Goal: Task Accomplishment & Management: Manage account settings

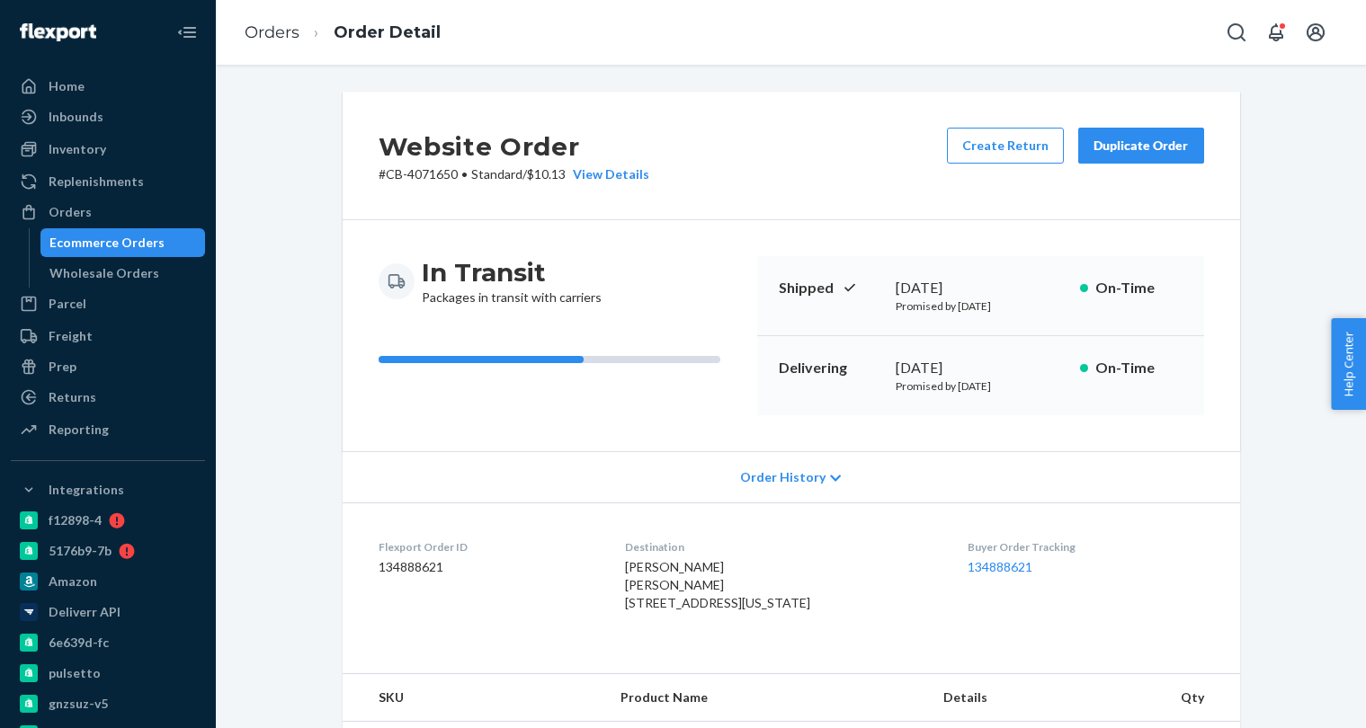
scroll to position [536, 0]
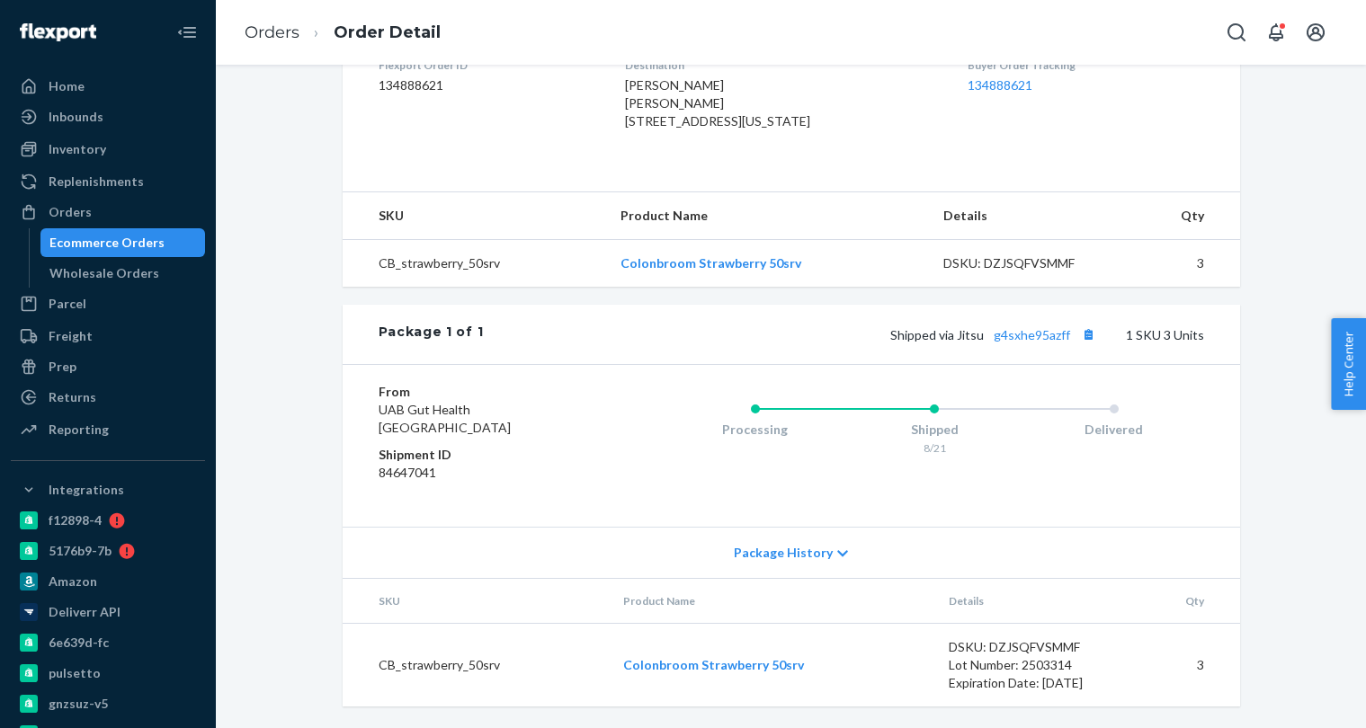
click at [154, 245] on div "Ecommerce Orders" at bounding box center [106, 243] width 115 height 18
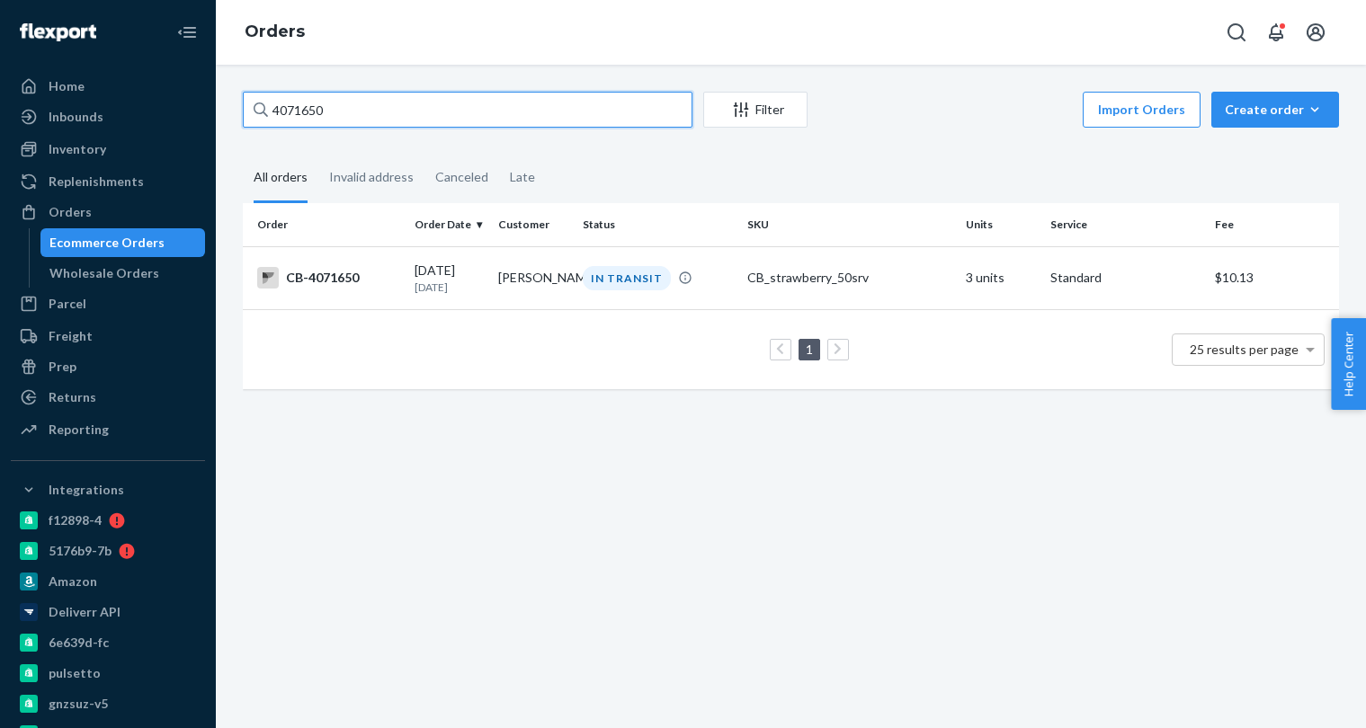
paste input "6675"
type input "4076675"
click at [417, 278] on div "08/22/2025 Today" at bounding box center [449, 278] width 69 height 33
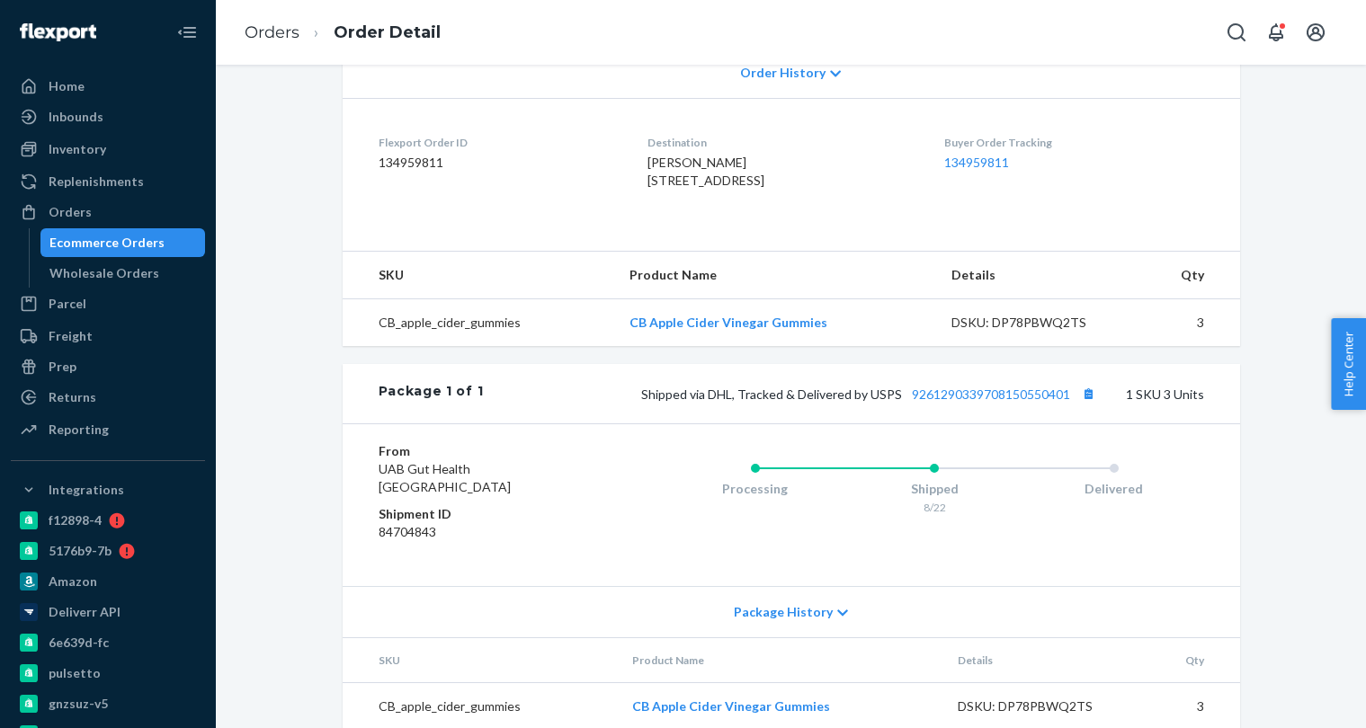
scroll to position [407, 0]
click at [953, 399] on link "9261290339708150550401" at bounding box center [991, 391] width 158 height 15
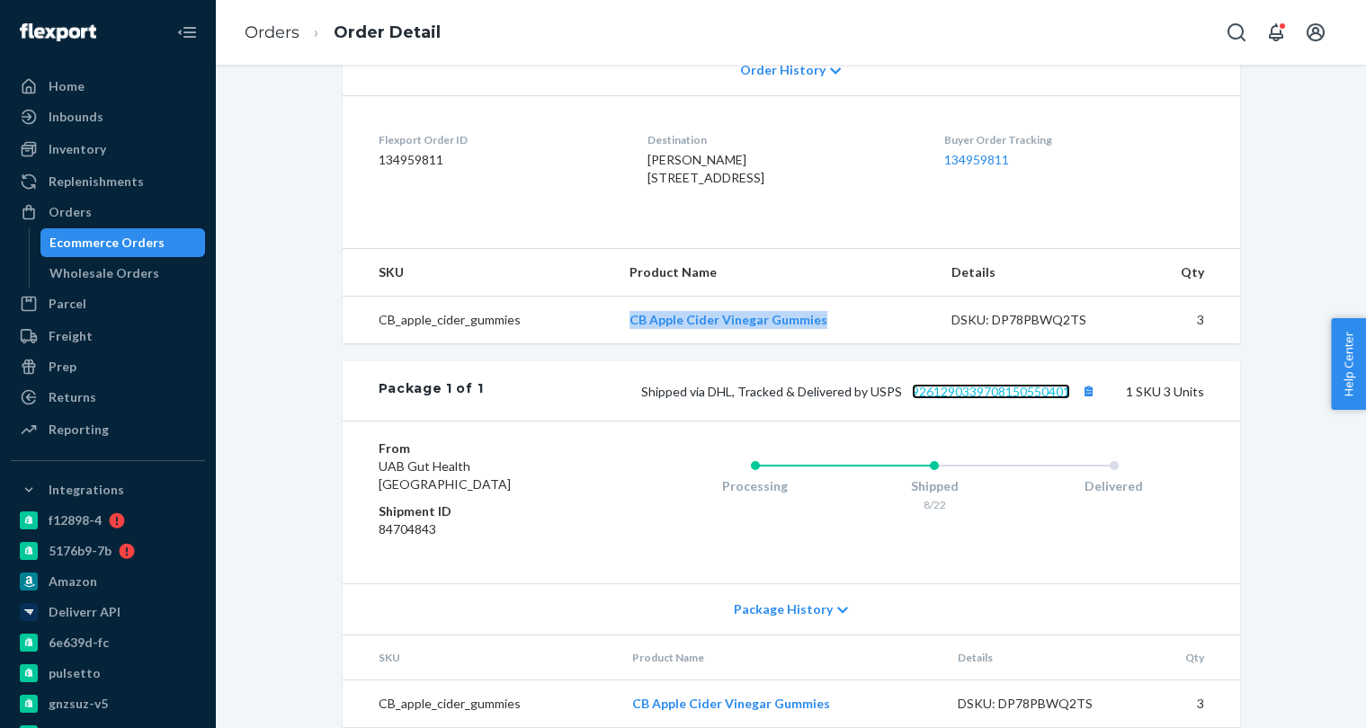
click at [1020, 399] on link "9261290339708150550401" at bounding box center [991, 391] width 158 height 15
click at [151, 247] on div "Ecommerce Orders" at bounding box center [106, 243] width 115 height 18
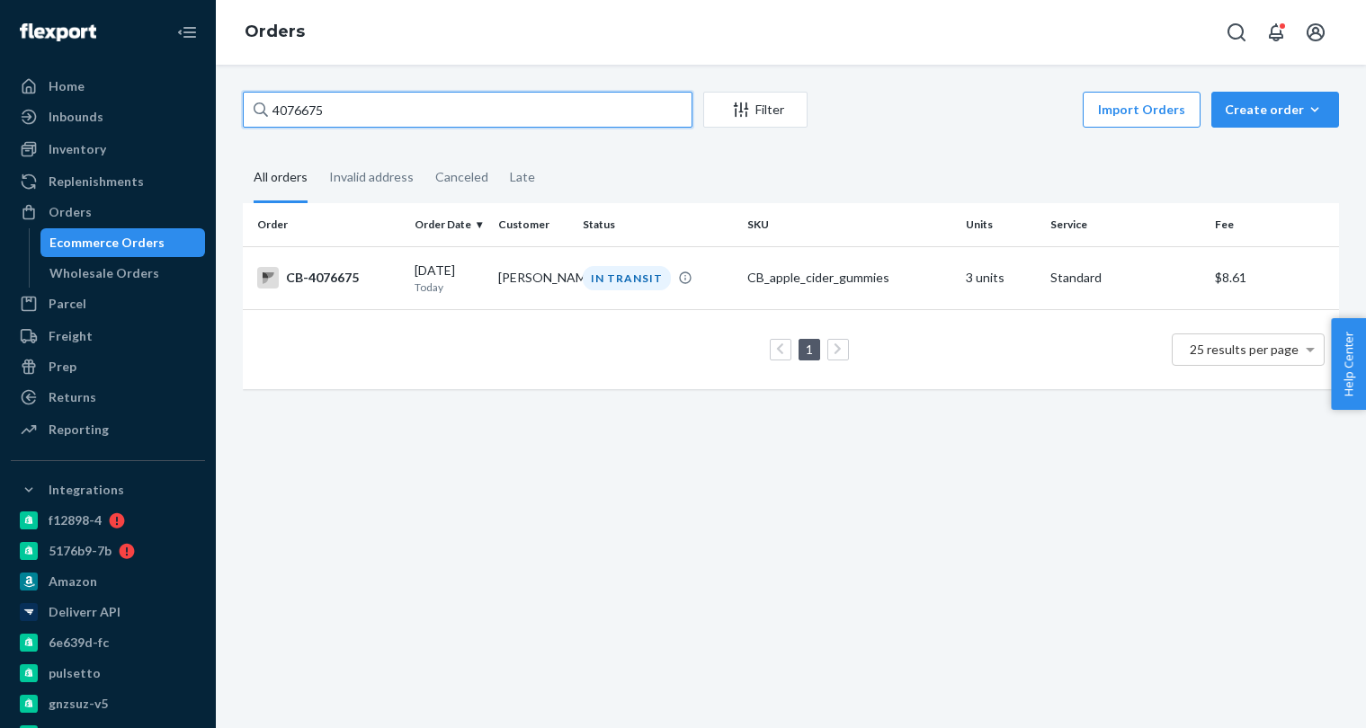
paste input "23188"
type input "4023188"
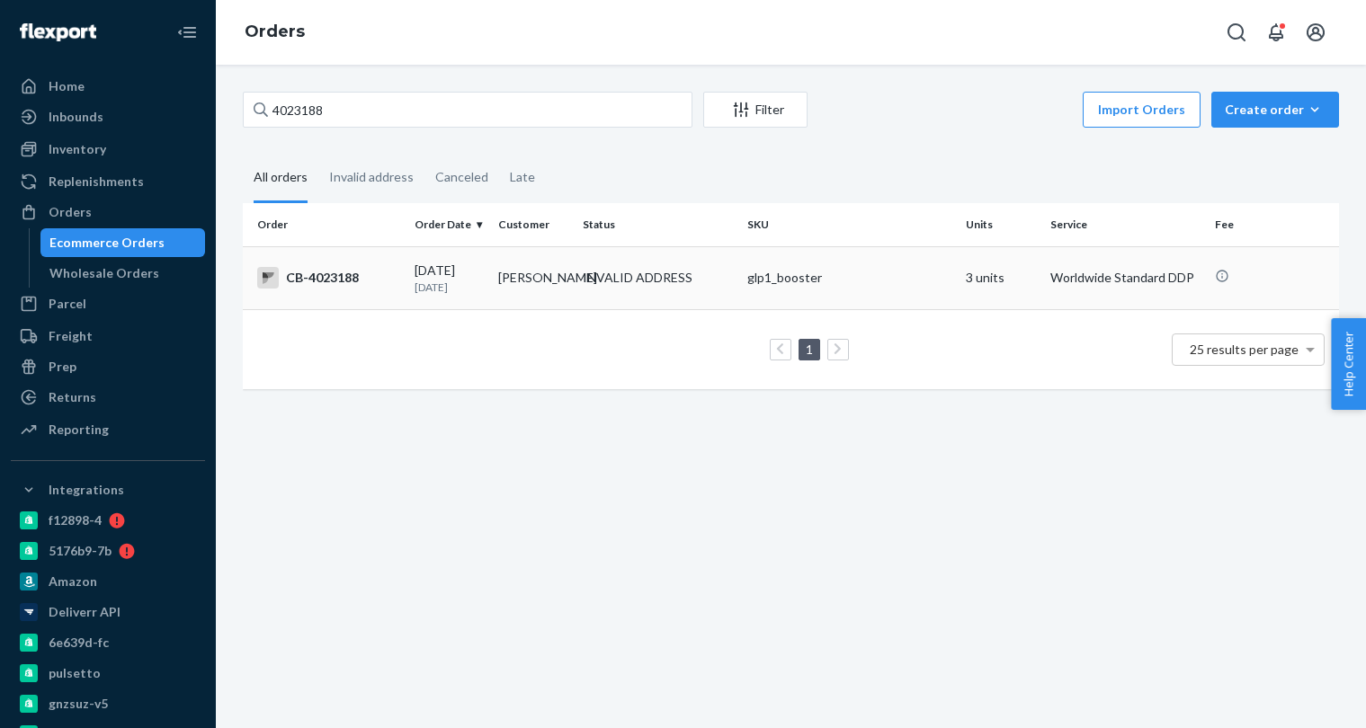
click at [630, 286] on div "INVALID ADDRESS" at bounding box center [638, 278] width 110 height 18
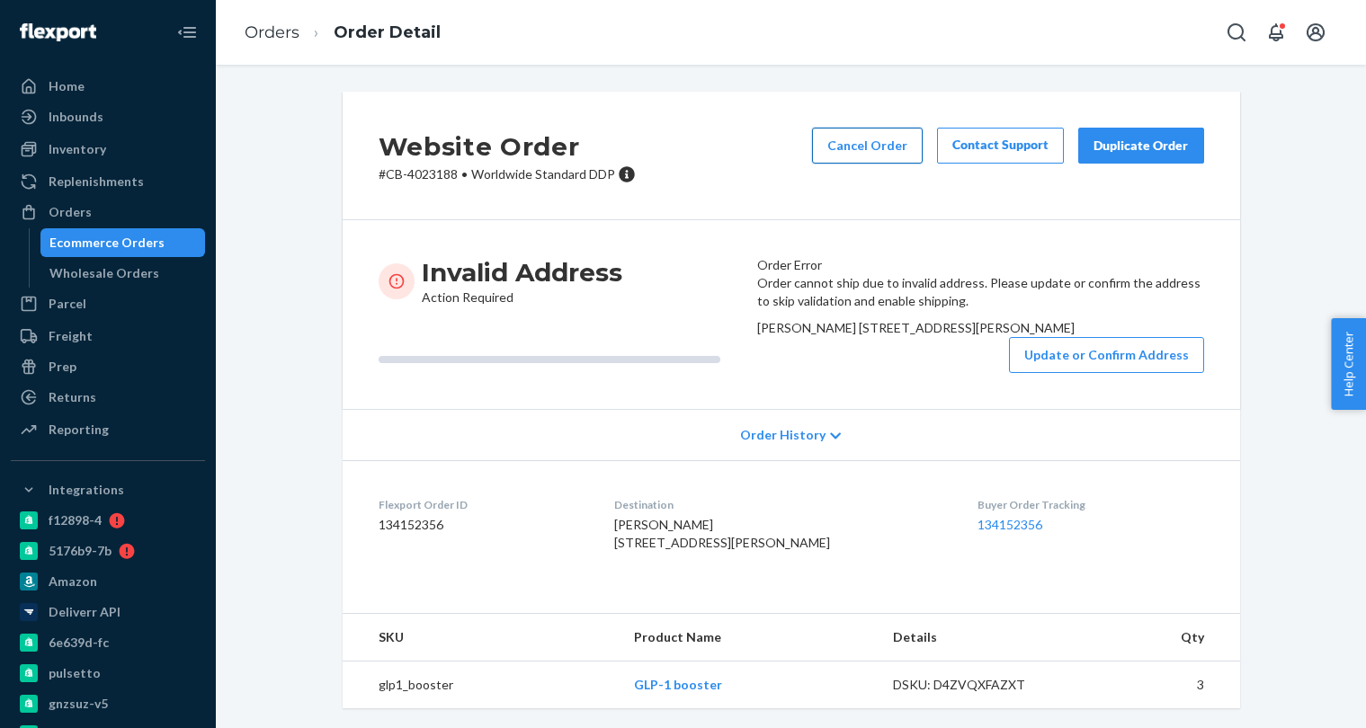
click at [852, 142] on button "Cancel Order" at bounding box center [867, 146] width 111 height 36
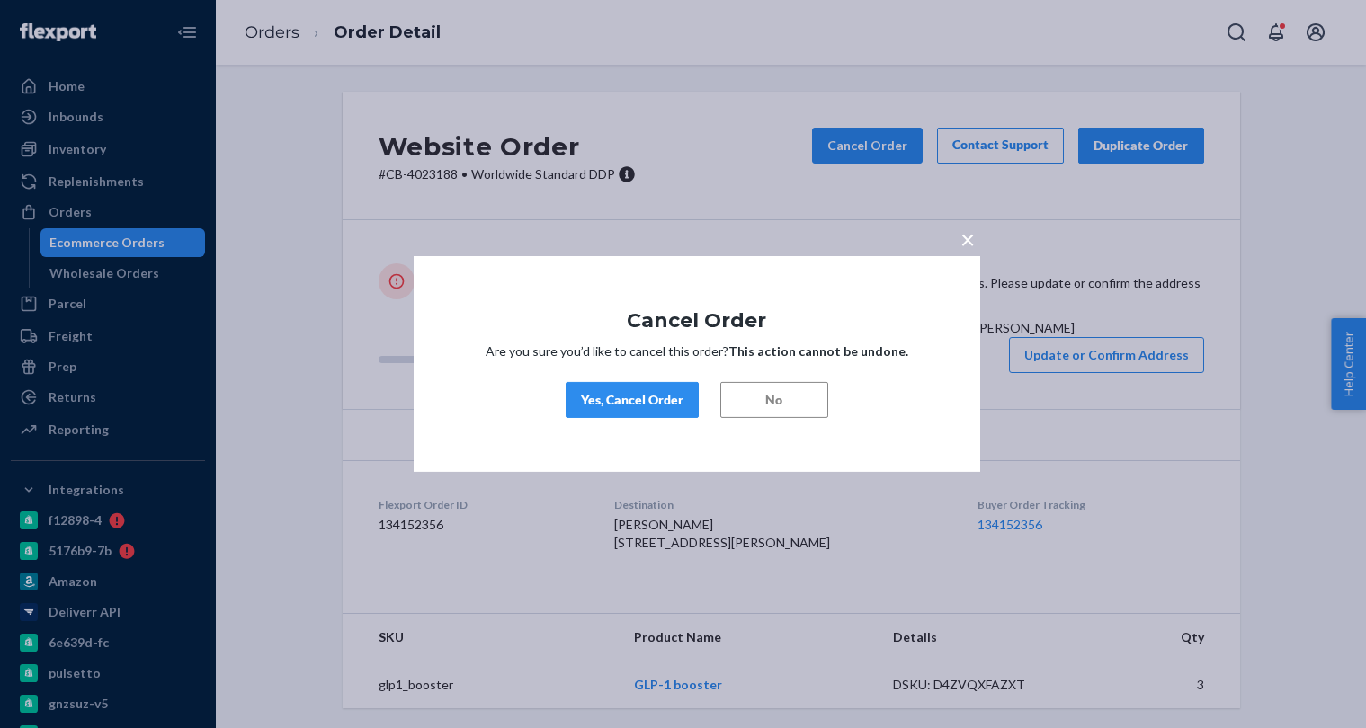
click at [635, 389] on button "Yes, Cancel Order" at bounding box center [632, 400] width 133 height 36
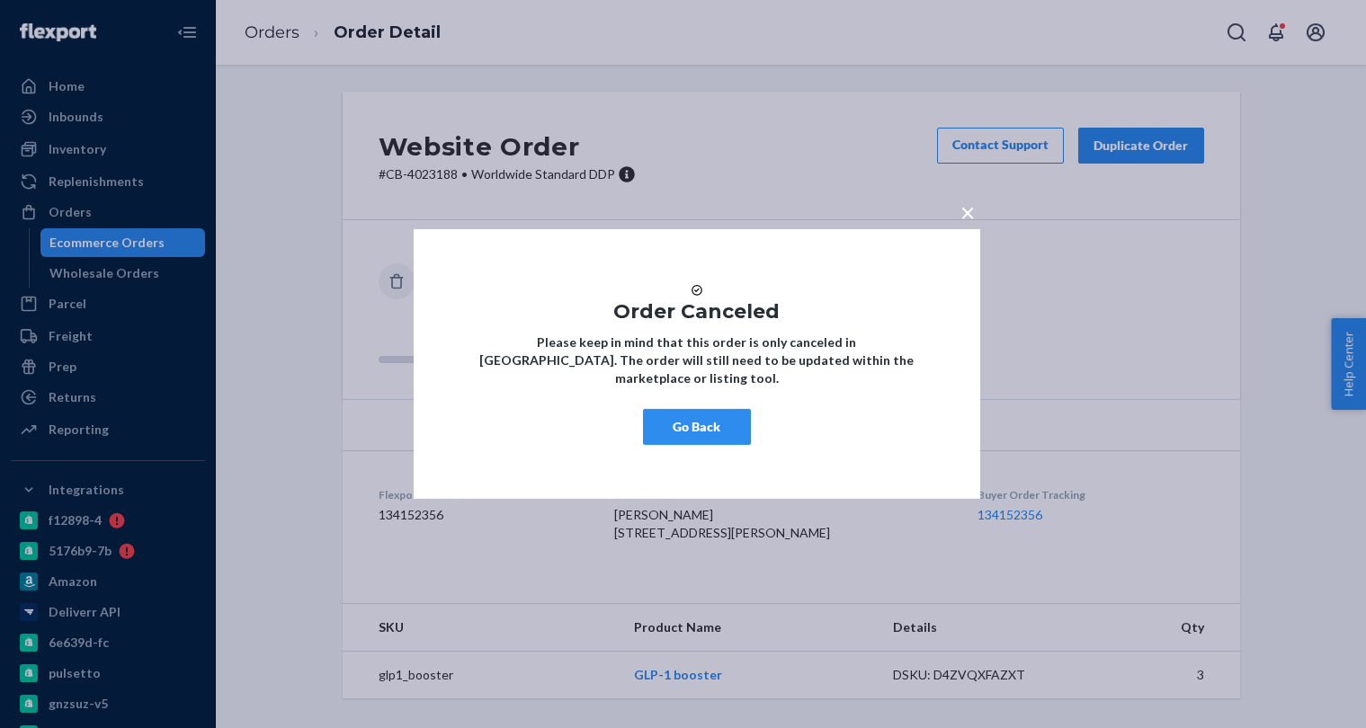
click at [677, 424] on button "Go Back" at bounding box center [697, 427] width 108 height 36
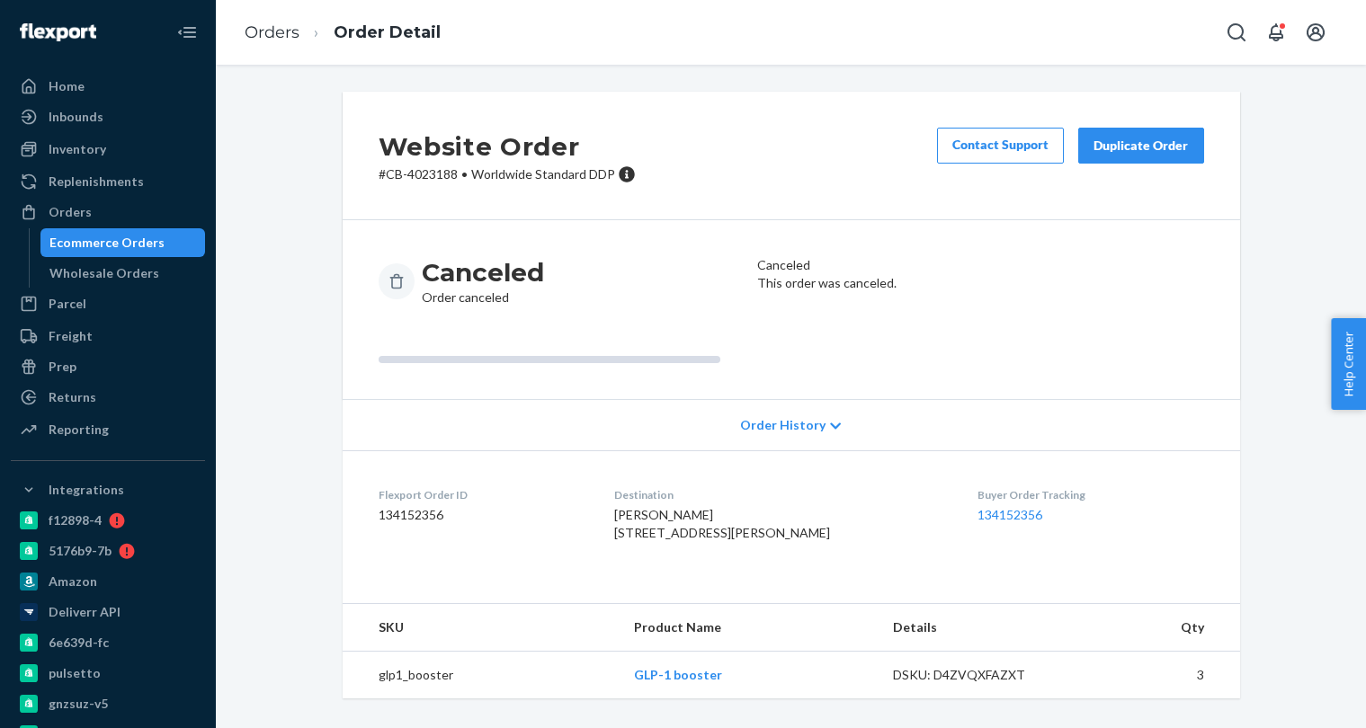
click at [143, 248] on div "Ecommerce Orders" at bounding box center [106, 243] width 115 height 18
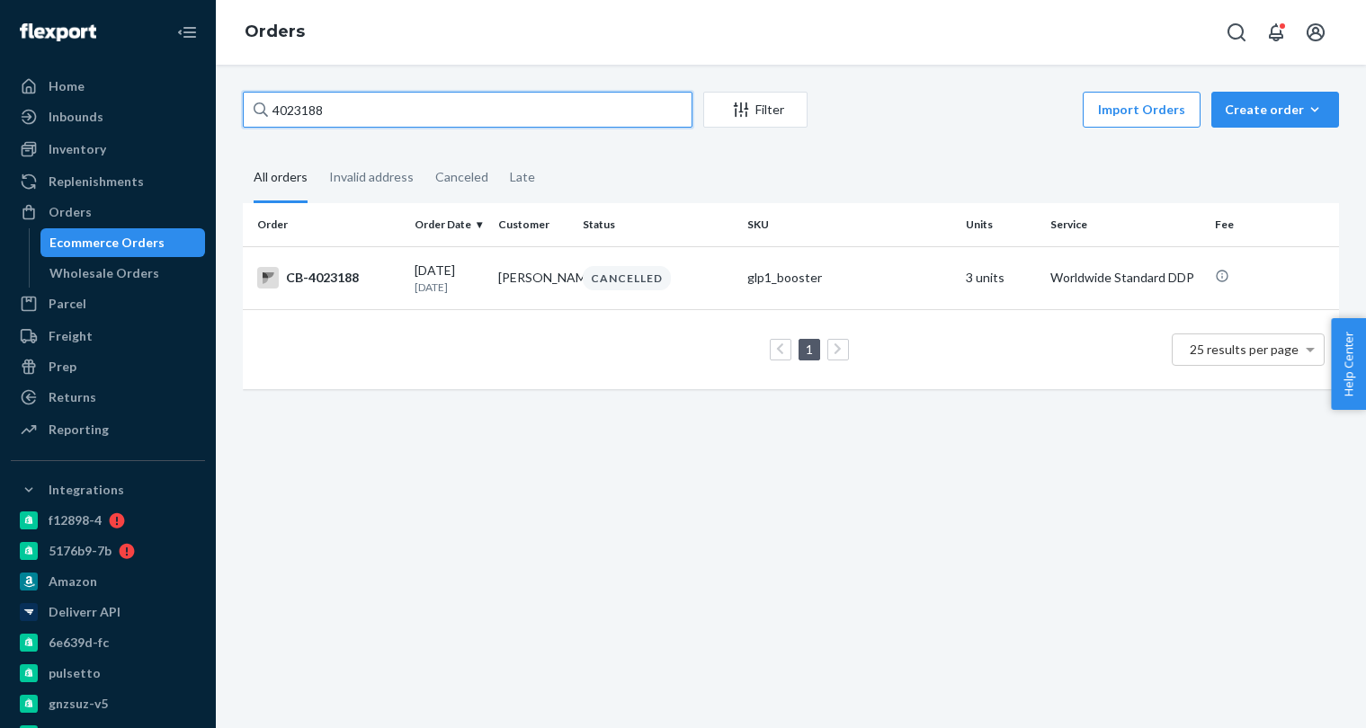
click at [358, 107] on input "4023188" at bounding box center [468, 110] width 450 height 36
paste input "43132"
type input "4043132"
click at [424, 288] on p "8 days ago" at bounding box center [449, 287] width 69 height 15
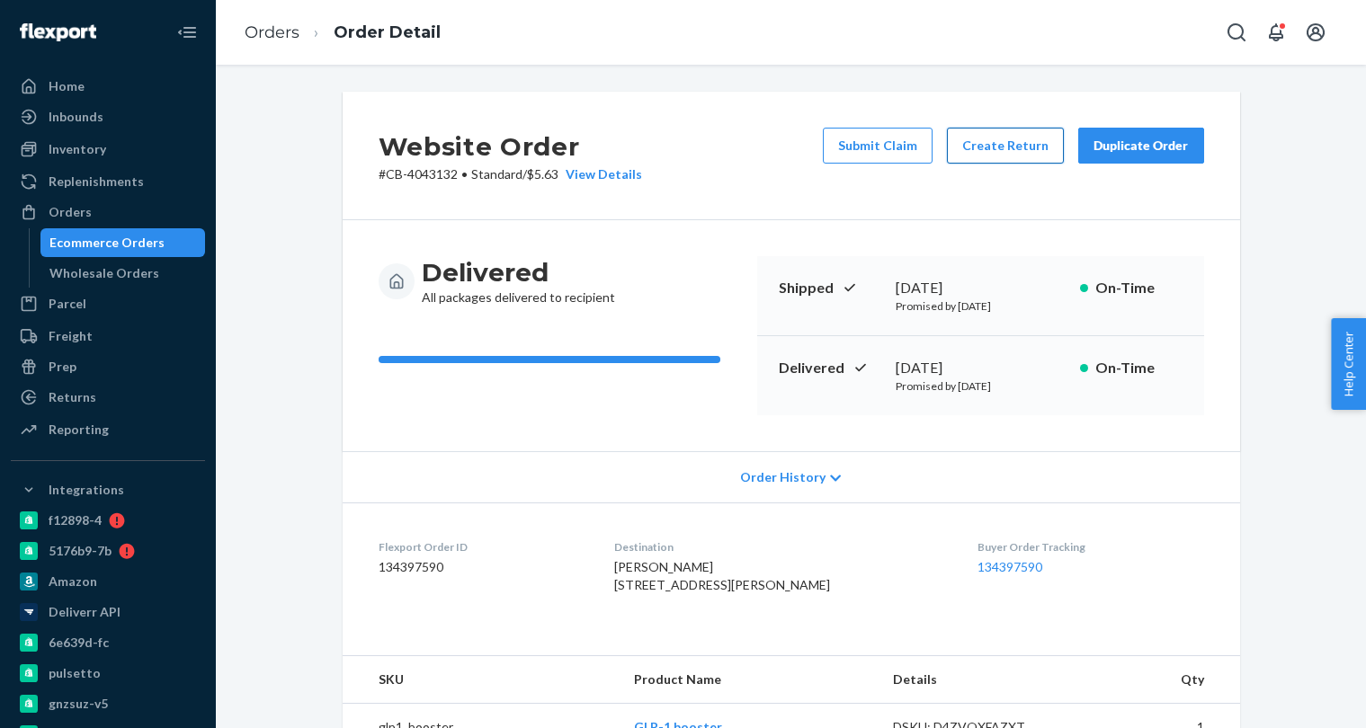
click at [973, 152] on button "Create Return" at bounding box center [1005, 146] width 117 height 36
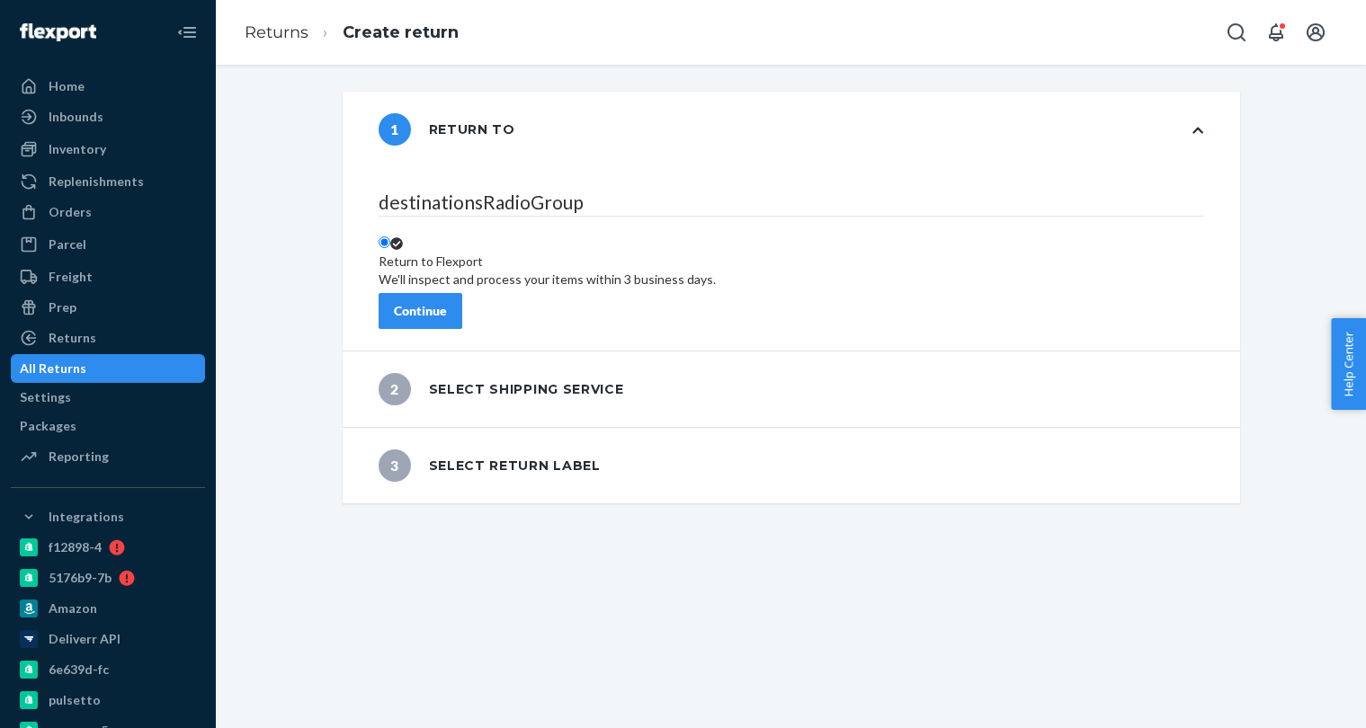
click at [447, 302] on div "Continue" at bounding box center [420, 311] width 53 height 18
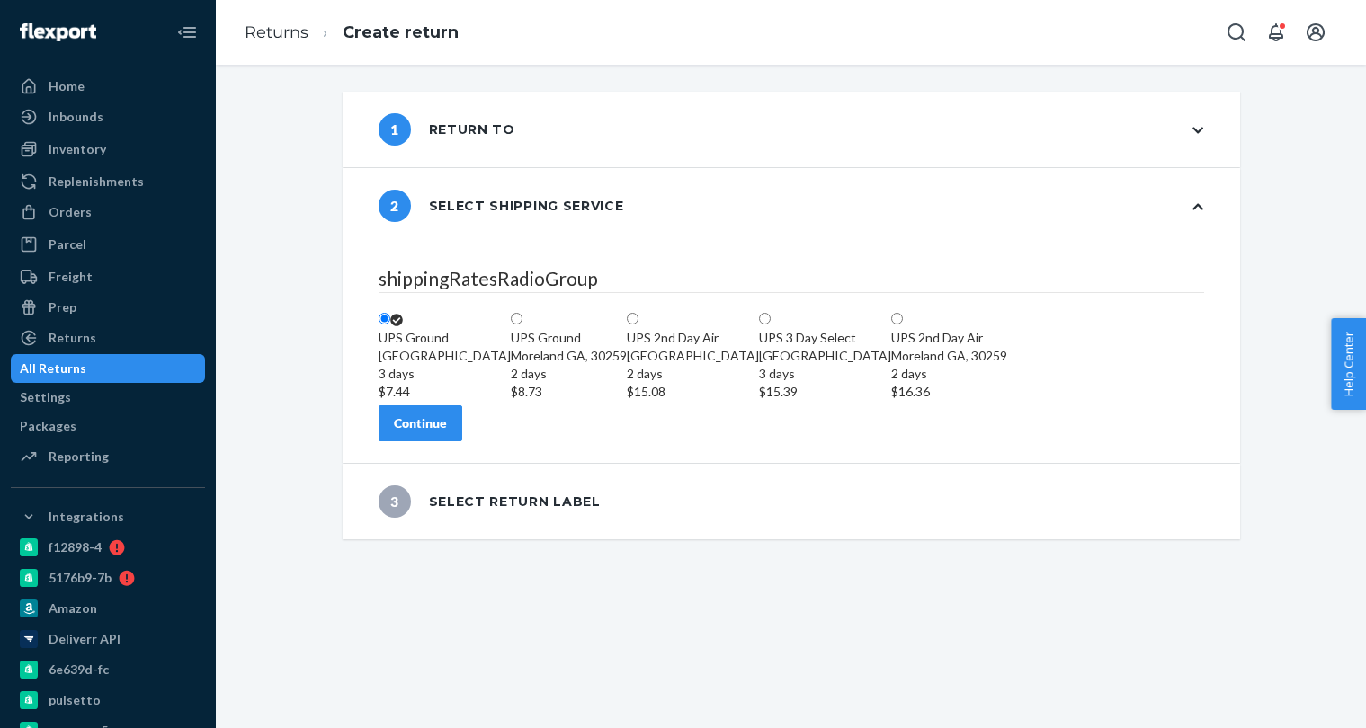
click at [447, 433] on div "Continue" at bounding box center [420, 424] width 53 height 18
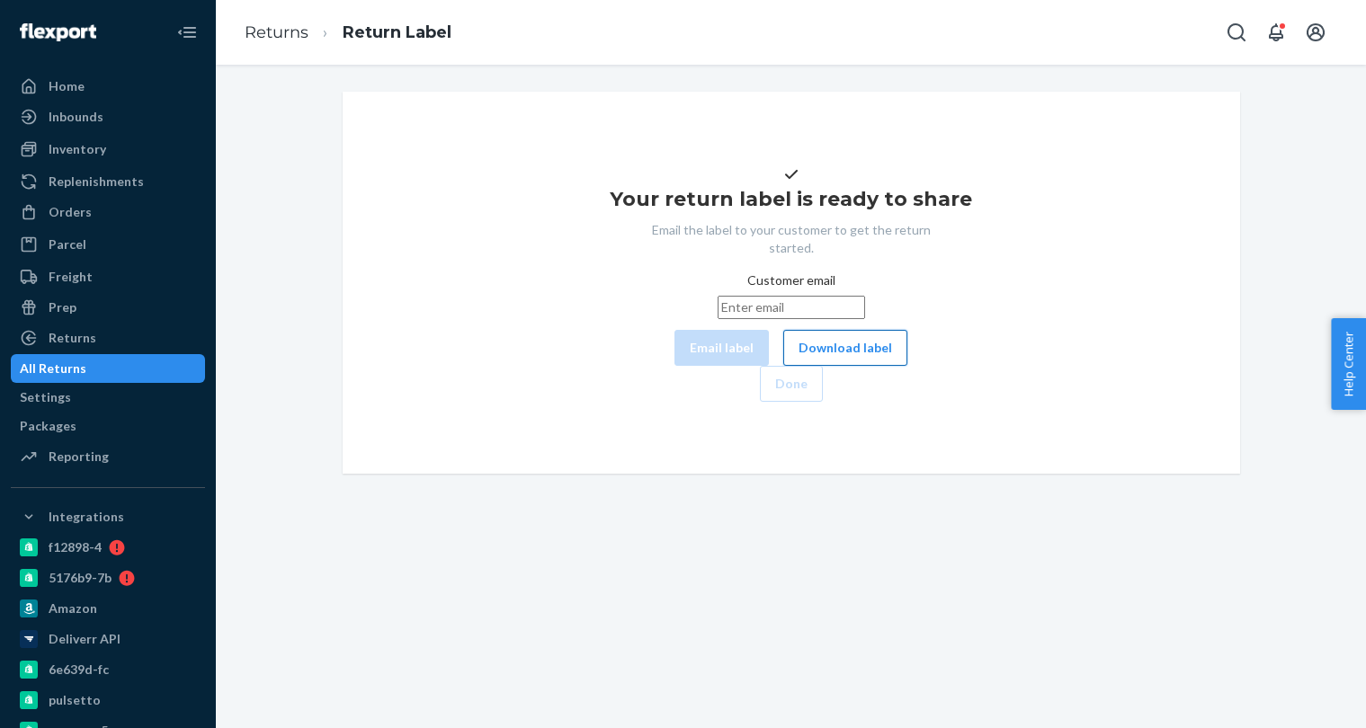
click at [783, 366] on button "Download label" at bounding box center [845, 348] width 124 height 36
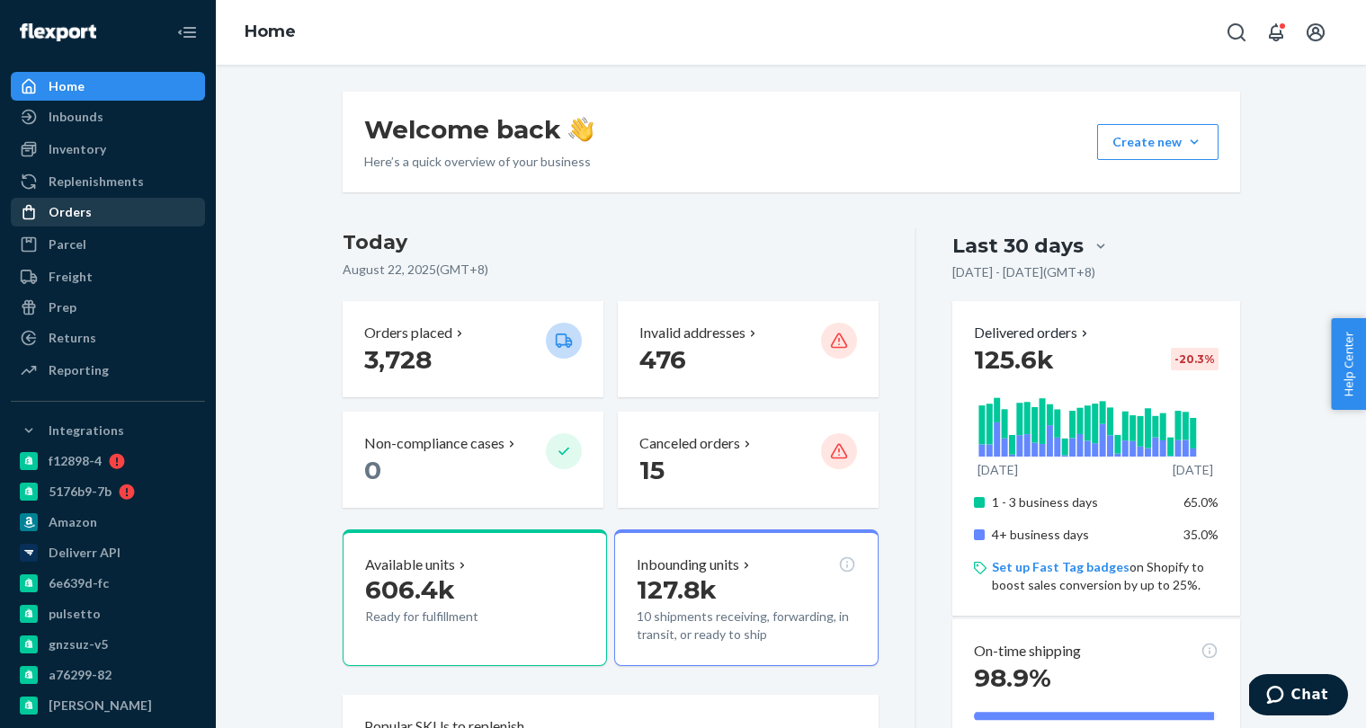
click at [90, 218] on div "Orders" at bounding box center [108, 212] width 191 height 25
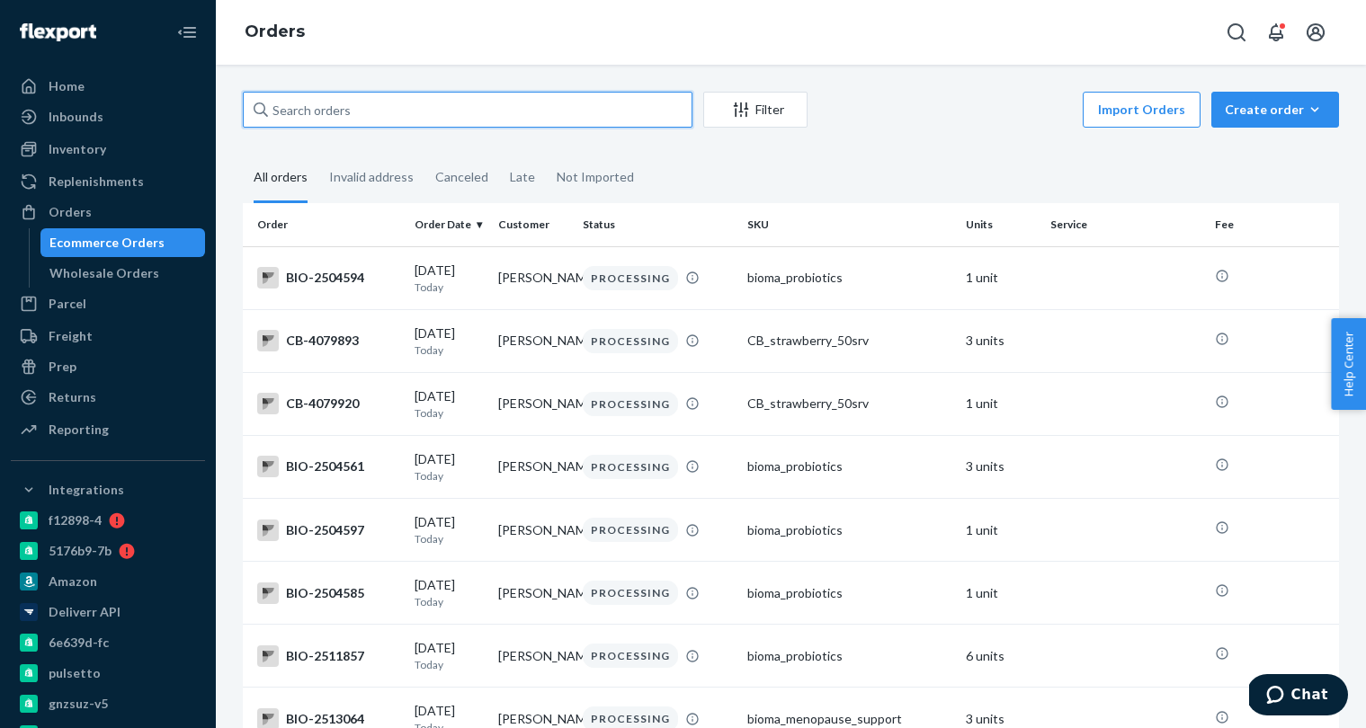
paste input "3893147"
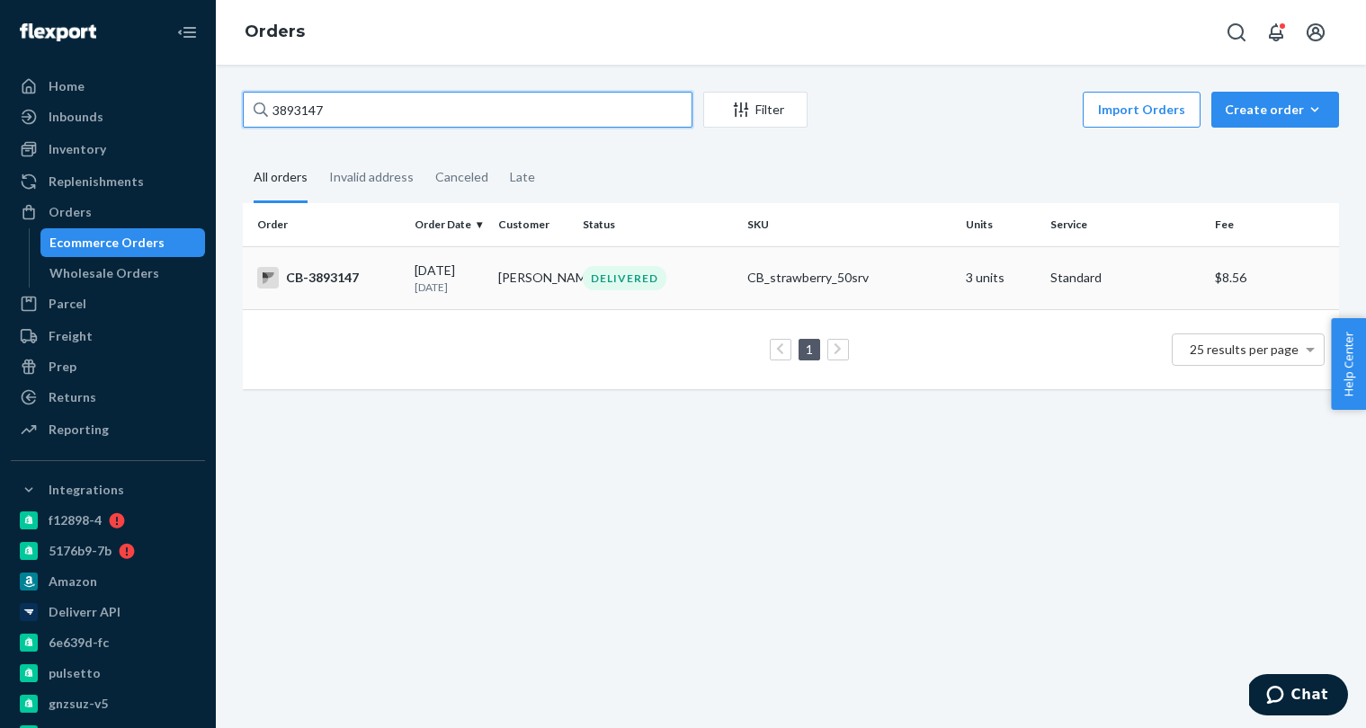
type input "3893147"
click at [513, 272] on td "[PERSON_NAME]" at bounding box center [533, 277] width 84 height 63
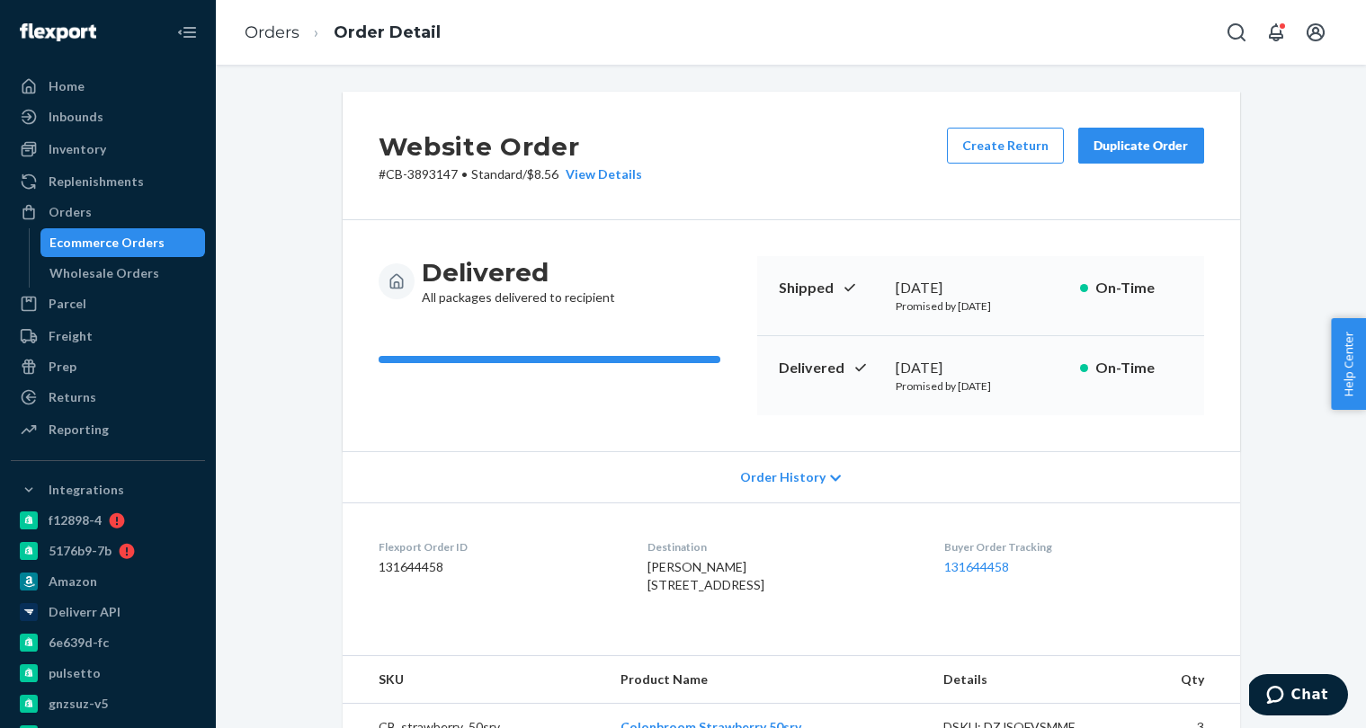
click at [1147, 154] on div "Duplicate Order" at bounding box center [1140, 146] width 95 height 18
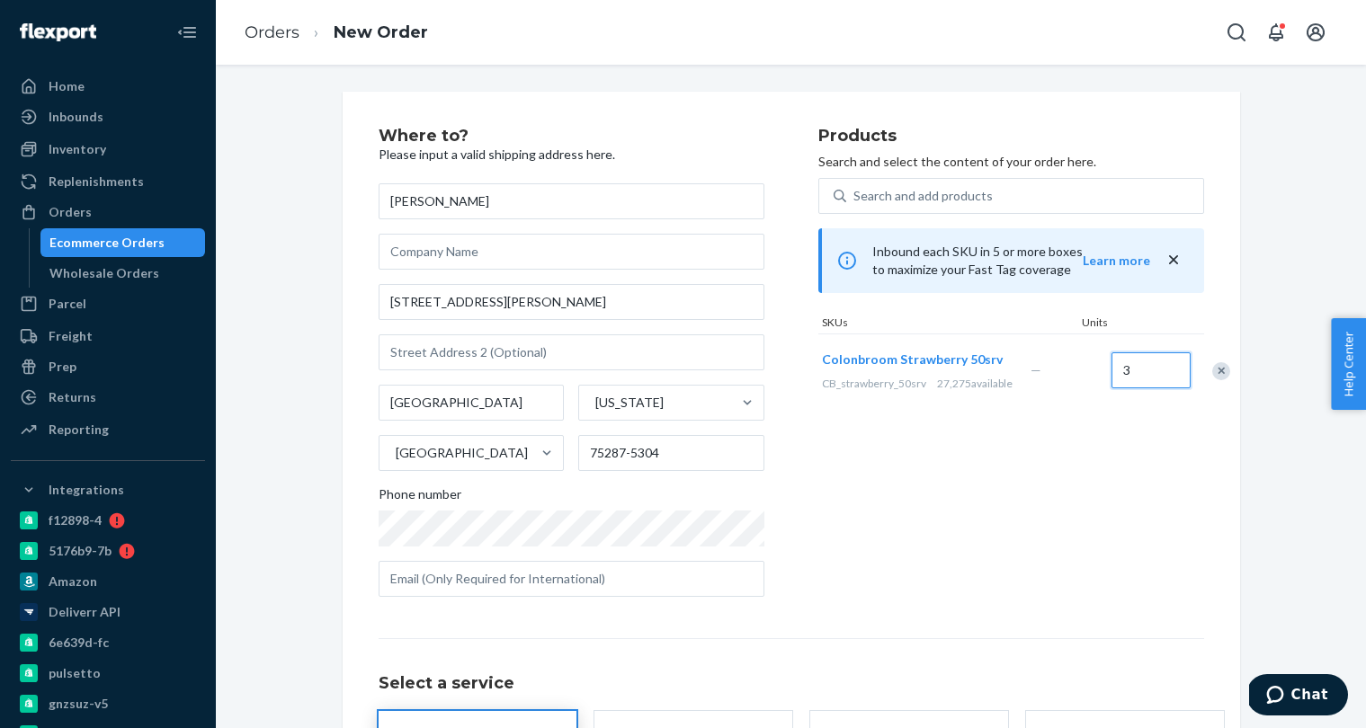
click at [1120, 382] on input "3" at bounding box center [1150, 370] width 79 height 36
type input "2"
click at [1108, 407] on div "Colonbroom Strawberry 50srv CB_strawberry_50srv 27,275 available — 2" at bounding box center [1011, 371] width 386 height 74
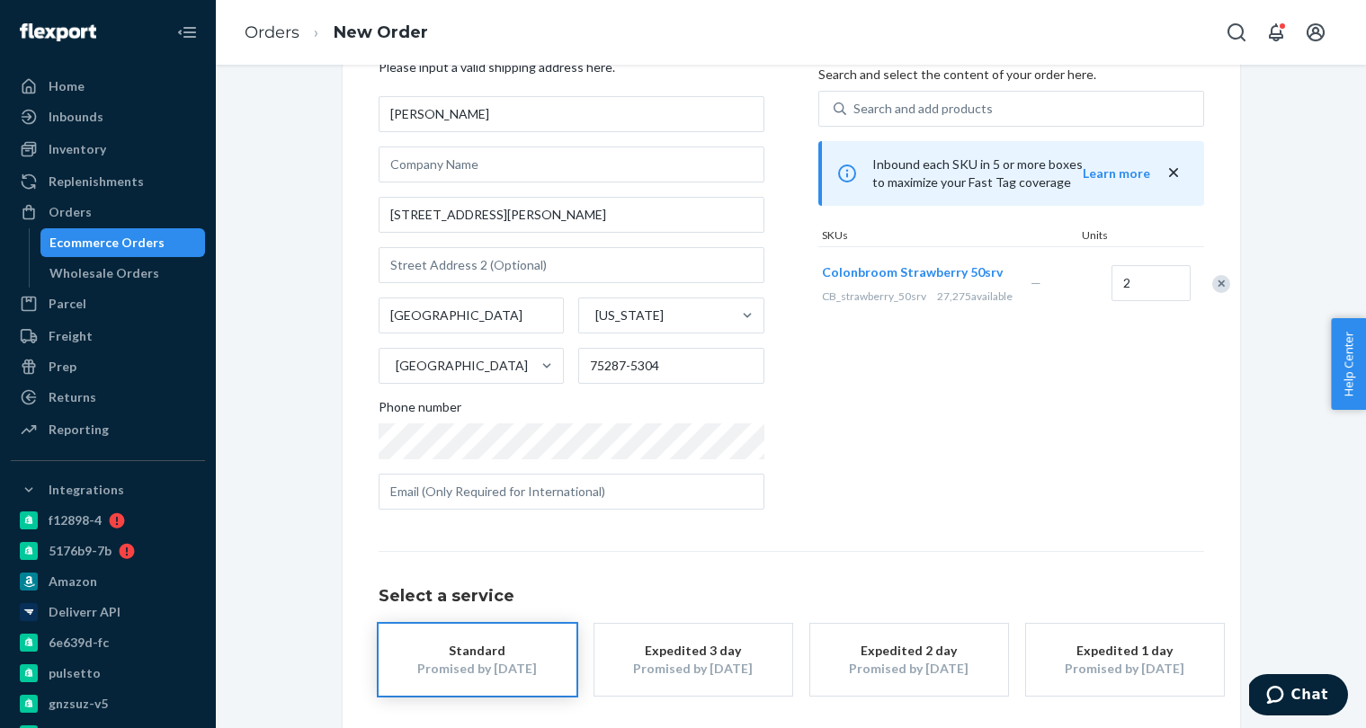
scroll to position [163, 0]
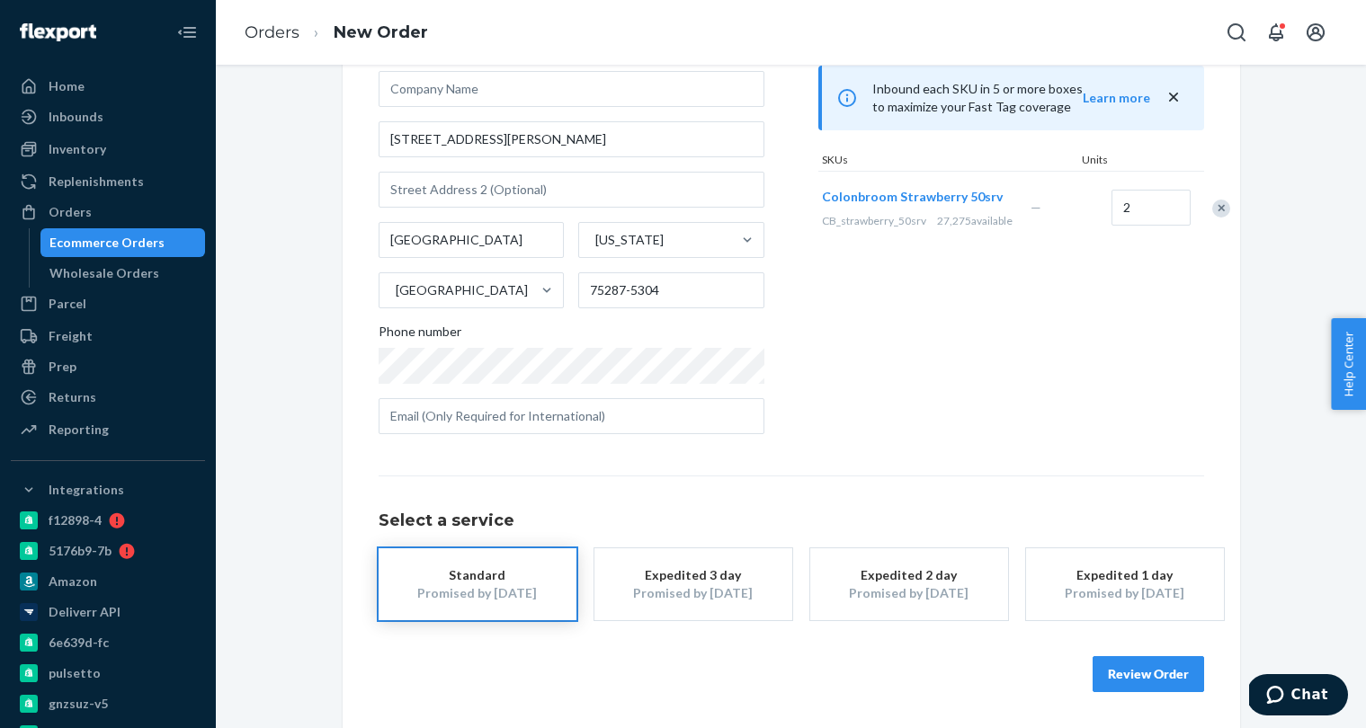
click at [1146, 667] on button "Review Order" at bounding box center [1147, 674] width 111 height 36
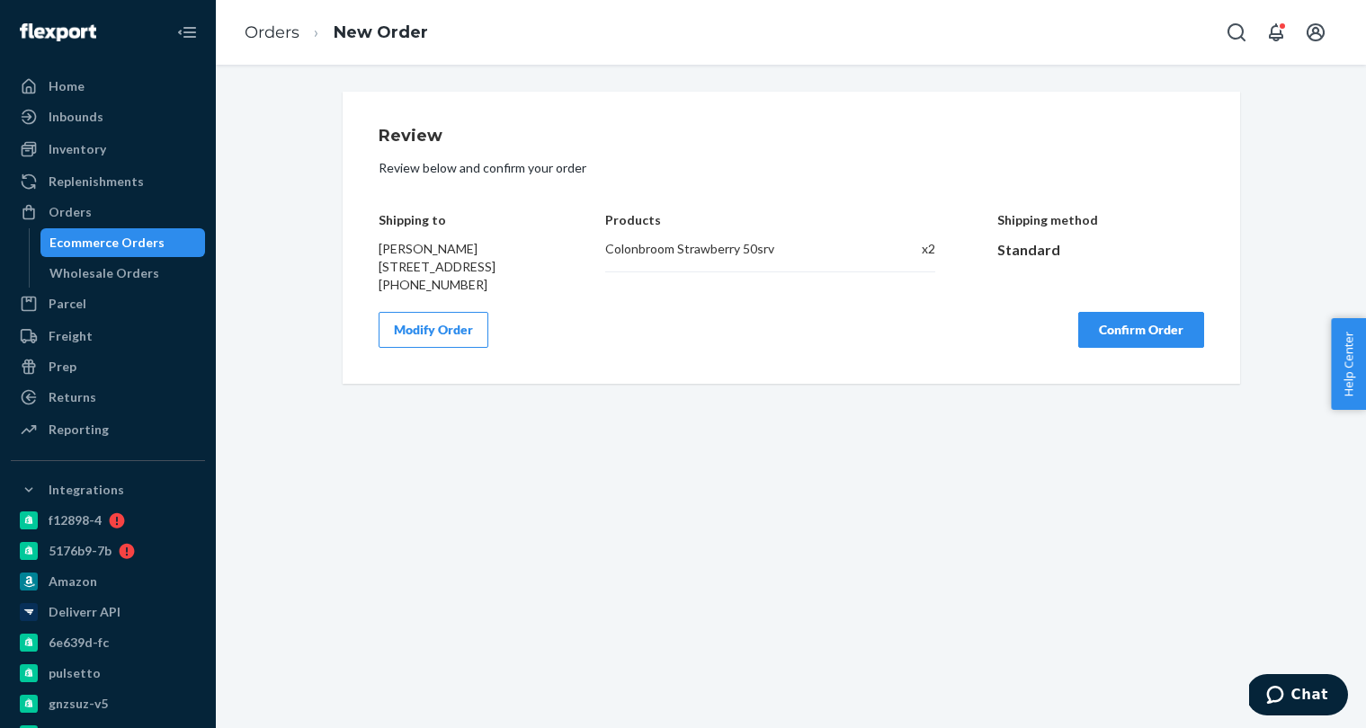
scroll to position [0, 0]
click at [1107, 348] on button "Confirm Order" at bounding box center [1141, 330] width 126 height 36
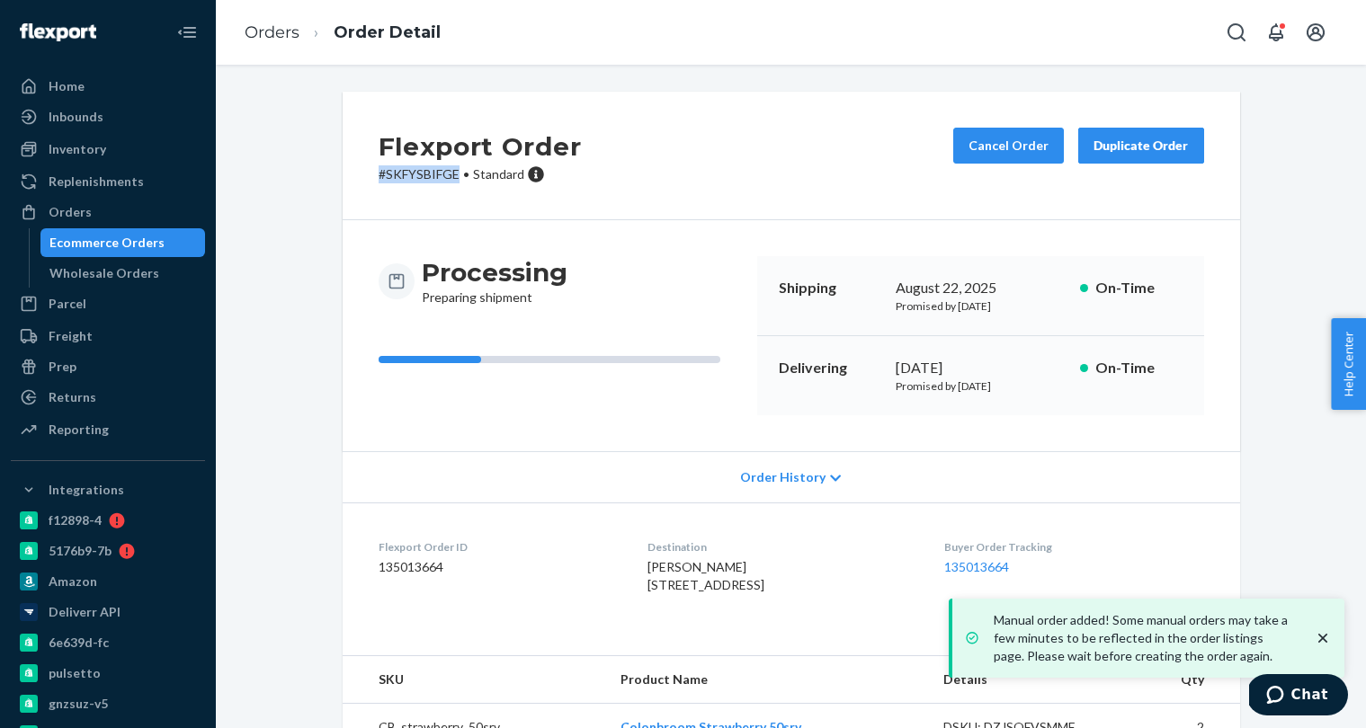
drag, startPoint x: 378, startPoint y: 171, endPoint x: 460, endPoint y: 174, distance: 82.8
click at [460, 174] on p "# SKFYSBIFGE • Standard" at bounding box center [480, 174] width 203 height 18
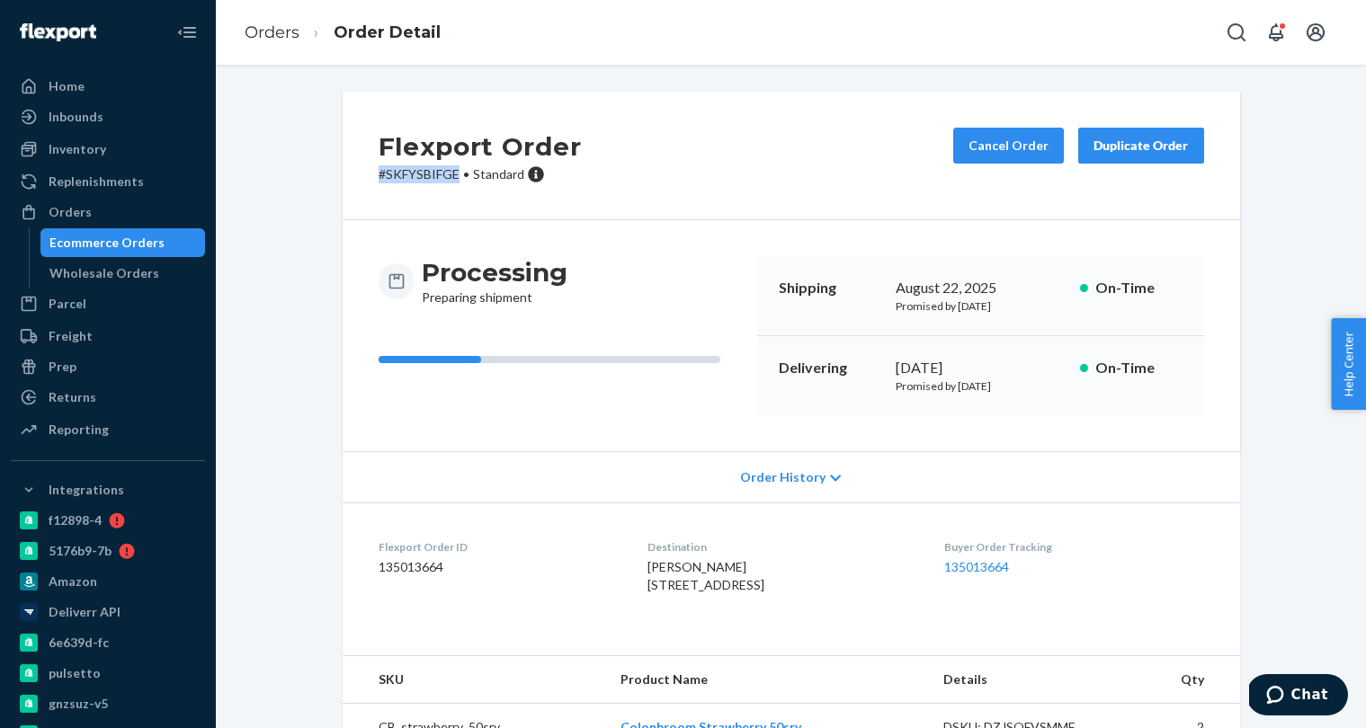
copy p "# SKFYSBIFGE"
click at [156, 242] on div "Ecommerce Orders" at bounding box center [106, 243] width 115 height 18
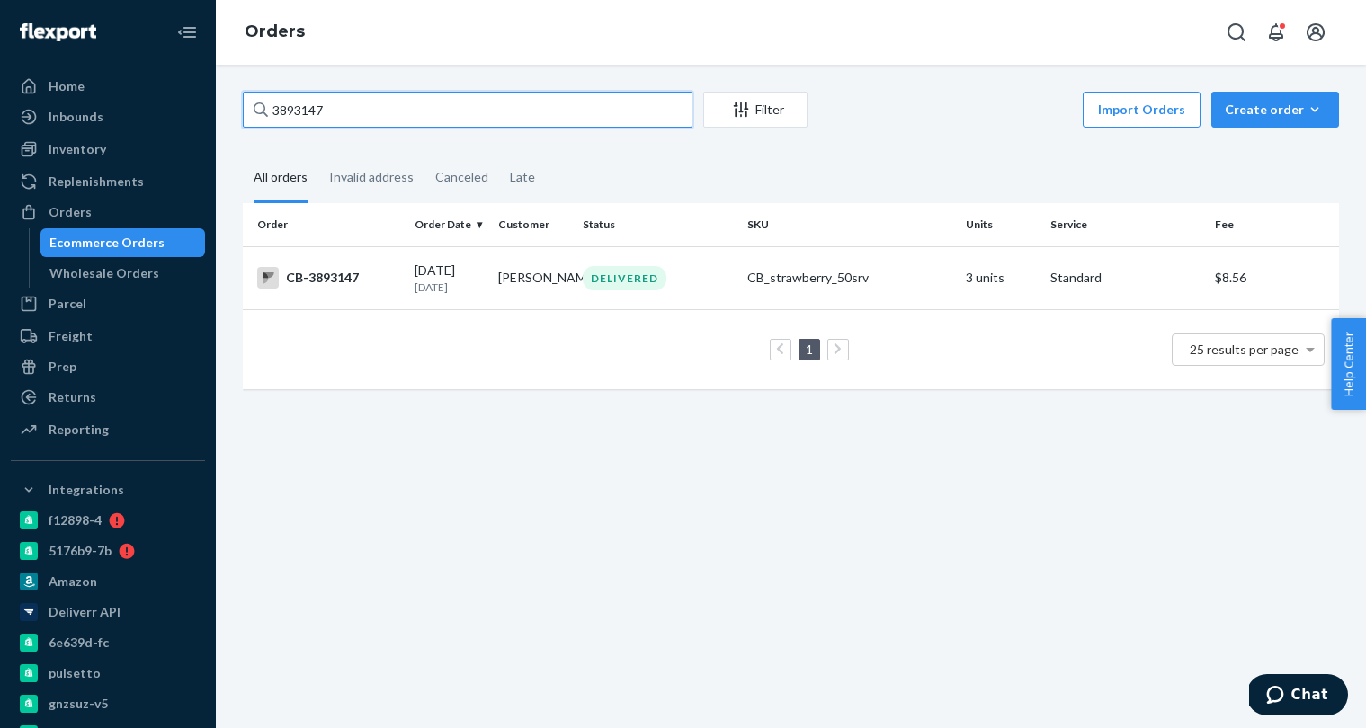
paste input "HJGNWGMKEX"
type input "HJGNWGMKEX"
click at [502, 286] on td "[PERSON_NAME]" at bounding box center [533, 277] width 84 height 63
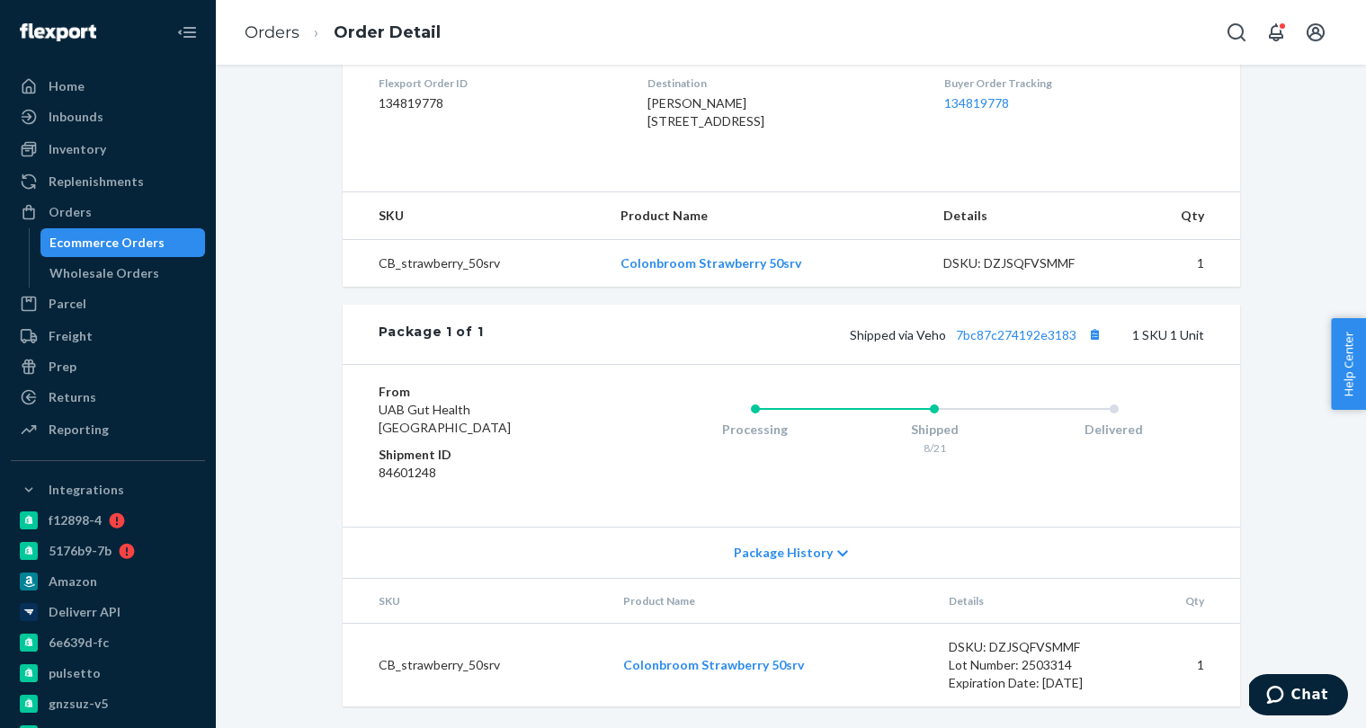
scroll to position [500, 0]
click at [1043, 337] on link "7bc87c274192e3183" at bounding box center [1016, 334] width 120 height 15
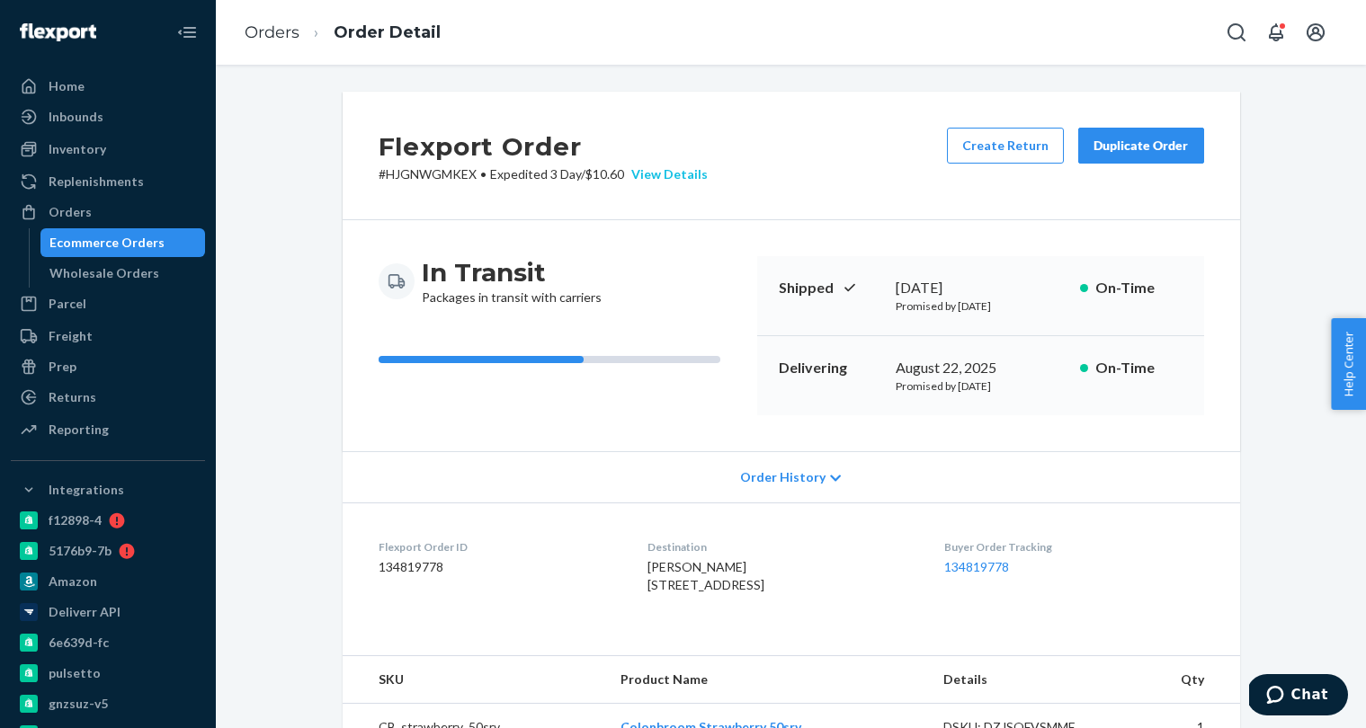
click at [685, 173] on div "View Details" at bounding box center [666, 174] width 84 height 18
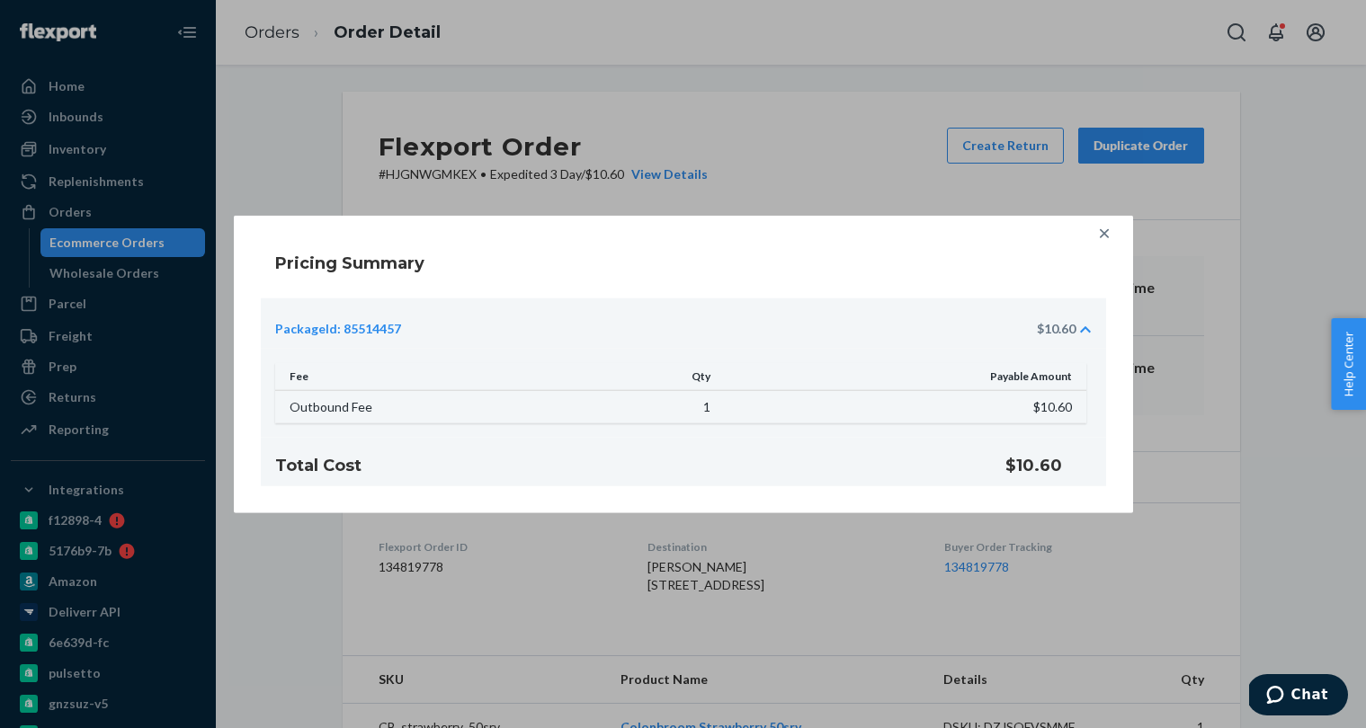
click at [1103, 228] on icon at bounding box center [1104, 234] width 18 height 18
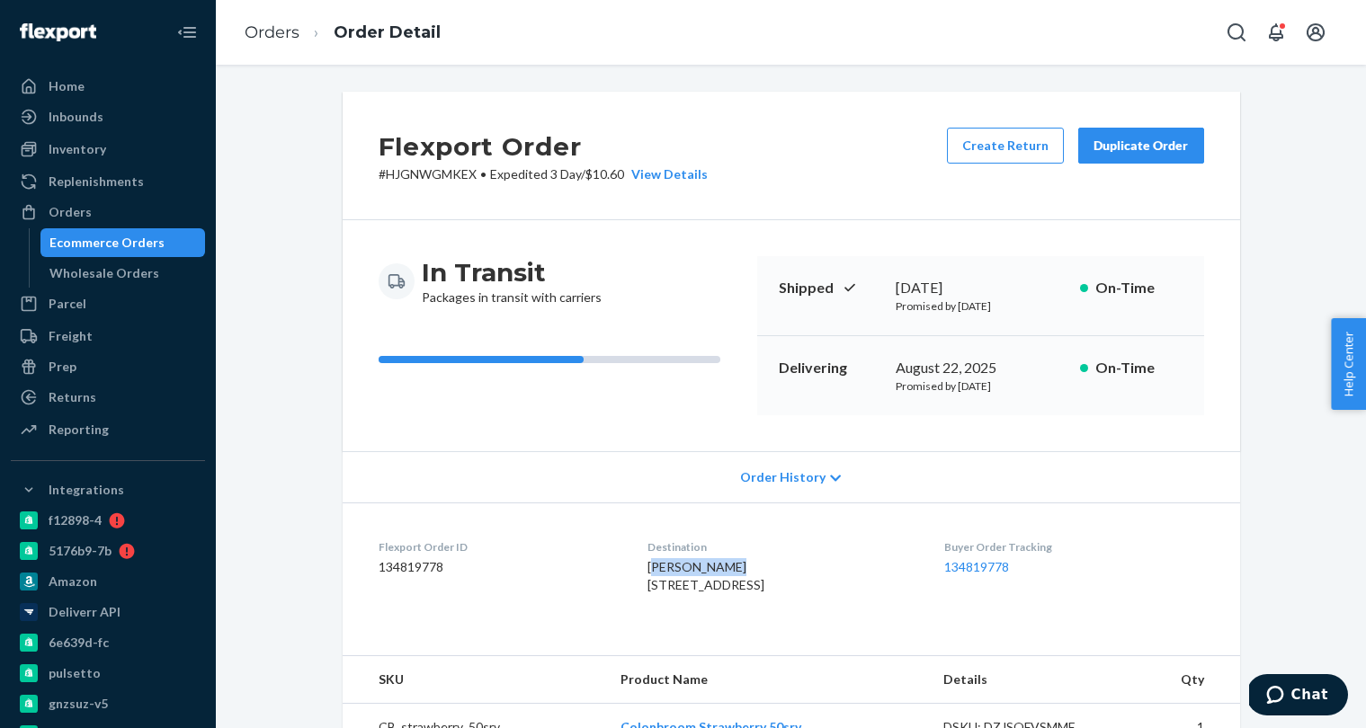
drag, startPoint x: 646, startPoint y: 564, endPoint x: 669, endPoint y: 564, distance: 23.4
click at [745, 566] on div "Javier Simons 1000 E 5th St Apt 464 Austin, TX 78702-0011 US" at bounding box center [781, 576] width 268 height 36
click at [667, 564] on span "Javier Simons 1000 E 5th St Apt 464 Austin, TX 78702-0011 US" at bounding box center [705, 575] width 117 height 33
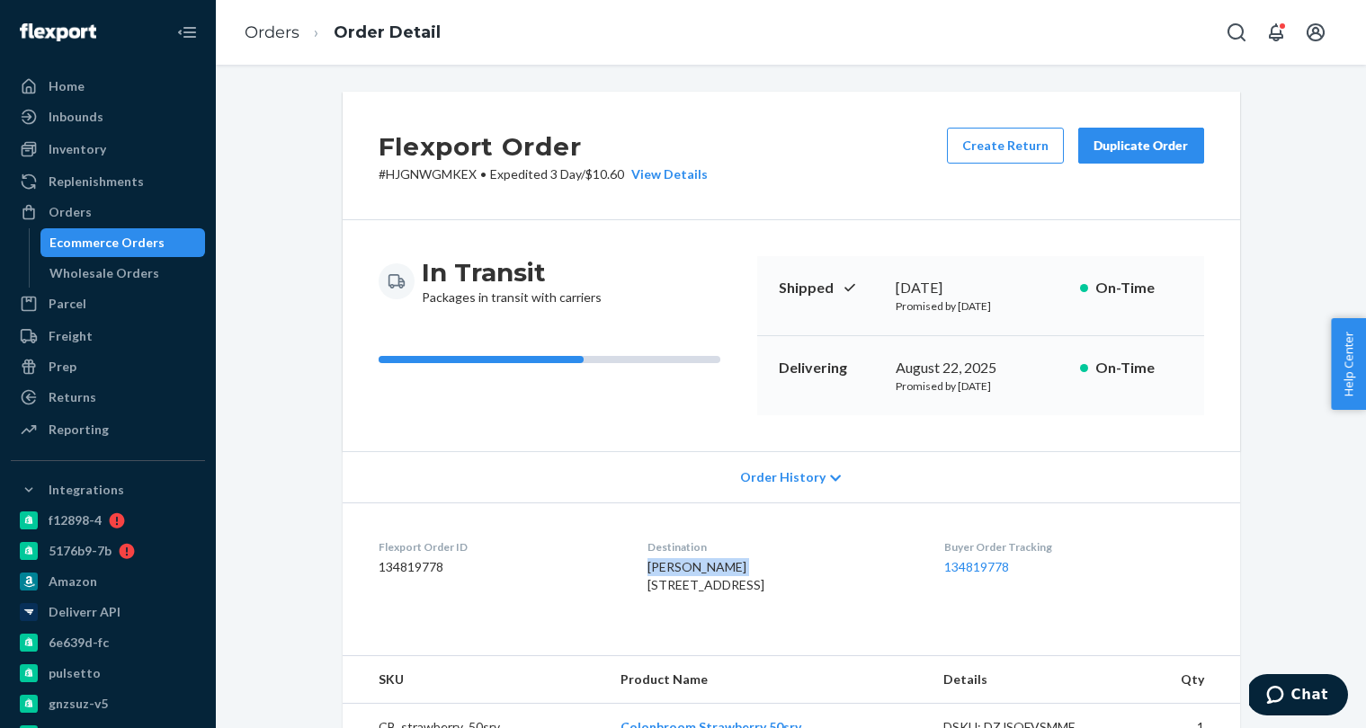
copy span "Javier Simons"
click at [147, 248] on div "Ecommerce Orders" at bounding box center [106, 243] width 115 height 18
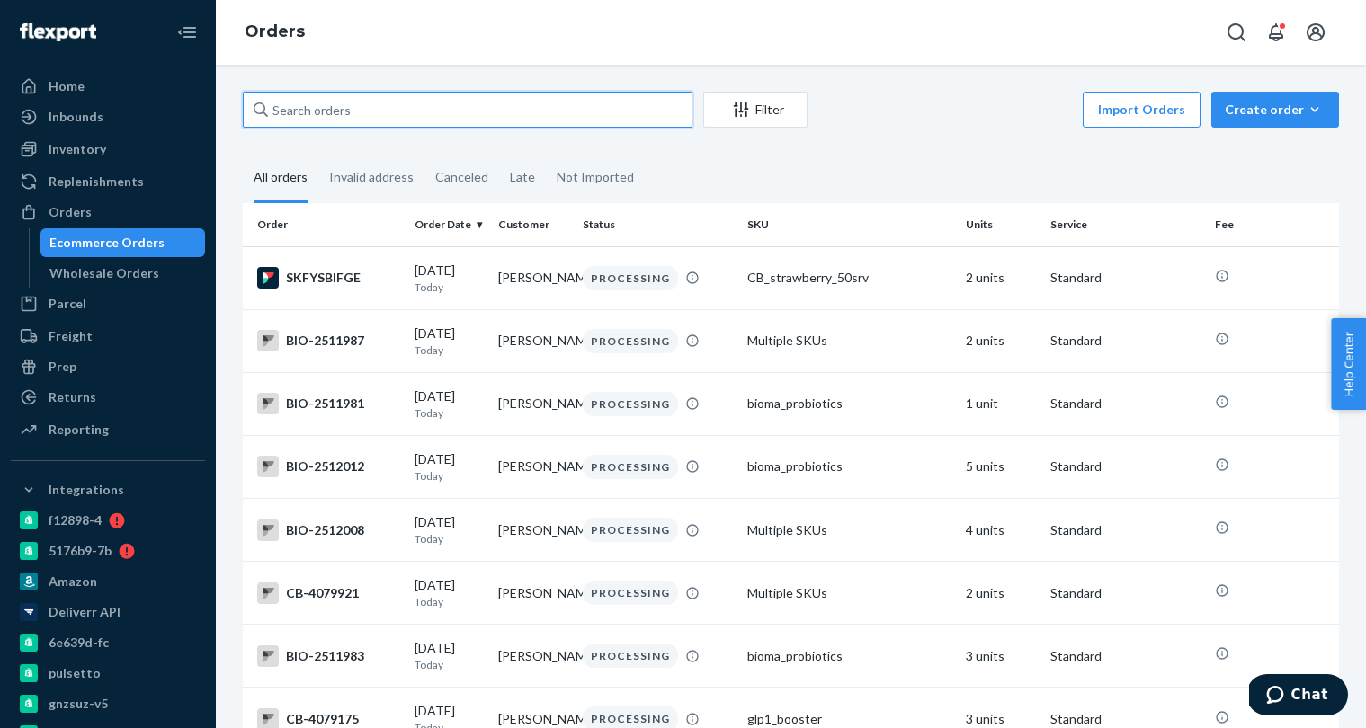
paste input "Javier Simons"
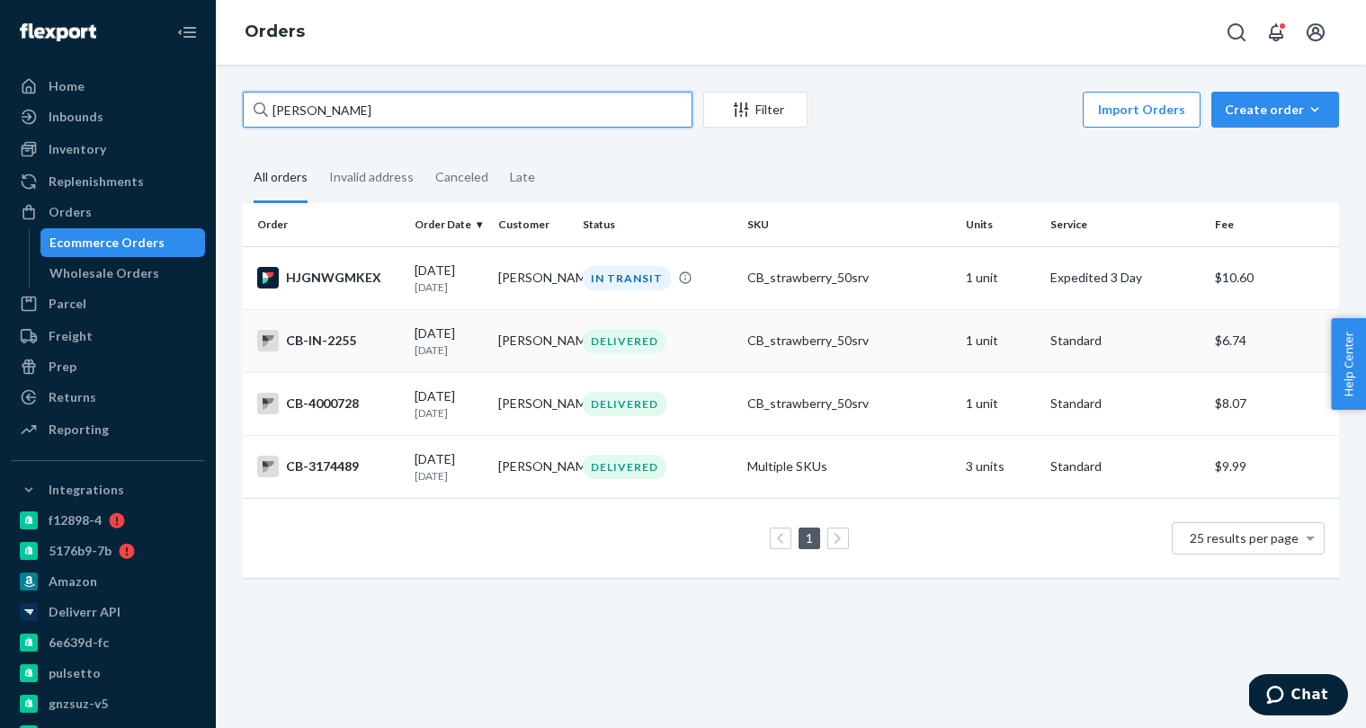
type input "Javier Simons"
click at [456, 356] on p "9 days ago" at bounding box center [449, 350] width 69 height 15
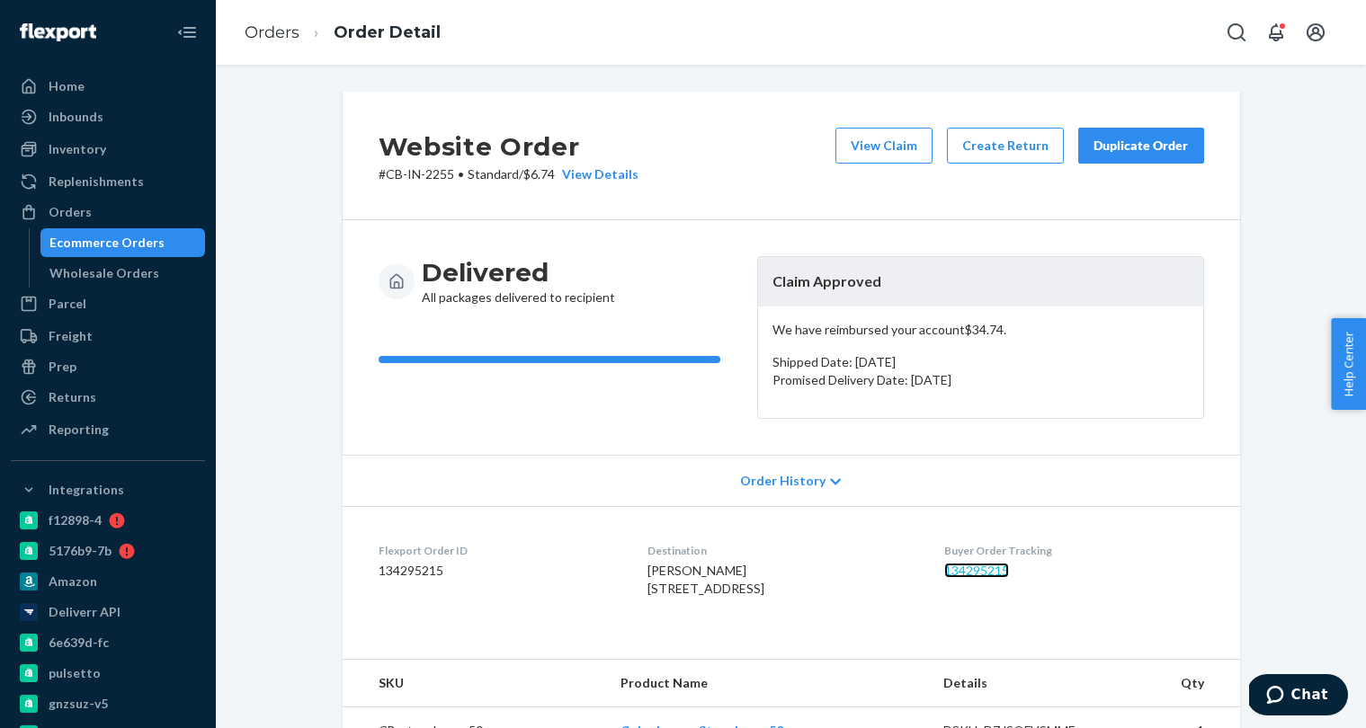
drag, startPoint x: 456, startPoint y: 356, endPoint x: 997, endPoint y: 567, distance: 581.1
click at [997, 567] on link "134295215" at bounding box center [976, 570] width 65 height 15
click at [120, 249] on div "Ecommerce Orders" at bounding box center [106, 243] width 115 height 18
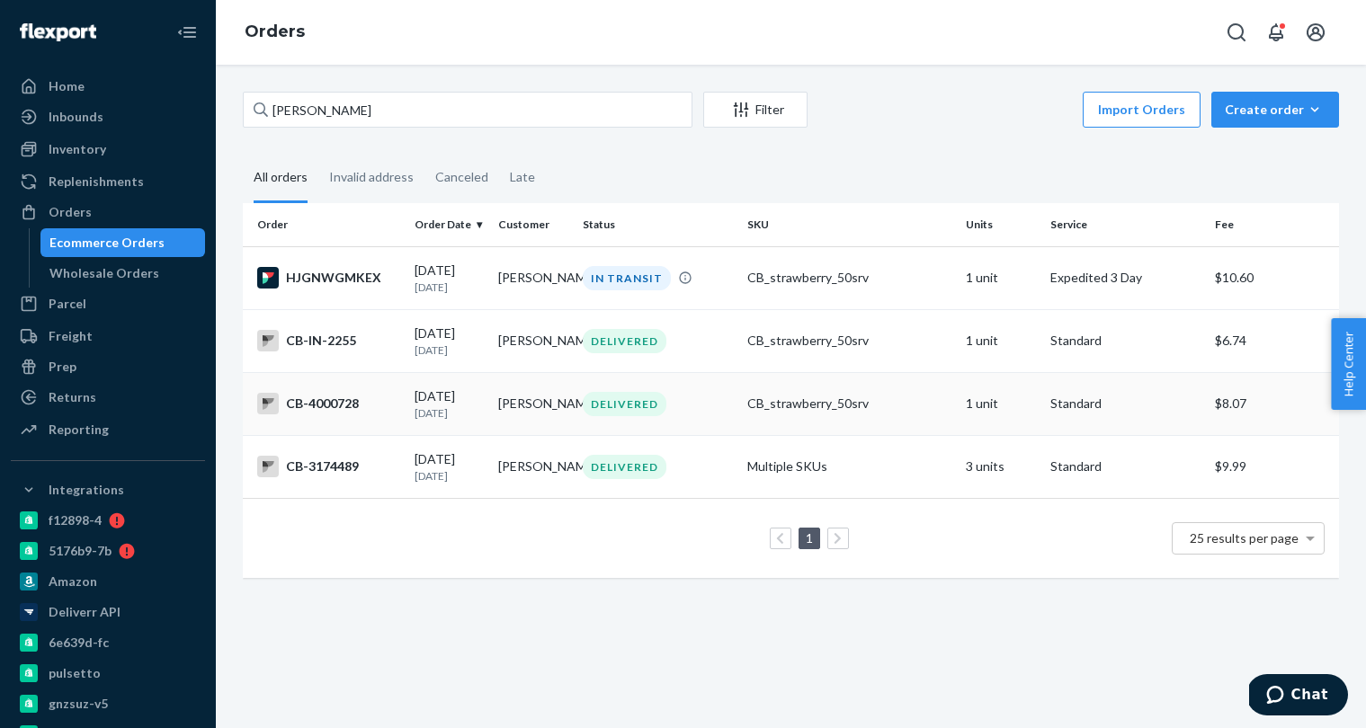
click at [664, 400] on div "DELIVERED" at bounding box center [657, 404] width 157 height 24
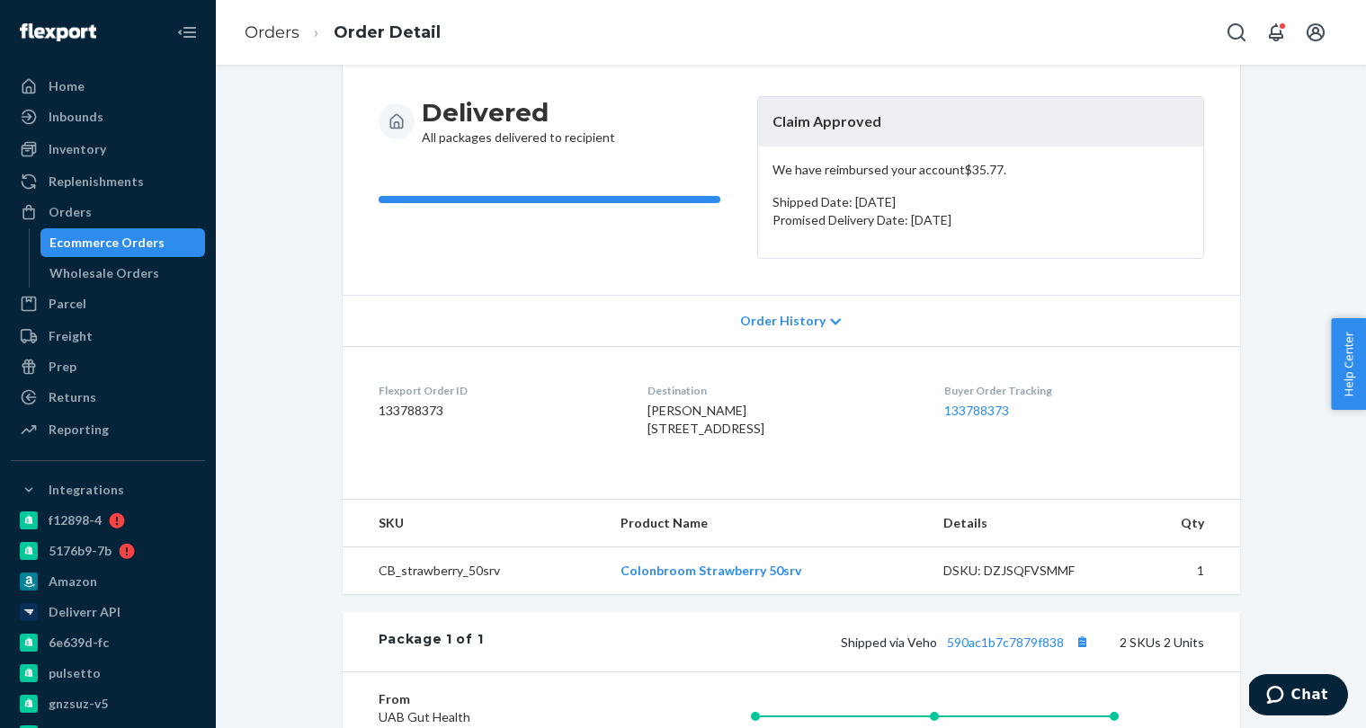
scroll to position [156, 0]
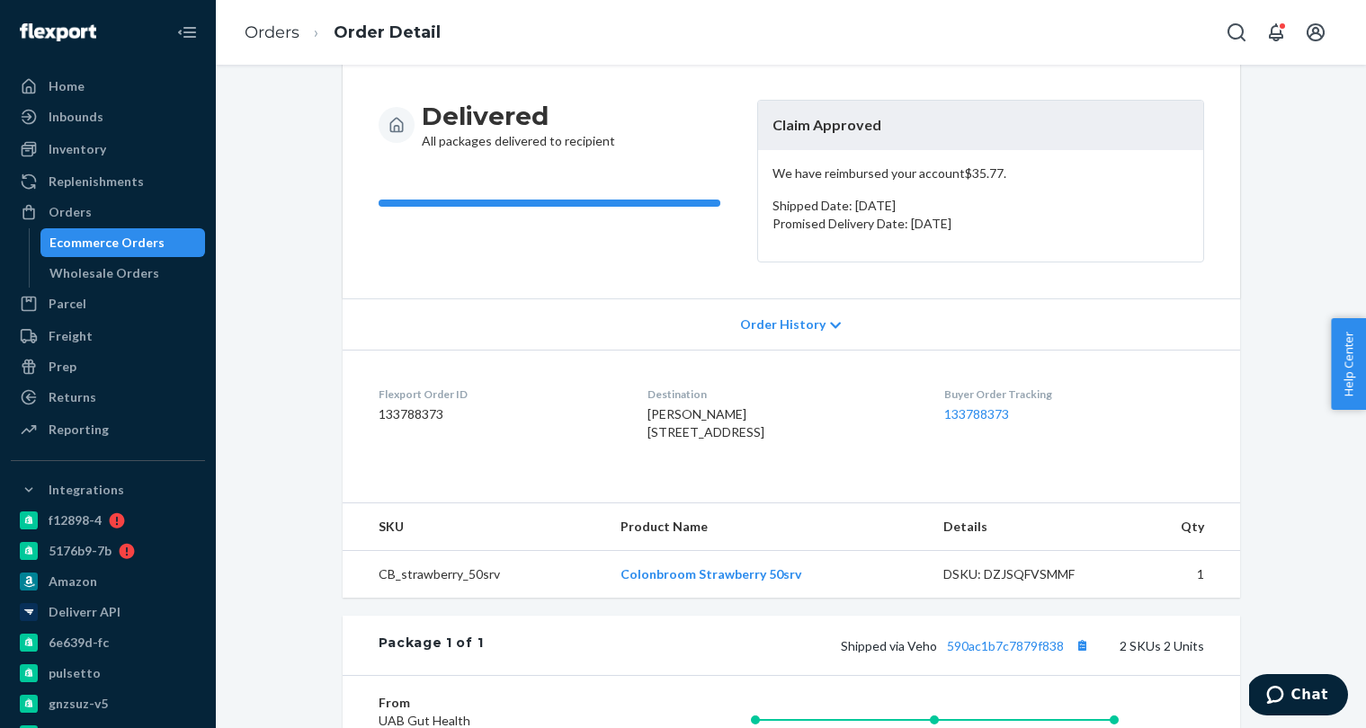
click at [153, 246] on div "Ecommerce Orders" at bounding box center [106, 243] width 115 height 18
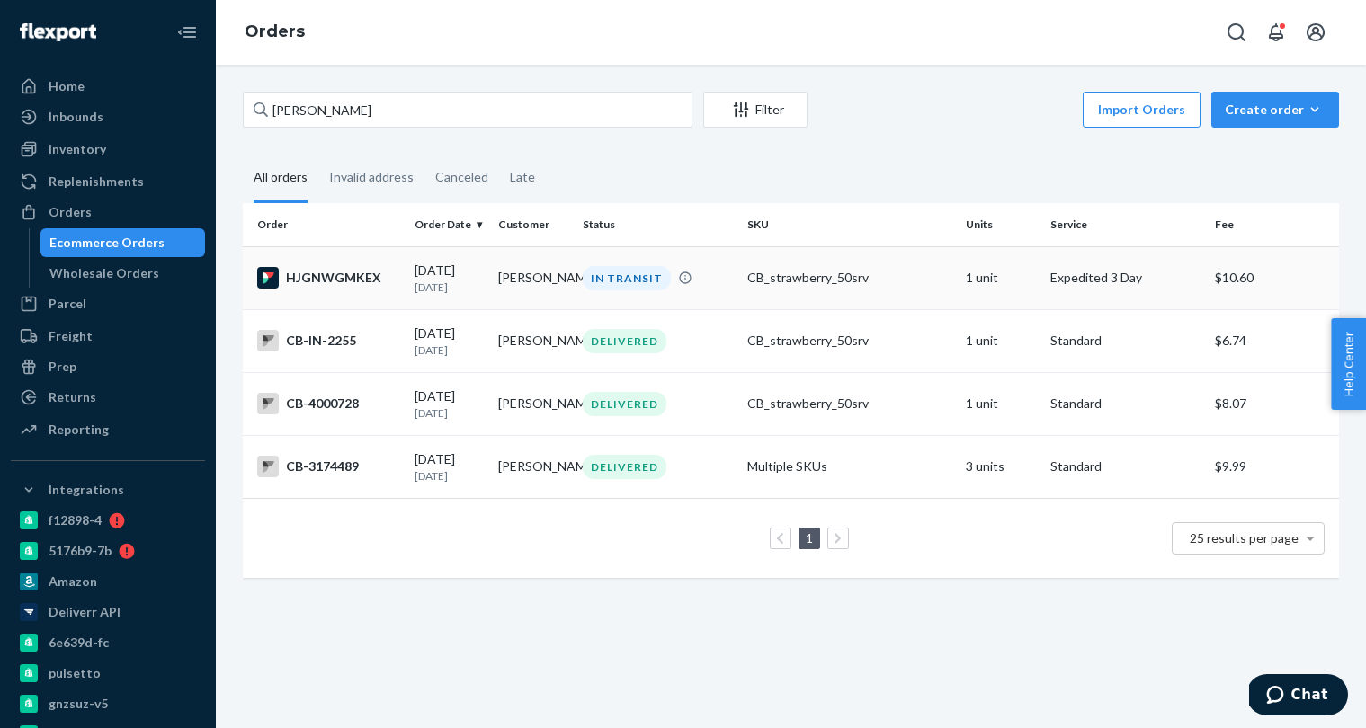
click at [714, 277] on div "IN TRANSIT" at bounding box center [657, 278] width 157 height 24
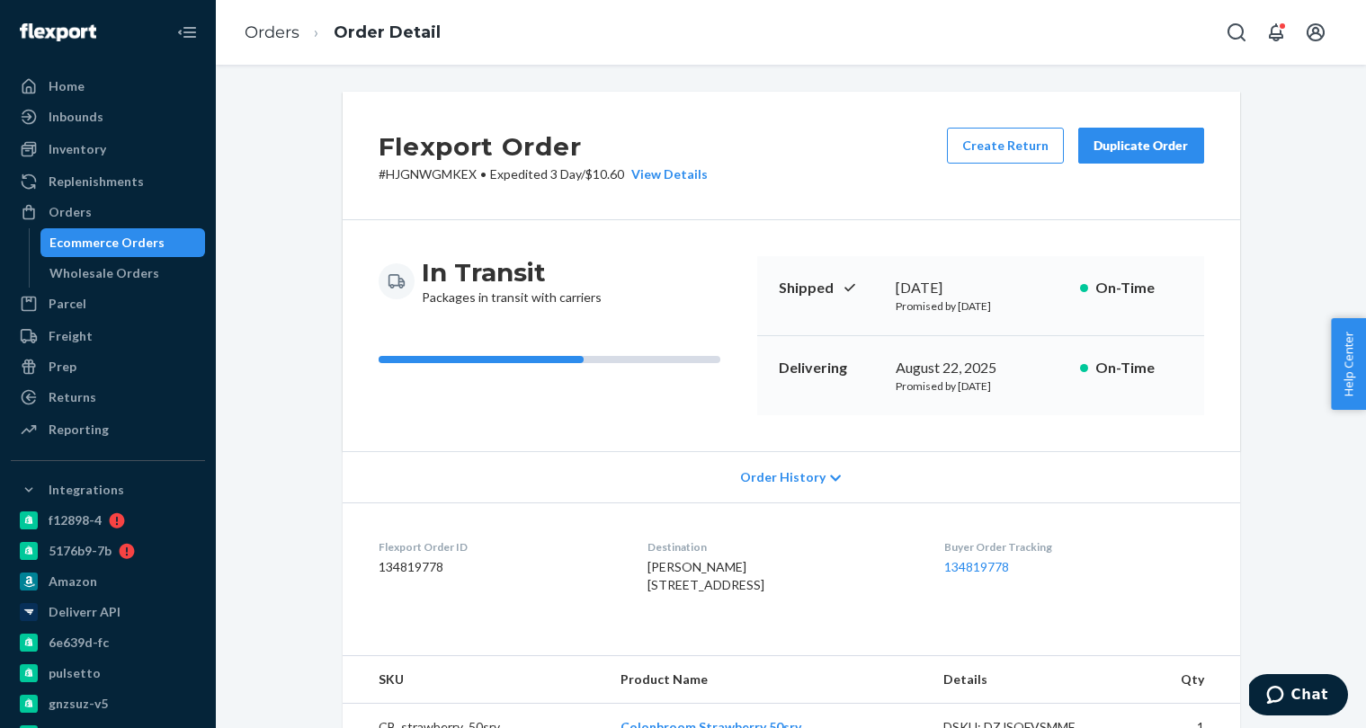
click at [803, 470] on span "Order History" at bounding box center [782, 477] width 85 height 18
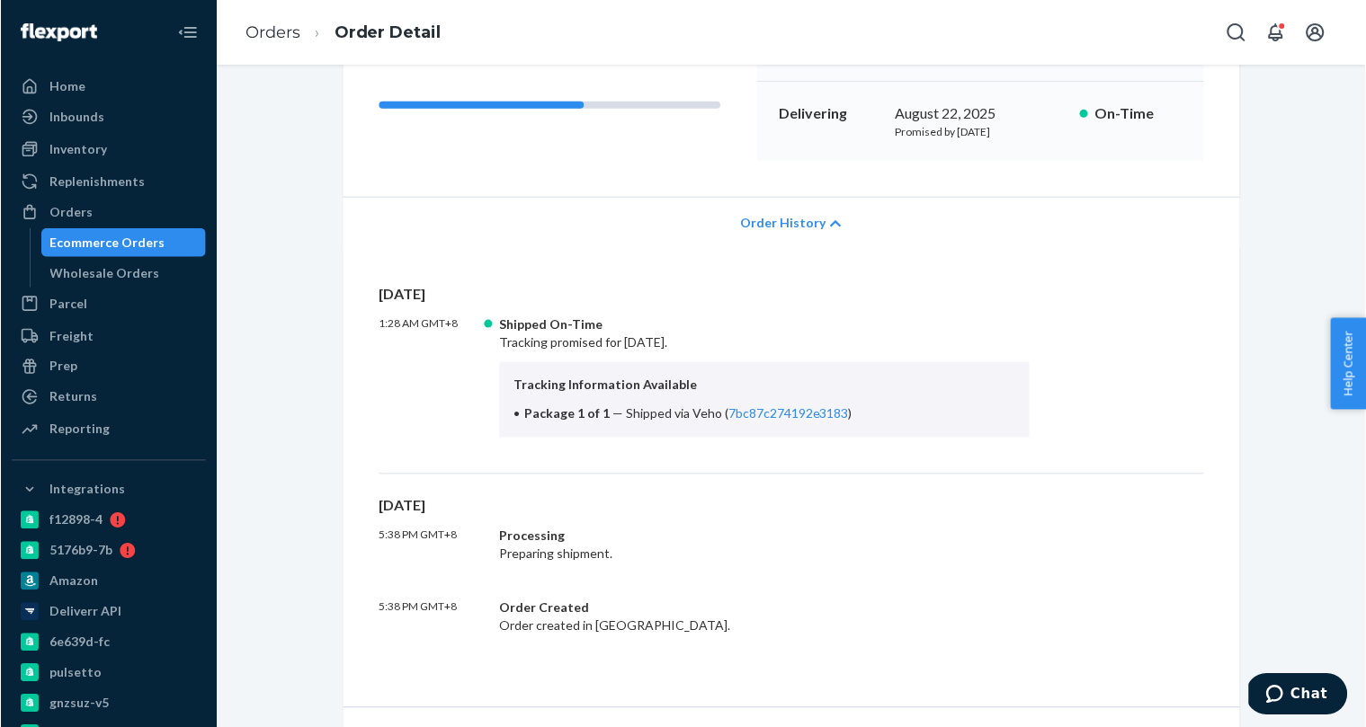
scroll to position [262, 0]
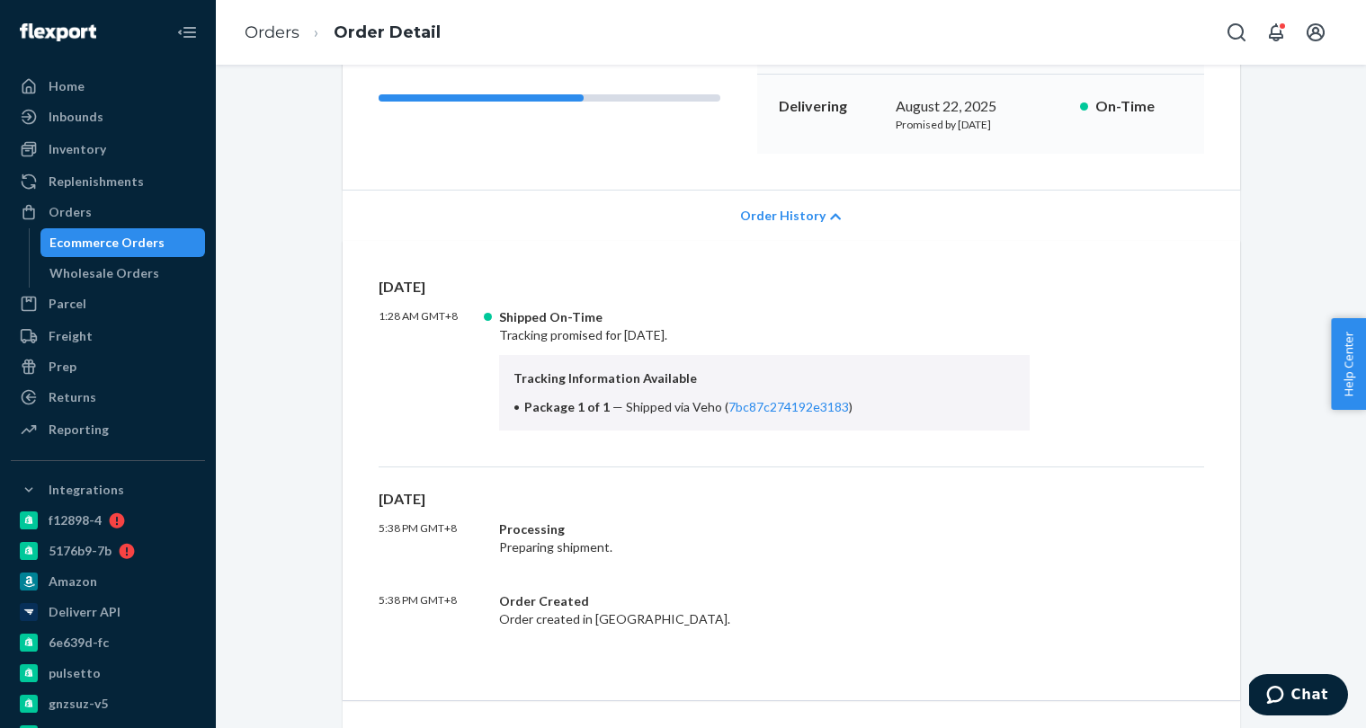
click at [823, 424] on div "Tracking Information Available Package 1 of 1 — Shipped via Veho ( 7bc87c274192…" at bounding box center [764, 393] width 531 height 76
click at [807, 404] on link "7bc87c274192e3183" at bounding box center [788, 406] width 120 height 15
click at [88, 234] on div "Ecommerce Orders" at bounding box center [106, 243] width 115 height 18
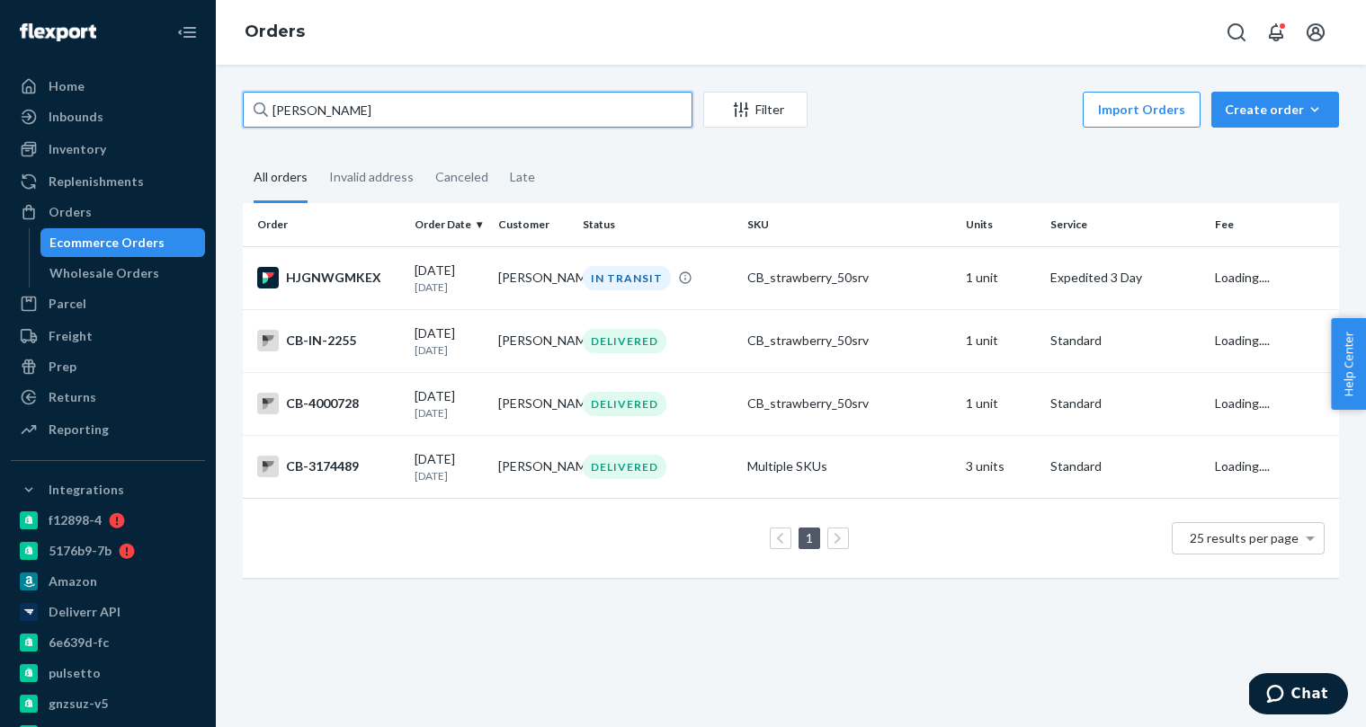
click at [378, 111] on input "Javier Simons" at bounding box center [468, 110] width 450 height 36
paste input "3893638"
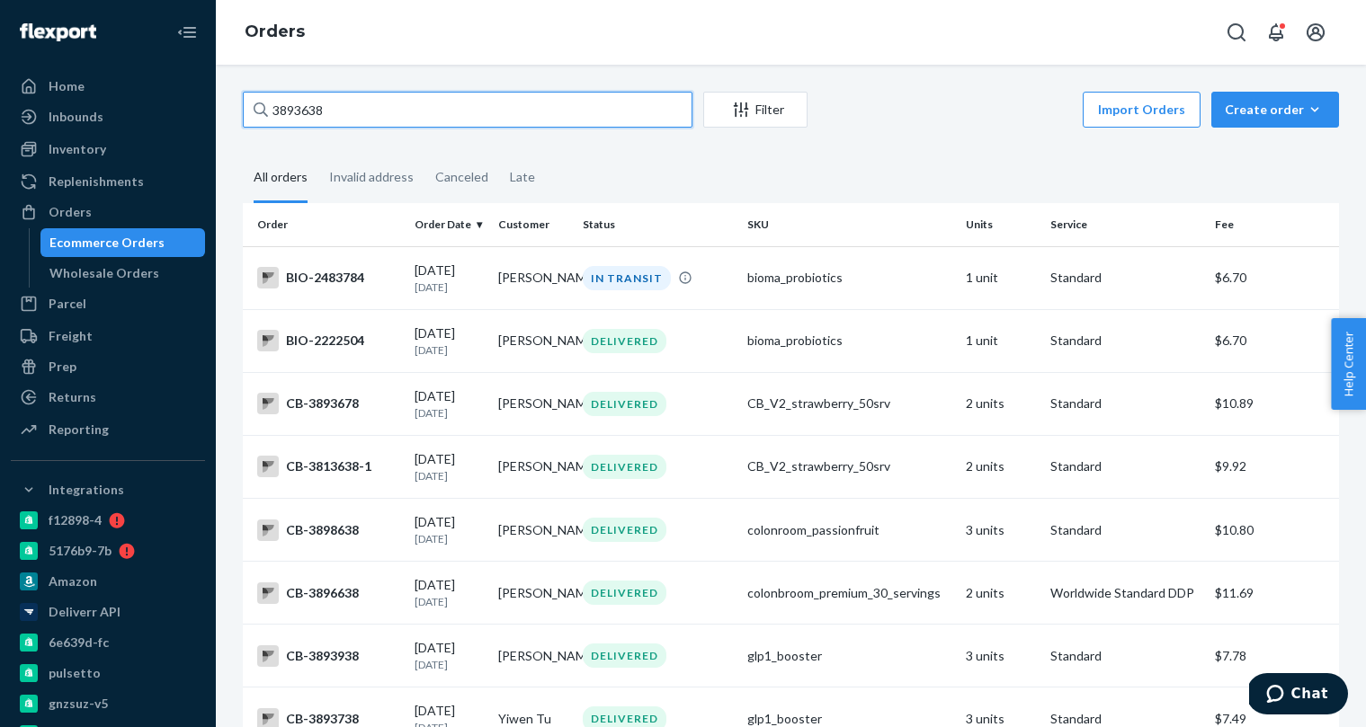
paste input "27"
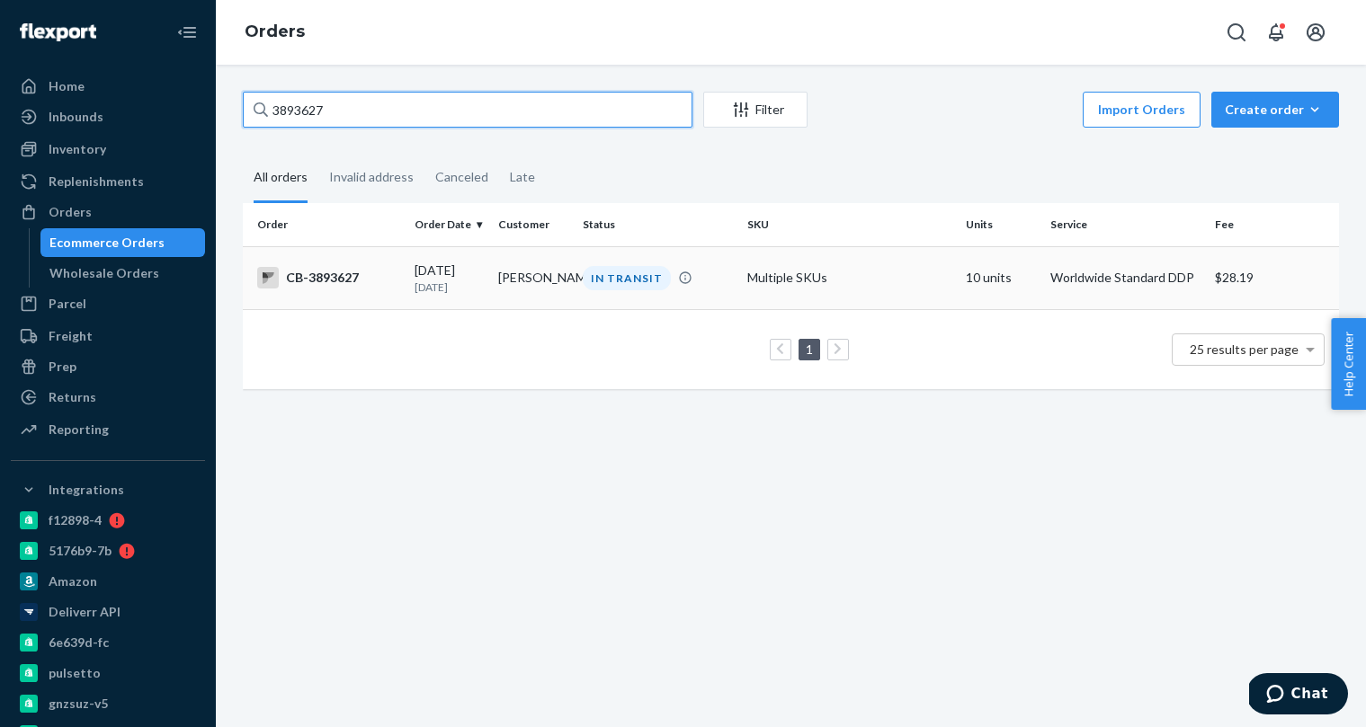
type input "3893627"
click at [548, 268] on td "Steffen Brück" at bounding box center [533, 277] width 84 height 63
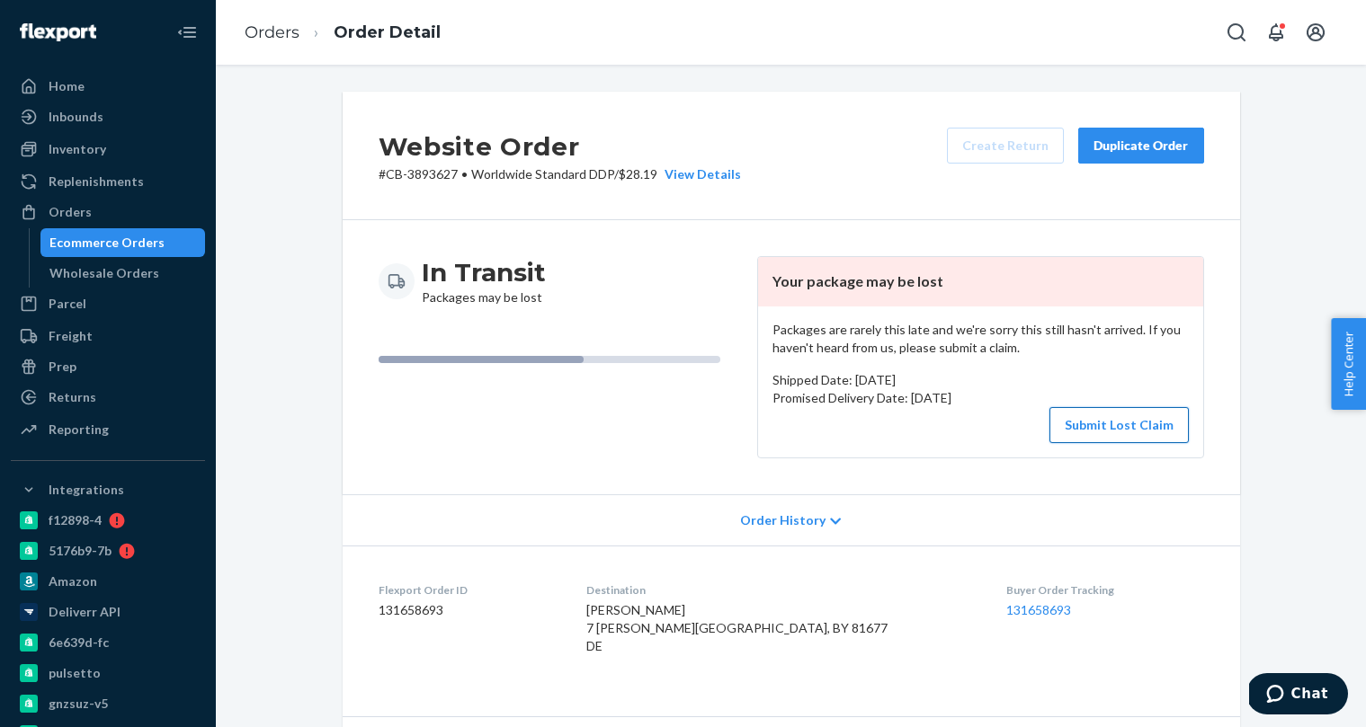
click at [1095, 422] on button "Submit Lost Claim" at bounding box center [1118, 425] width 139 height 36
click at [1006, 613] on link "131658693" at bounding box center [1038, 609] width 65 height 15
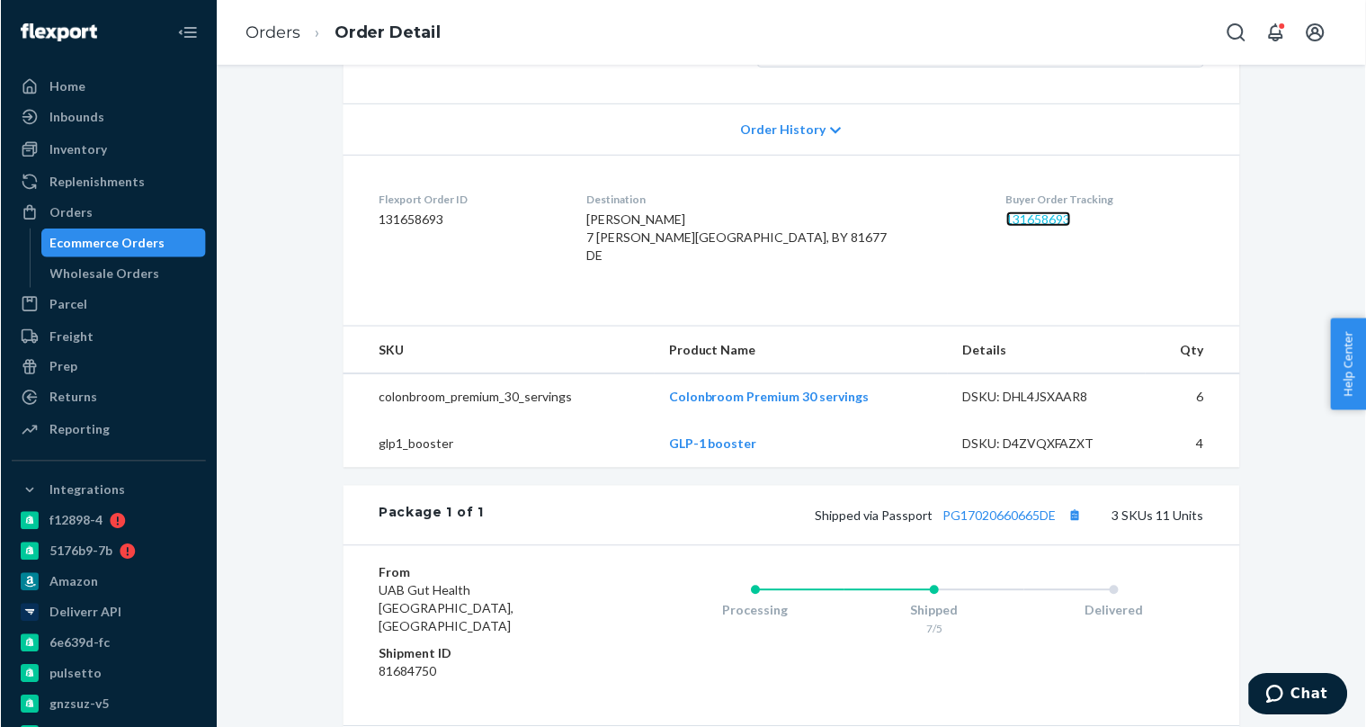
scroll to position [393, 0]
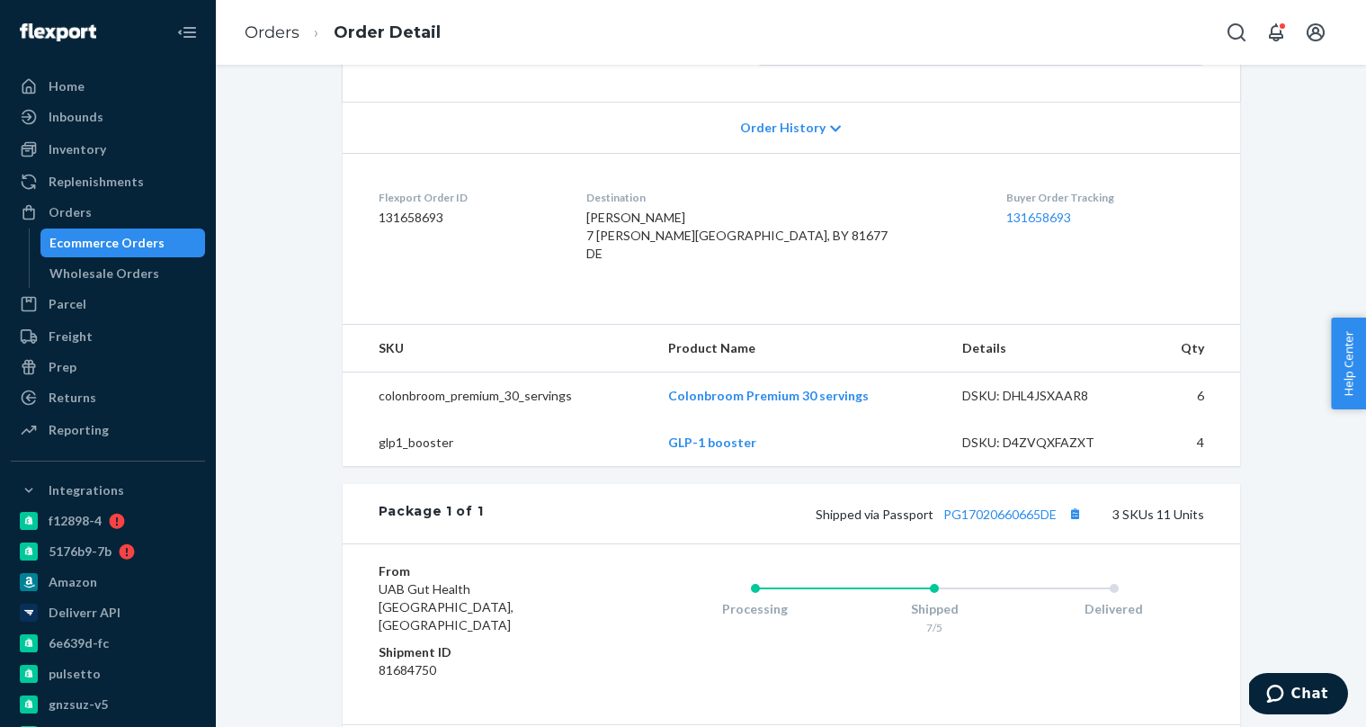
click at [178, 244] on div "Ecommerce Orders" at bounding box center [123, 242] width 162 height 25
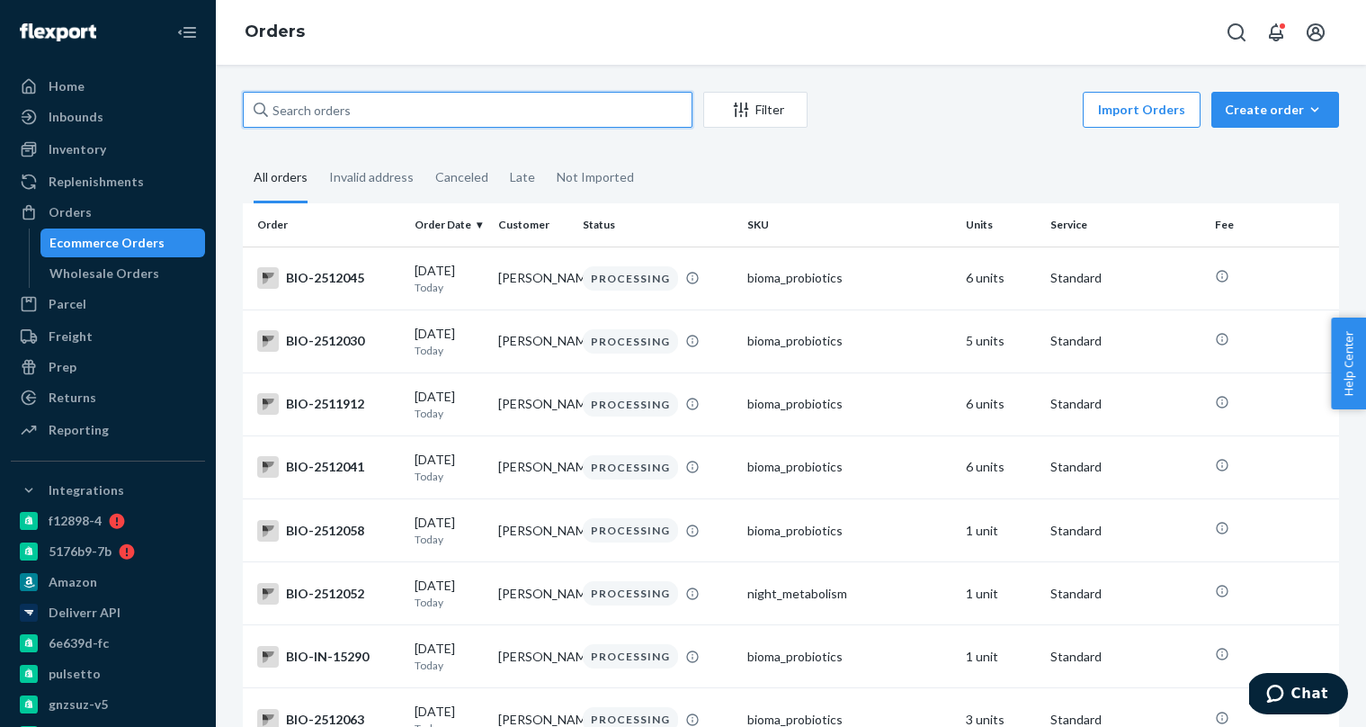
paste input "3887418"
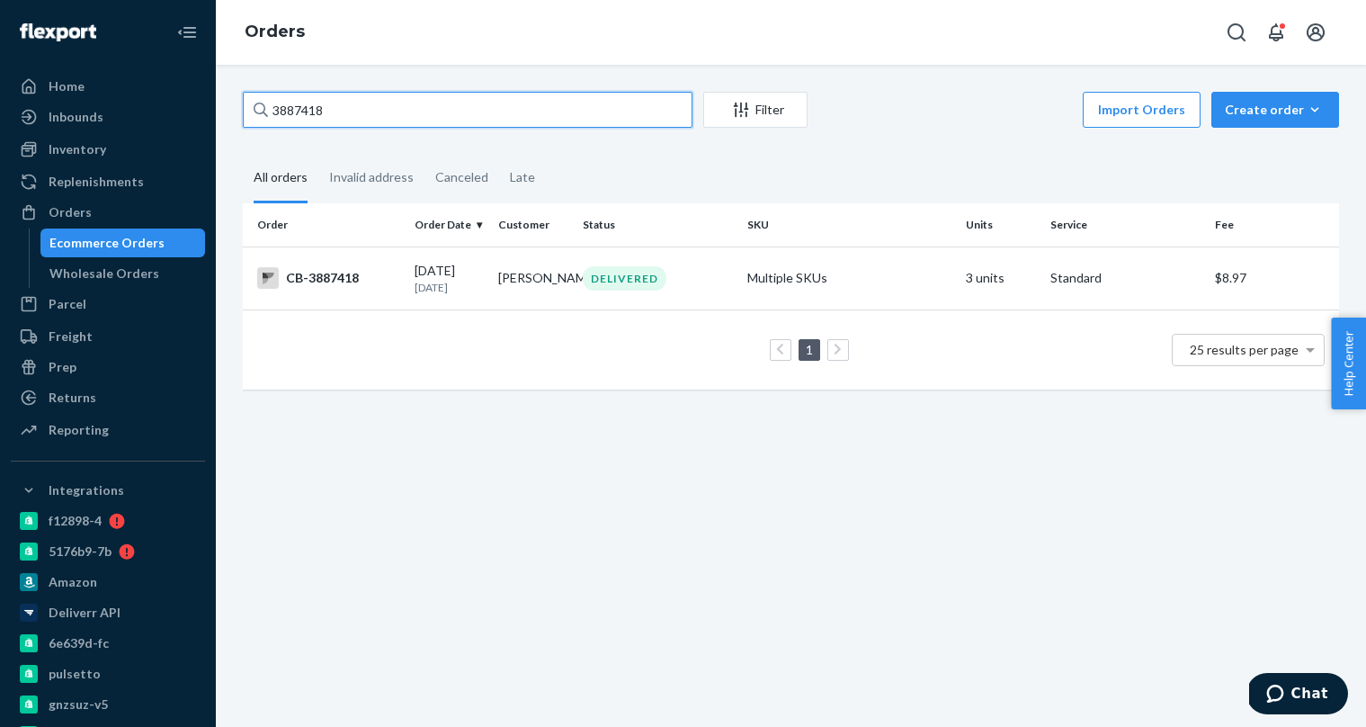
type input "3887418"
click at [409, 268] on td "07/03/2025 1 month ago" at bounding box center [449, 277] width 84 height 63
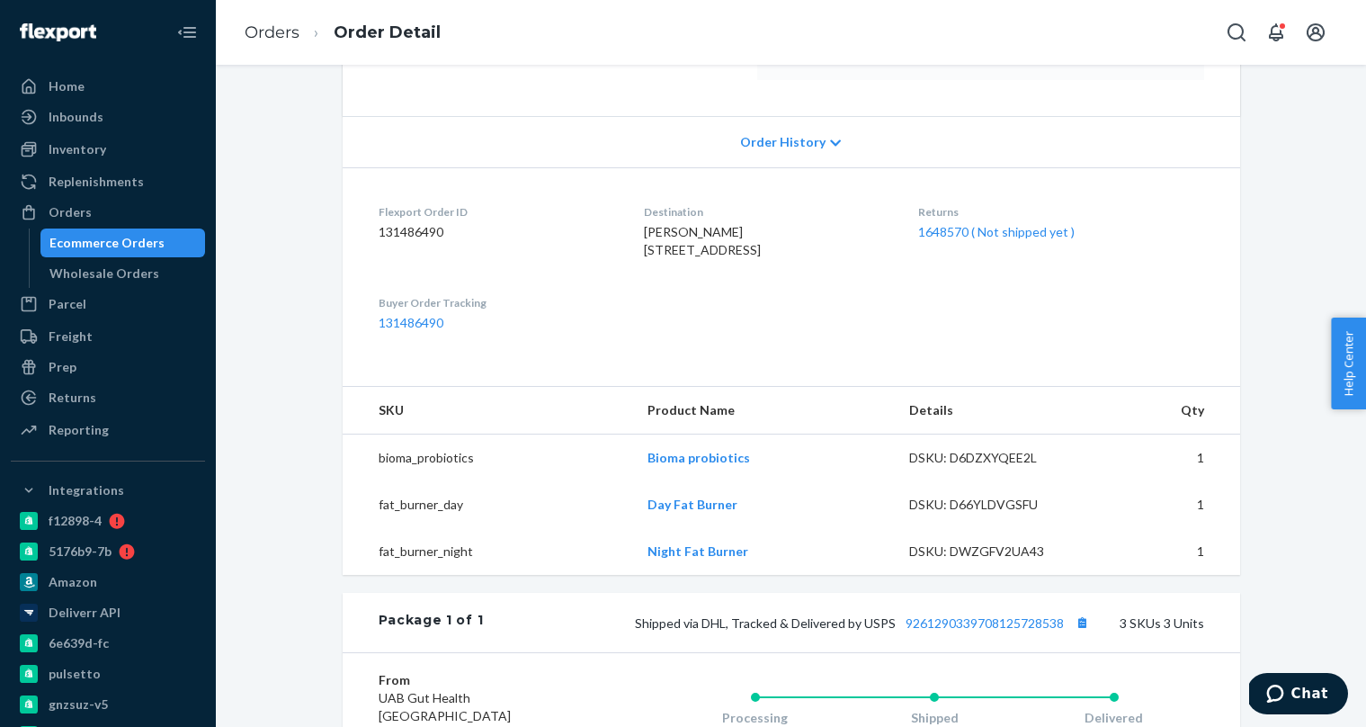
scroll to position [337, 0]
click at [1022, 231] on link "1648570 ( Not shipped yet )" at bounding box center [996, 229] width 156 height 15
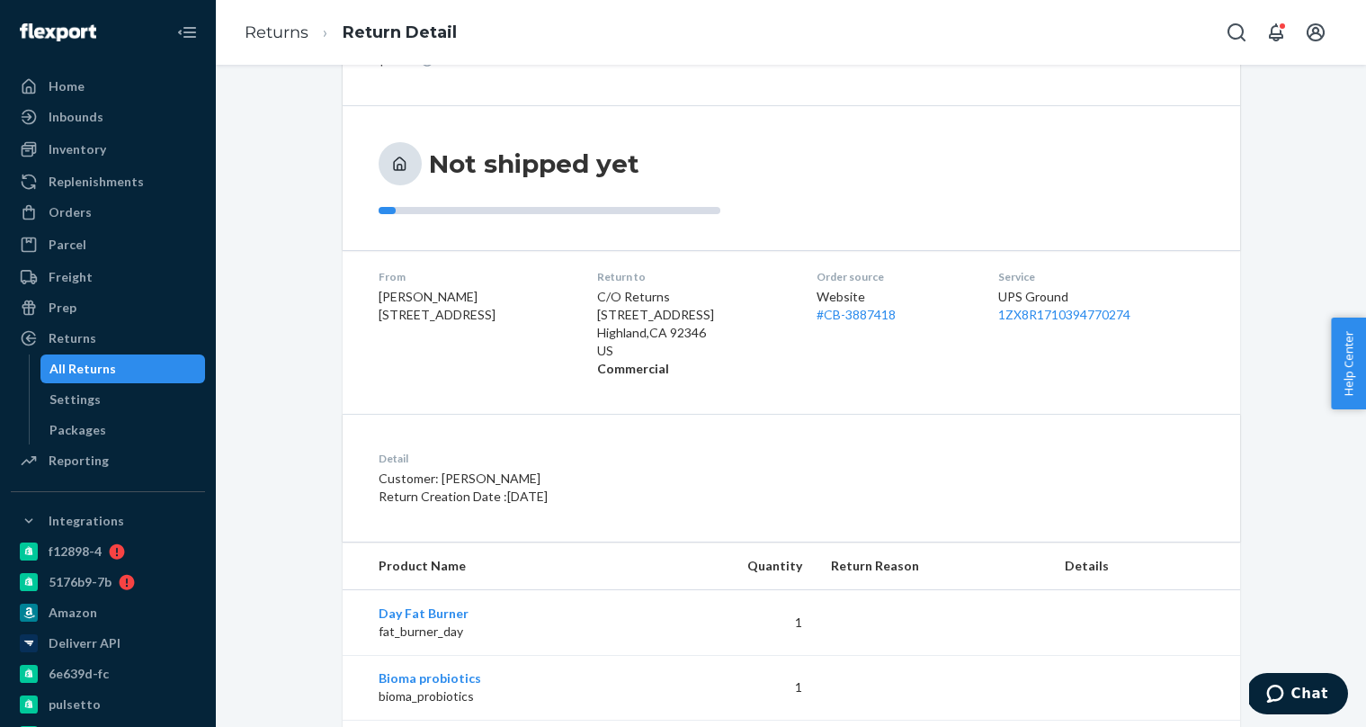
scroll to position [254, 0]
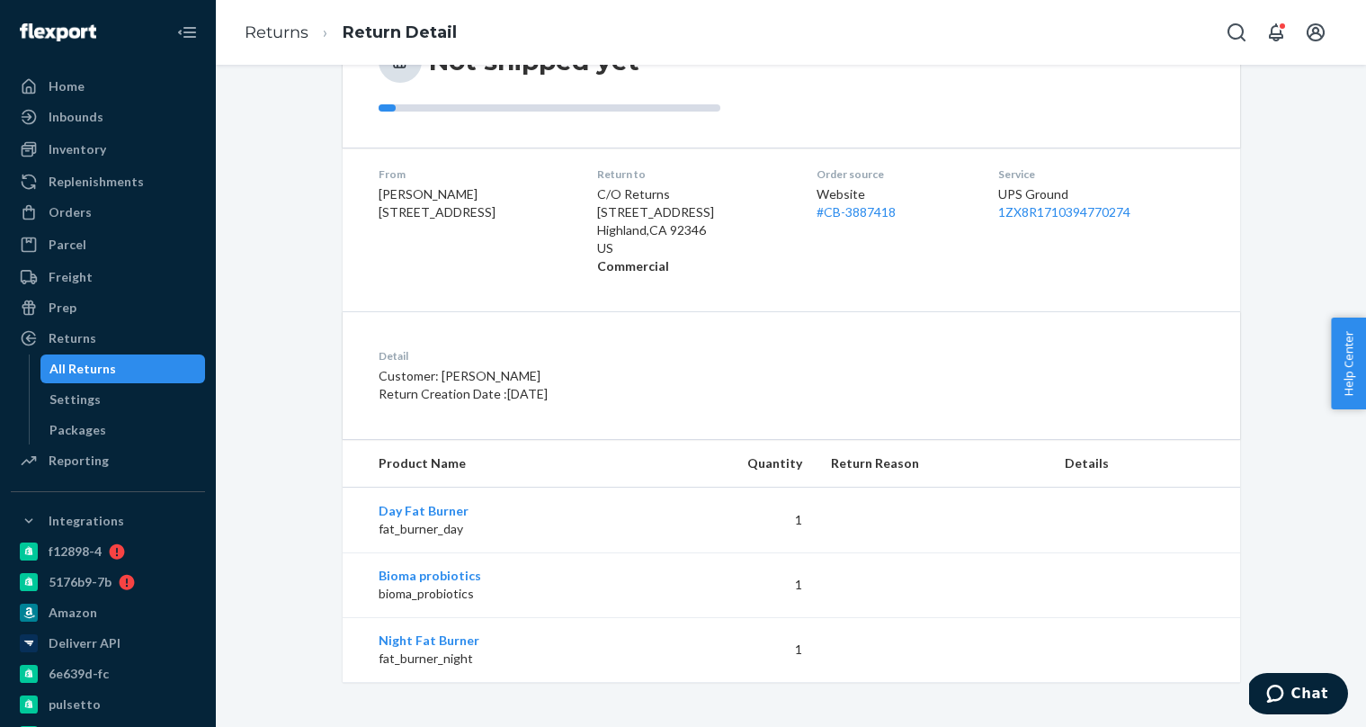
click at [134, 364] on div "All Returns" at bounding box center [123, 368] width 162 height 25
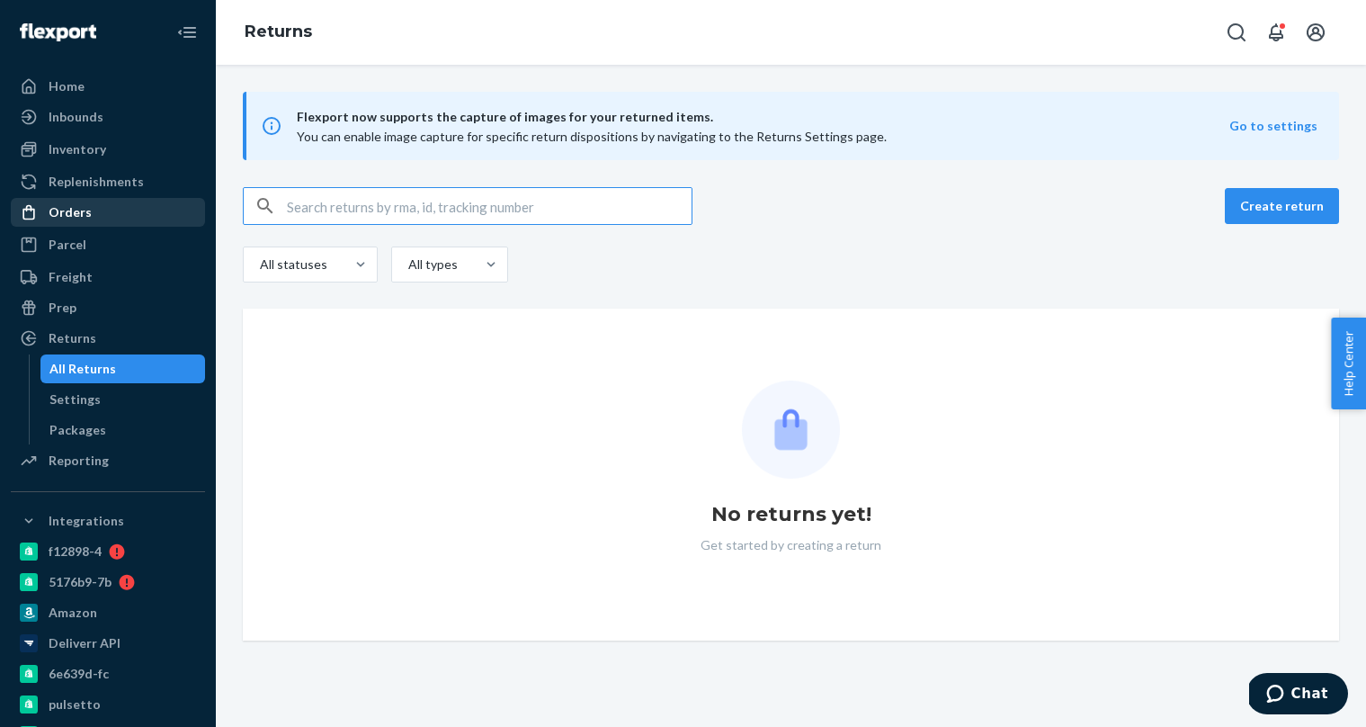
click at [104, 212] on div "Orders" at bounding box center [108, 212] width 191 height 25
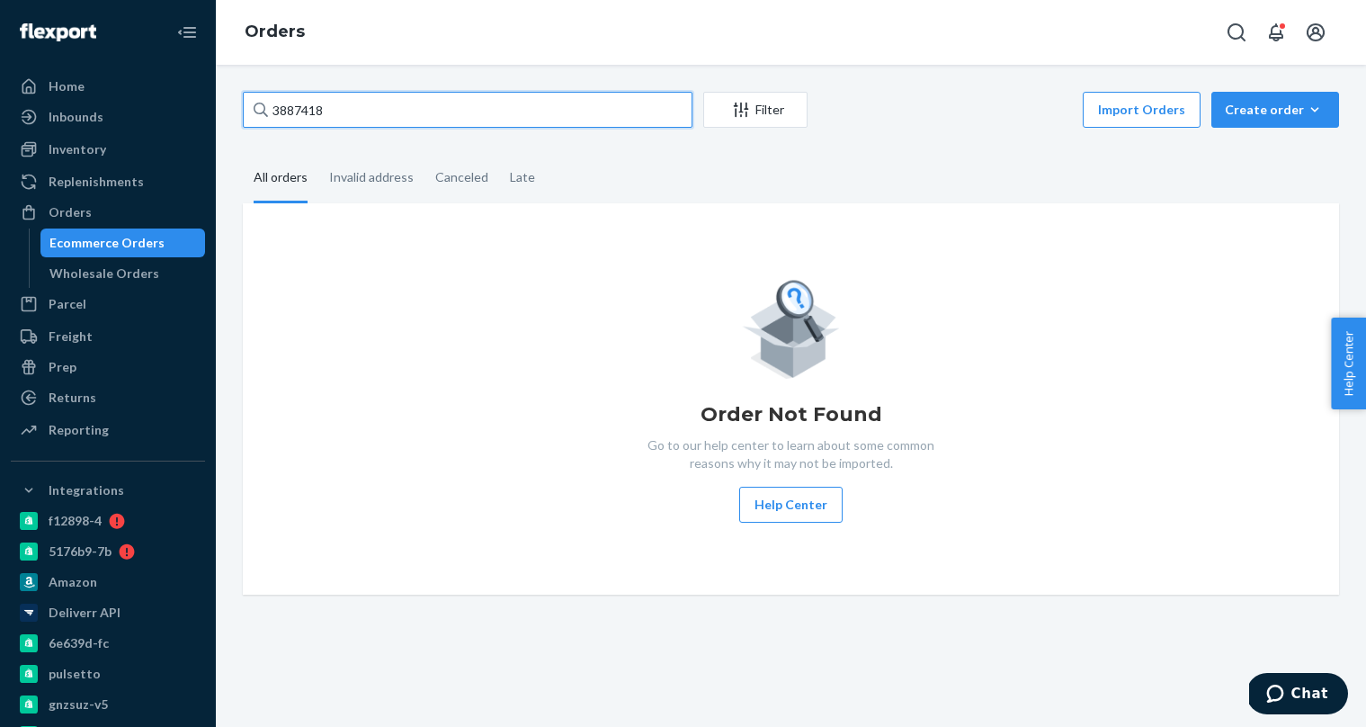
paste input "Nikki Grisham"
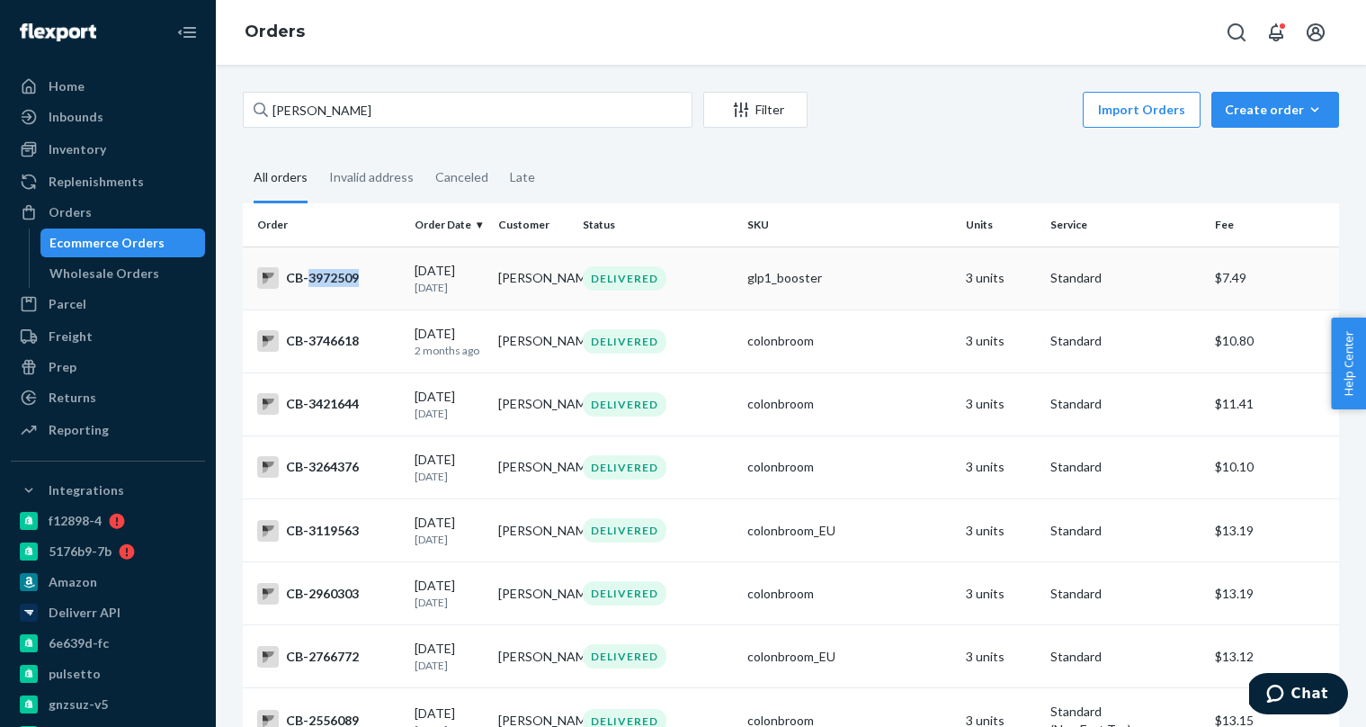
copy div "3972509"
drag, startPoint x: 154, startPoint y: 247, endPoint x: 210, endPoint y: 224, distance: 60.5
click at [154, 247] on div "Ecommerce Orders" at bounding box center [106, 243] width 115 height 18
click at [359, 113] on input "Nikki Grisham" at bounding box center [468, 110] width 450 height 36
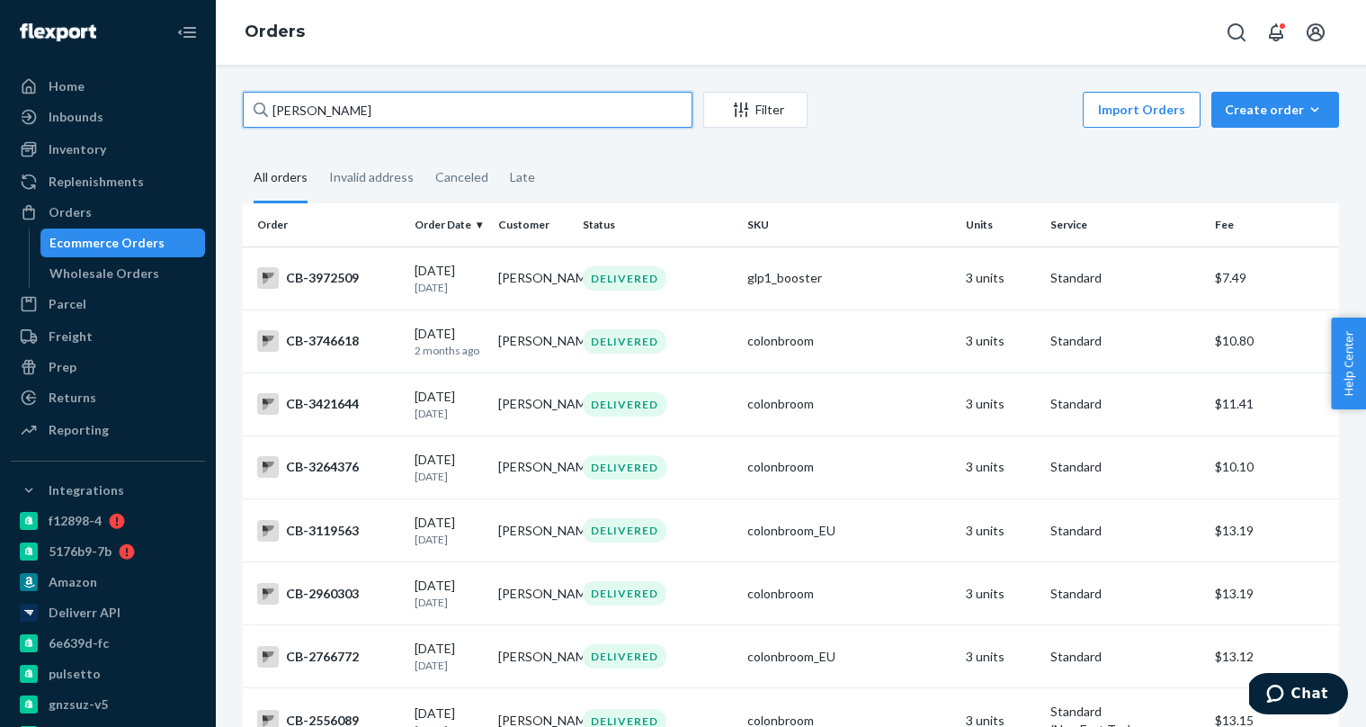
click at [359, 113] on input "Nikki Grisham" at bounding box center [468, 110] width 450 height 36
paste input "B1GPYQCOXG"
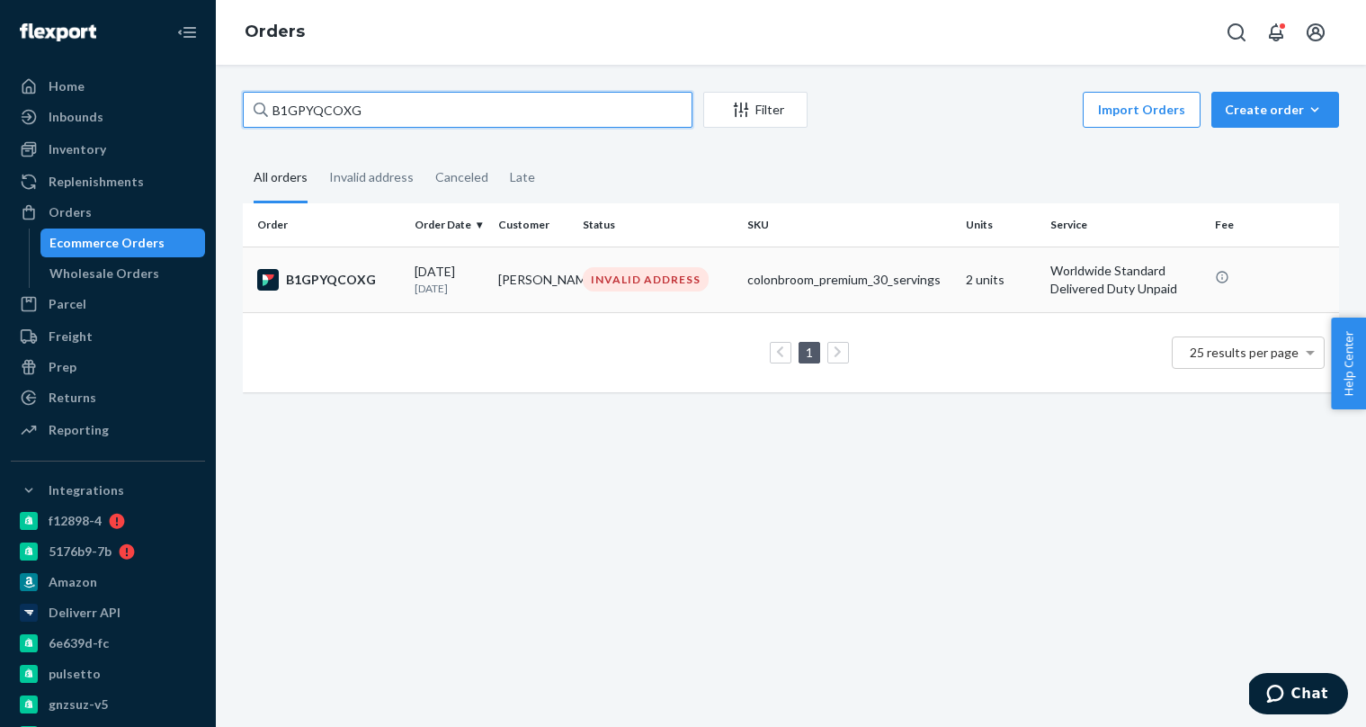
type input "B1GPYQCOXG"
click at [496, 271] on td "[PERSON_NAME]" at bounding box center [533, 279] width 84 height 66
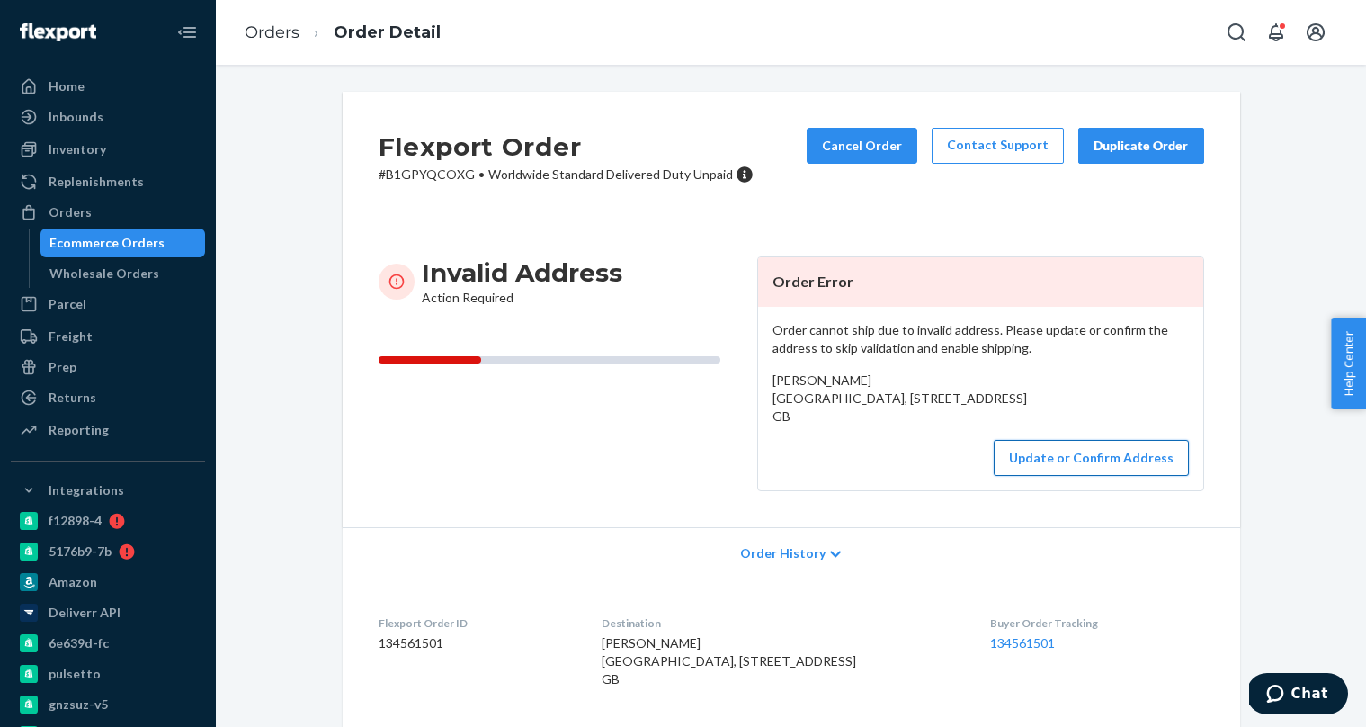
click at [1135, 476] on button "Update or Confirm Address" at bounding box center [1091, 458] width 195 height 36
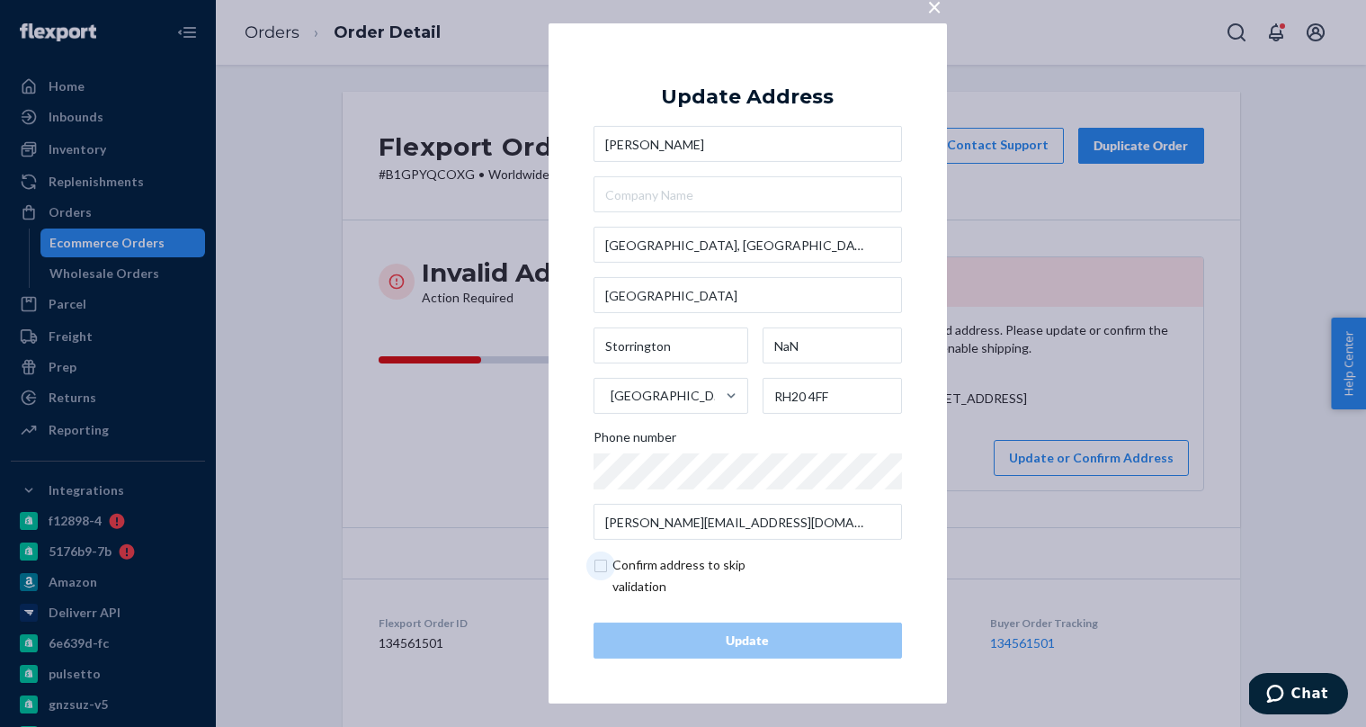
click at [613, 566] on input "checkbox" at bounding box center [697, 575] width 209 height 43
checkbox input "true"
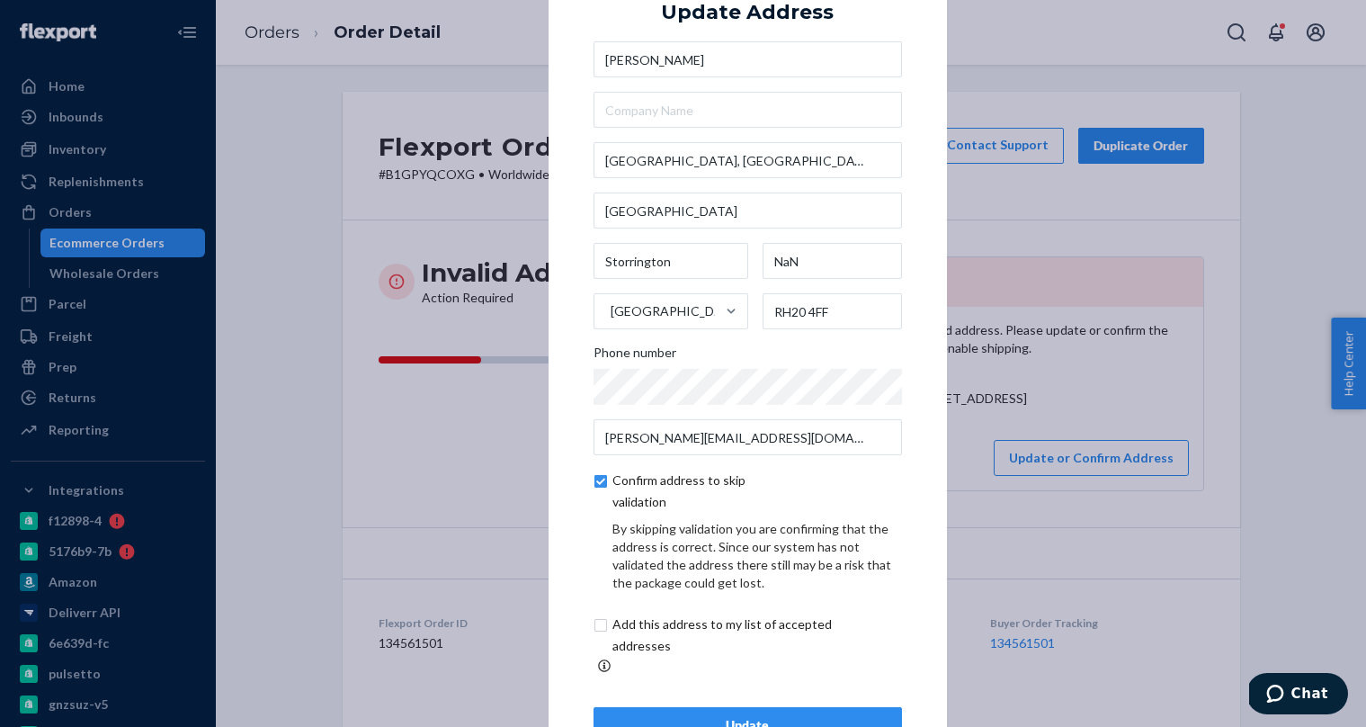
click at [709, 718] on div "Update" at bounding box center [748, 725] width 278 height 18
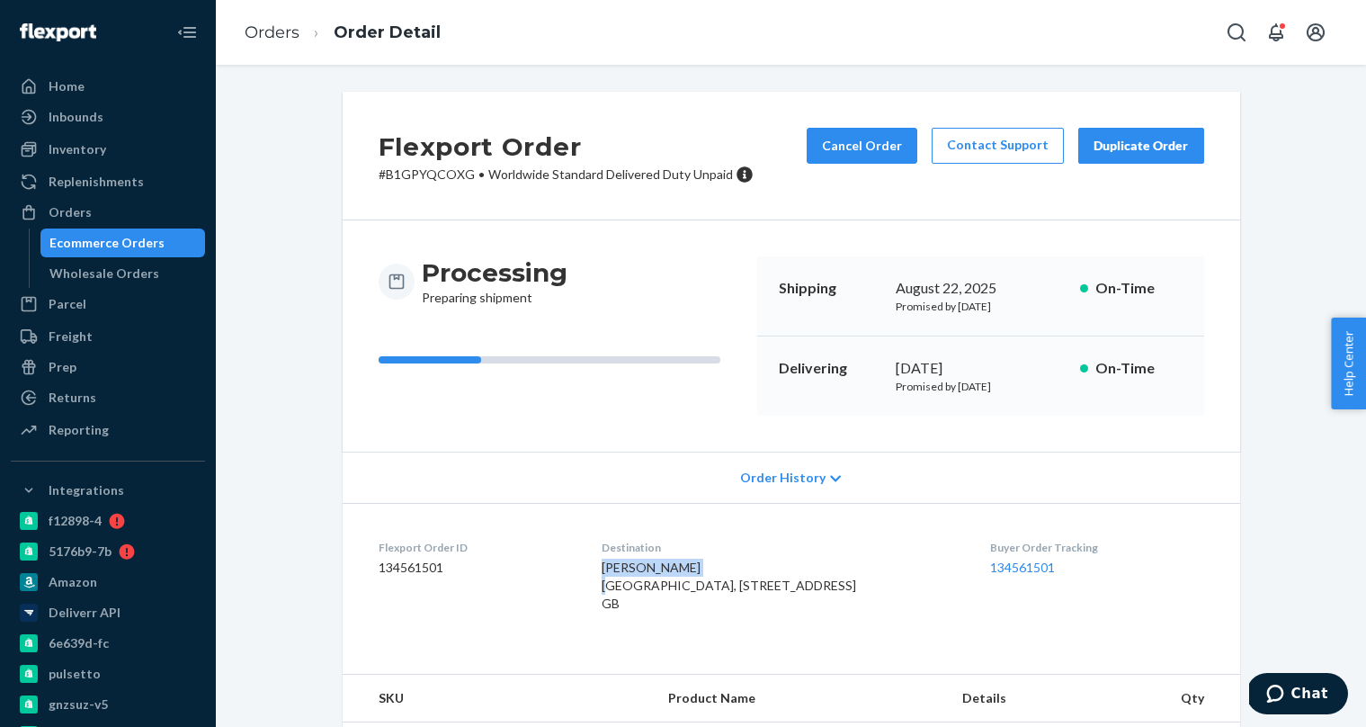
drag, startPoint x: 626, startPoint y: 566, endPoint x: 693, endPoint y: 566, distance: 67.4
click at [716, 566] on dl "Flexport Order ID 134561501 Destination [PERSON_NAME] [GEOGRAPHIC_DATA] 4FF GB …" at bounding box center [791, 579] width 897 height 153
copy span "[PERSON_NAME]"
drag, startPoint x: 112, startPoint y: 245, endPoint x: 158, endPoint y: 230, distance: 48.3
click at [112, 245] on div "Ecommerce Orders" at bounding box center [106, 243] width 115 height 18
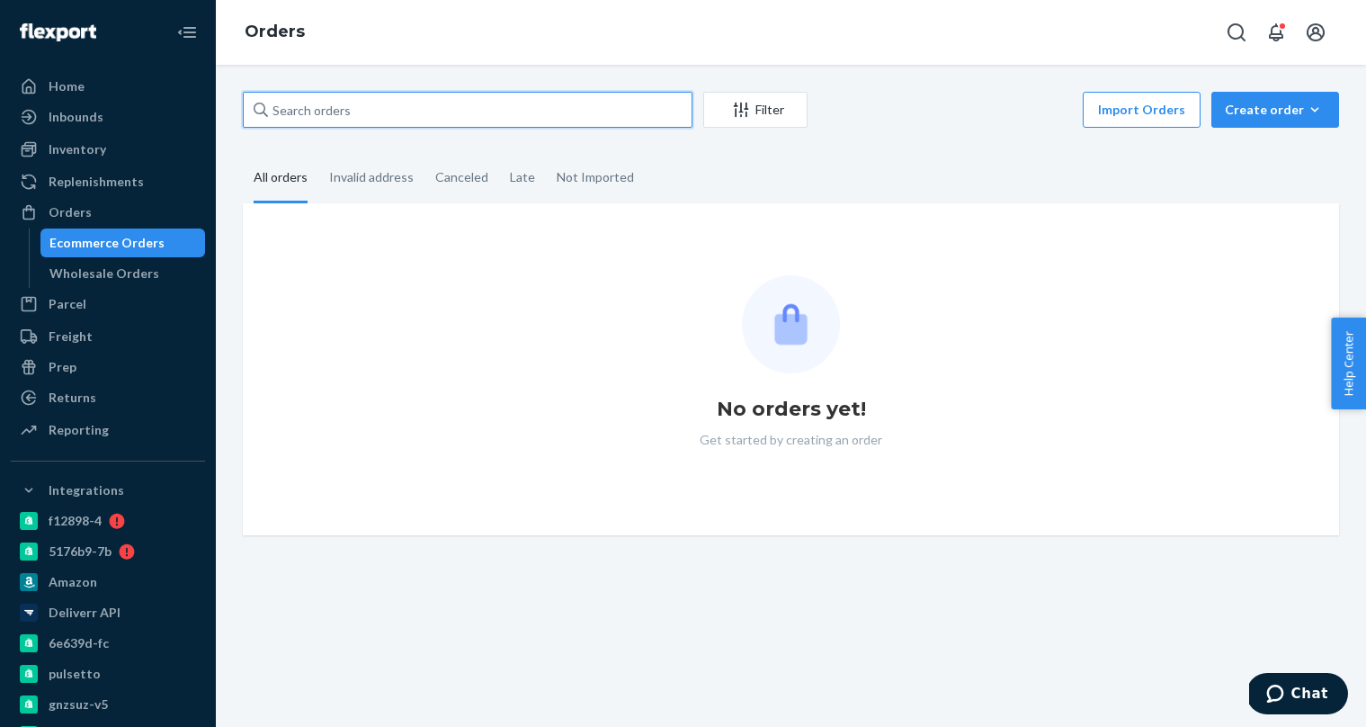
paste input "[PERSON_NAME]"
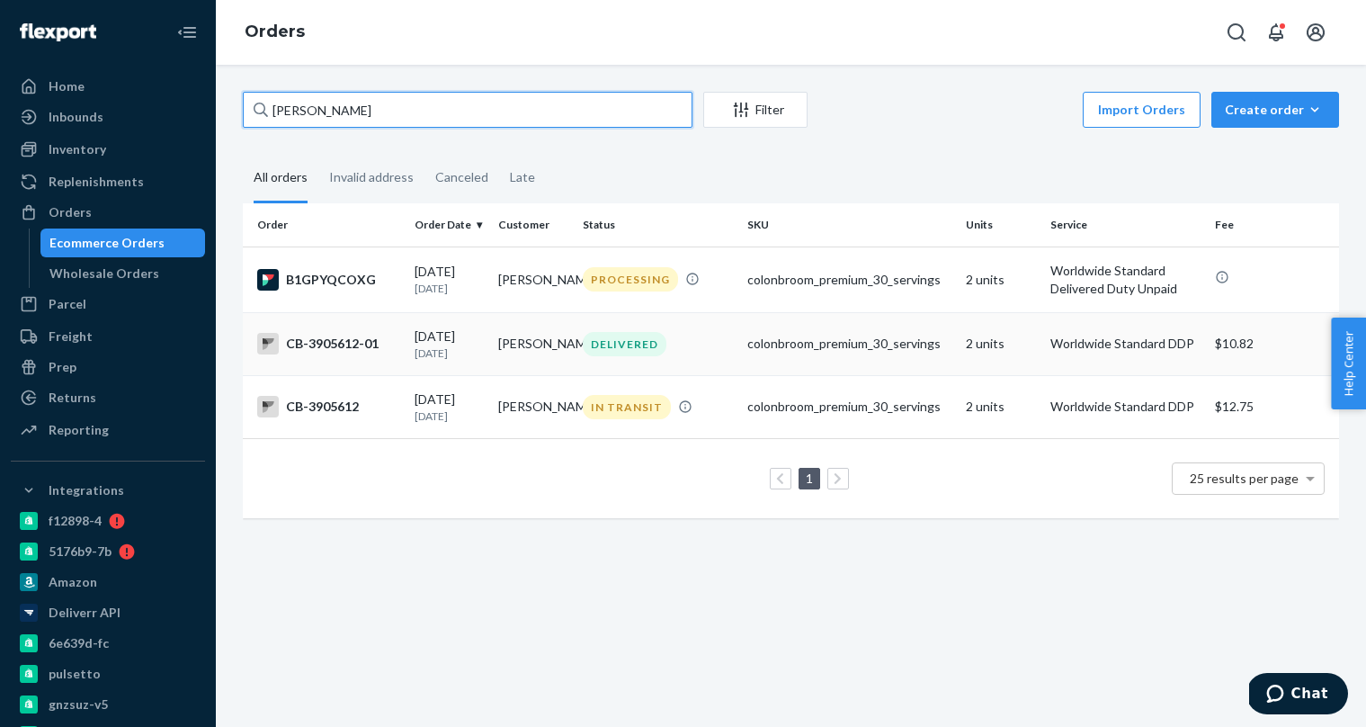
type input "[PERSON_NAME]"
click at [545, 337] on td "[PERSON_NAME]" at bounding box center [533, 343] width 84 height 63
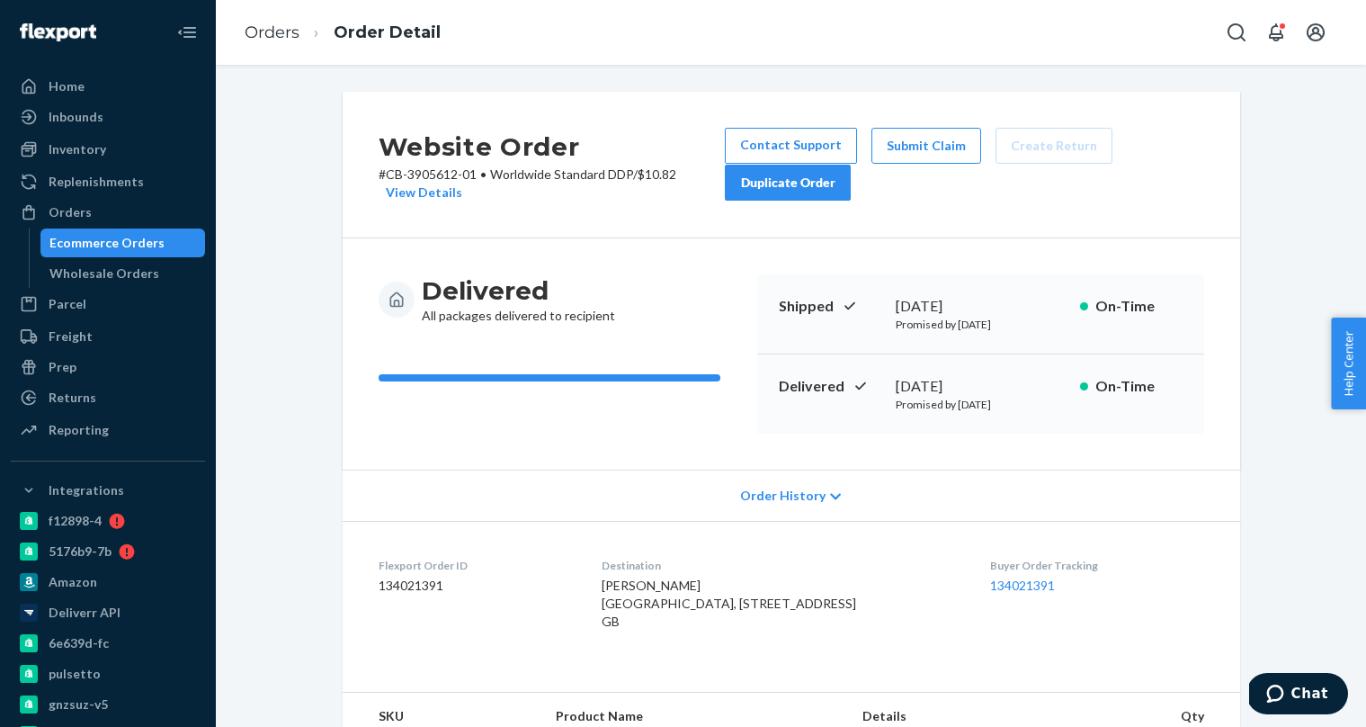
click at [157, 246] on div "Ecommerce Orders" at bounding box center [123, 242] width 162 height 25
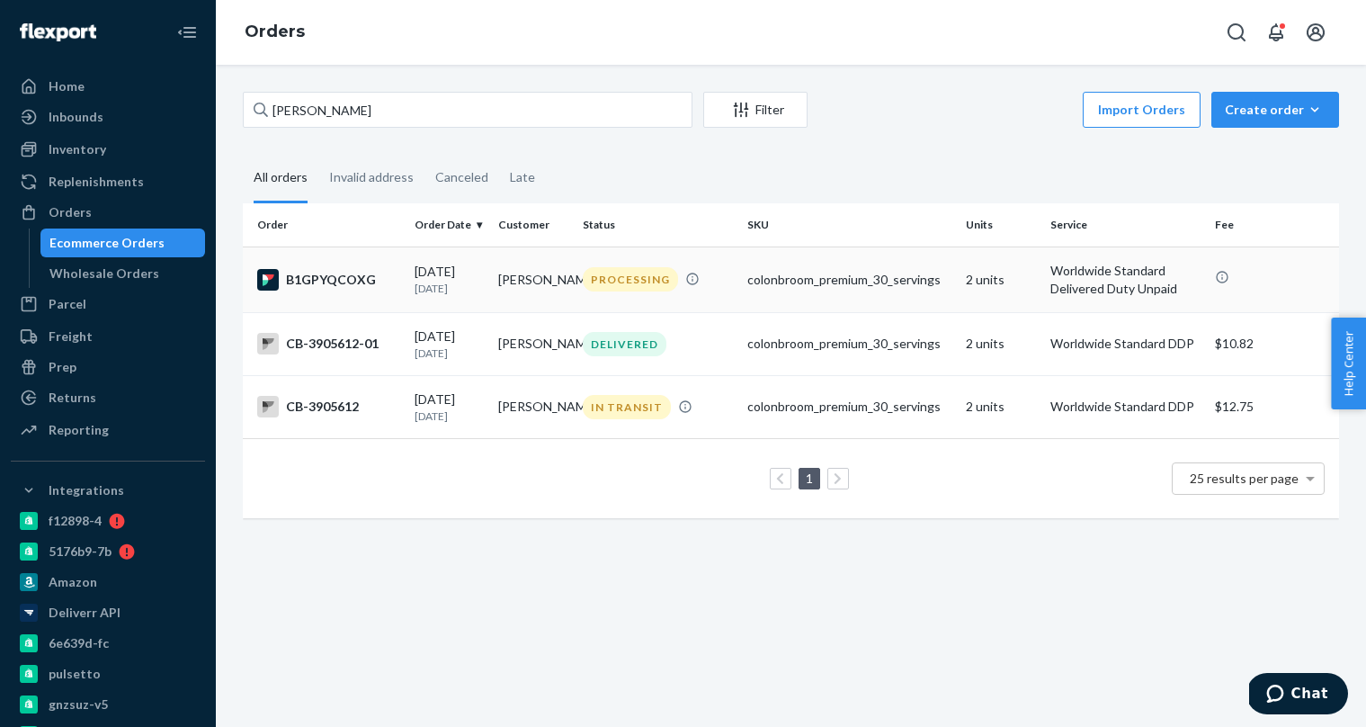
click at [504, 294] on td "[PERSON_NAME]" at bounding box center [533, 279] width 84 height 66
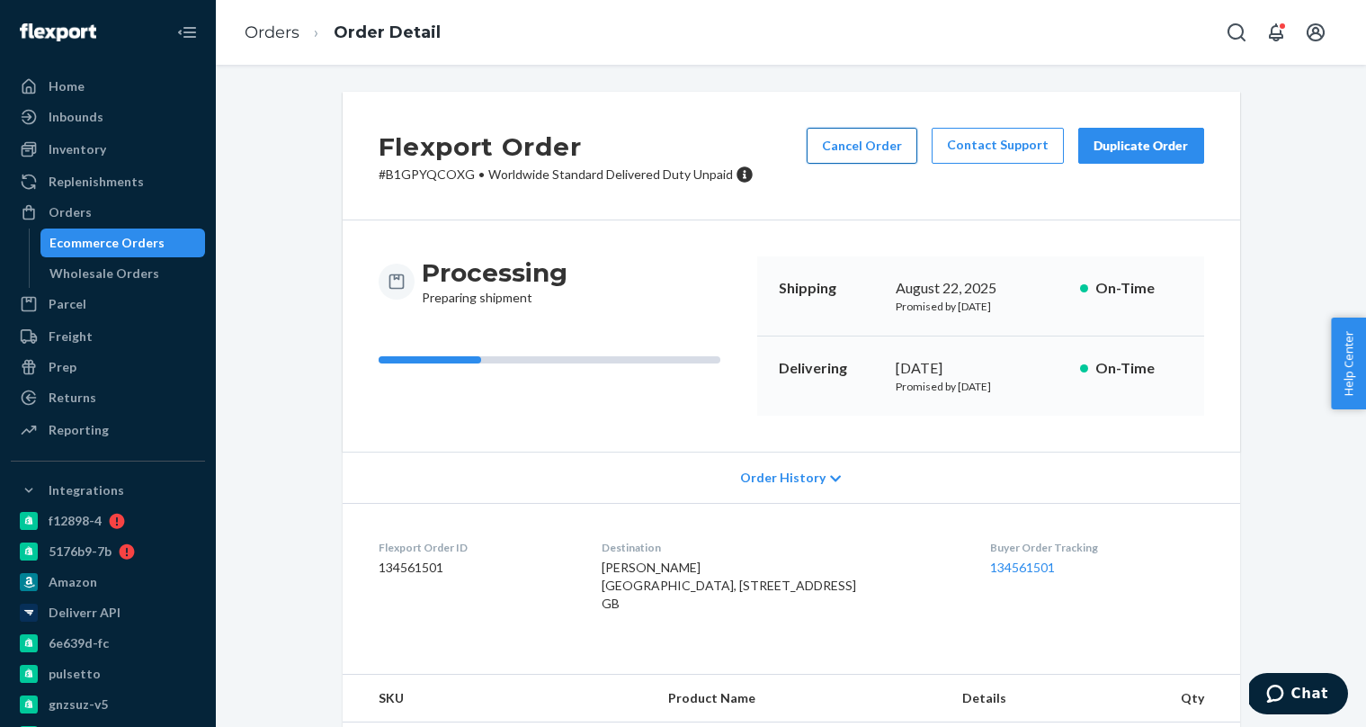
click at [840, 156] on button "Cancel Order" at bounding box center [862, 146] width 111 height 36
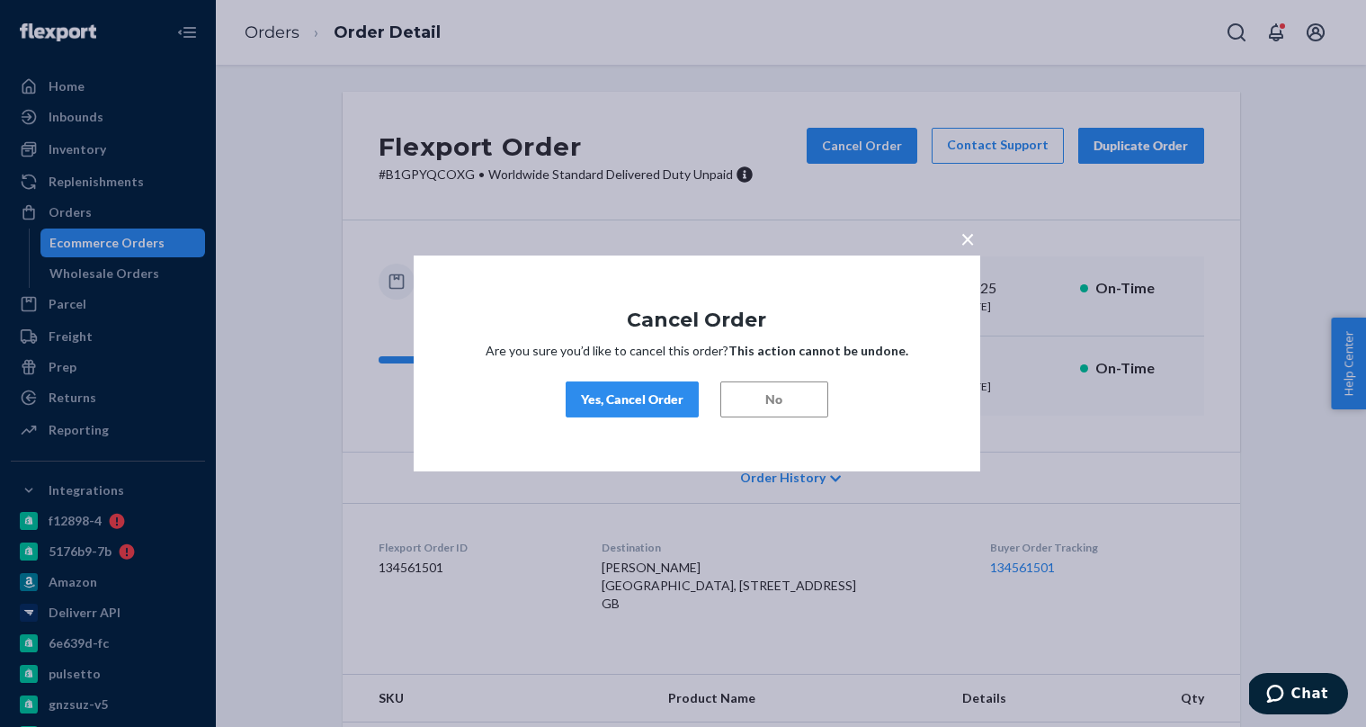
click at [634, 397] on div "Yes, Cancel Order" at bounding box center [632, 399] width 103 height 18
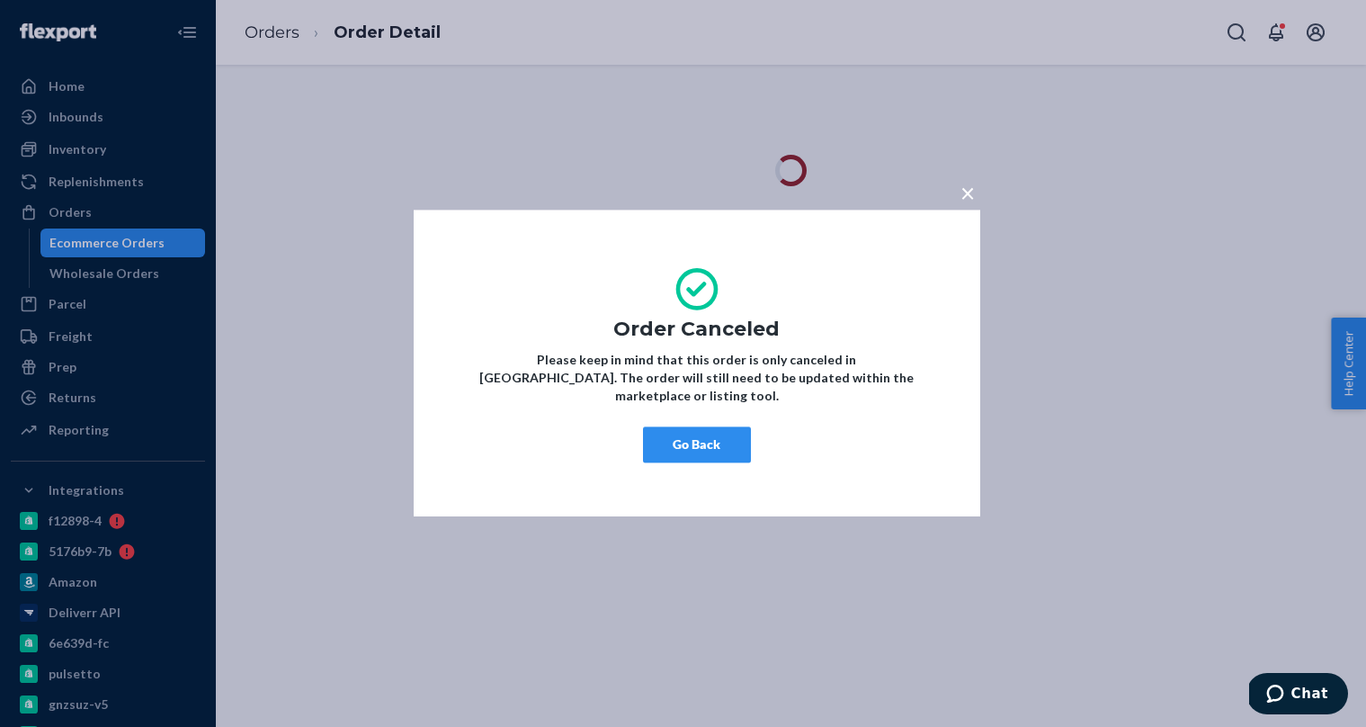
click at [673, 444] on button "Go Back" at bounding box center [697, 445] width 108 height 36
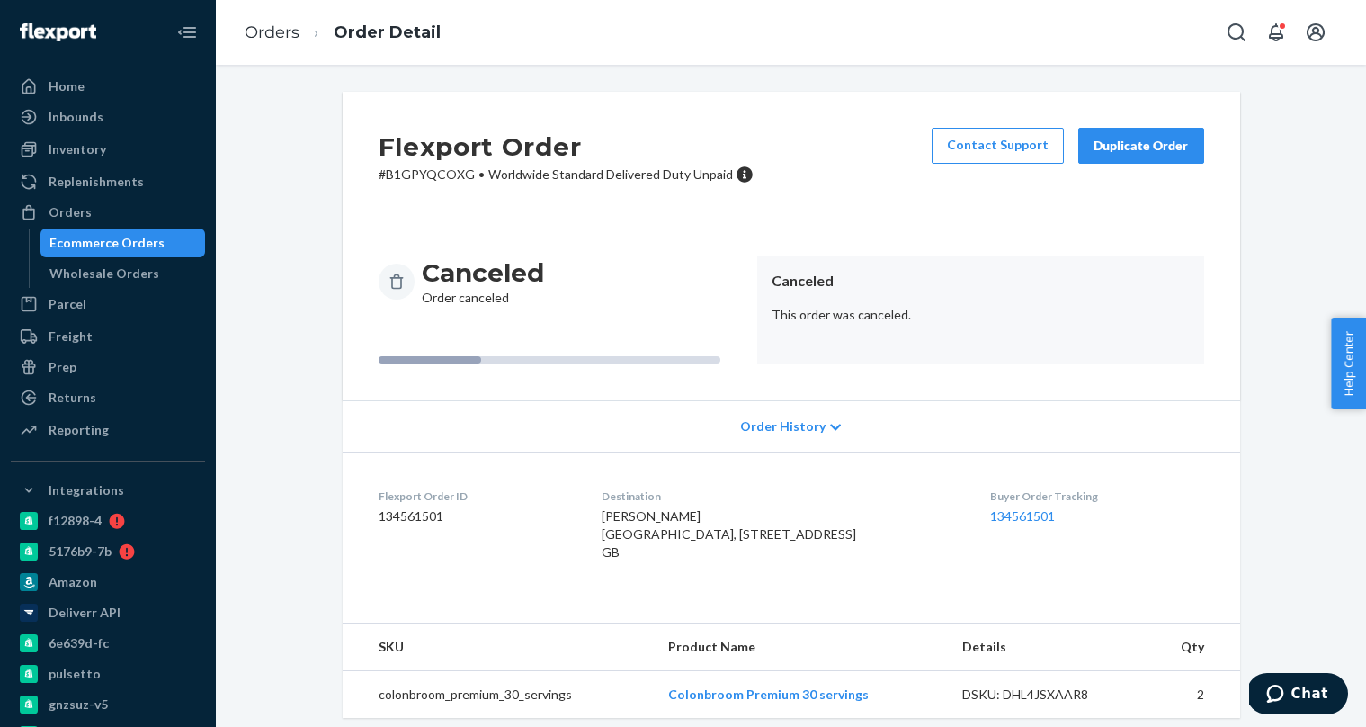
click at [165, 244] on div "Ecommerce Orders" at bounding box center [123, 242] width 162 height 25
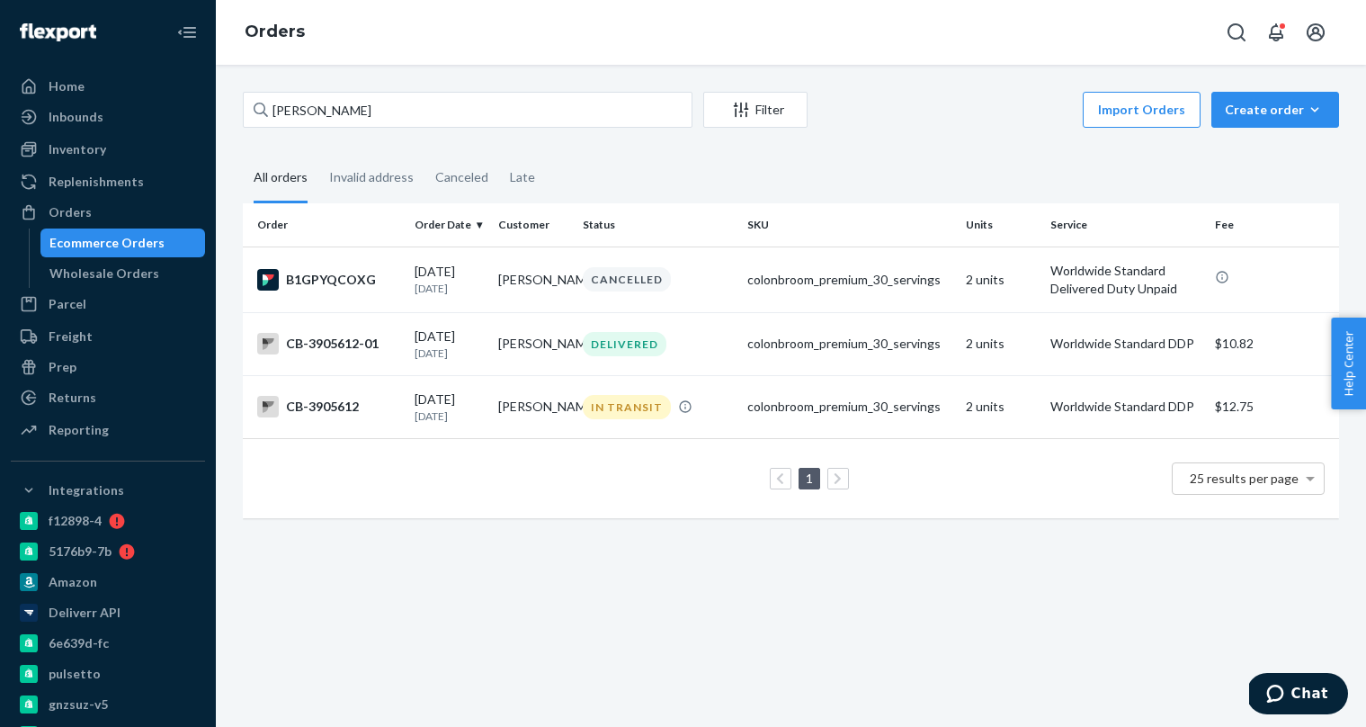
click at [601, 551] on div "[PERSON_NAME] Filter Import Orders Create order Ecommerce order Removal order A…" at bounding box center [791, 396] width 1150 height 662
click at [501, 352] on td "[PERSON_NAME]" at bounding box center [533, 343] width 84 height 63
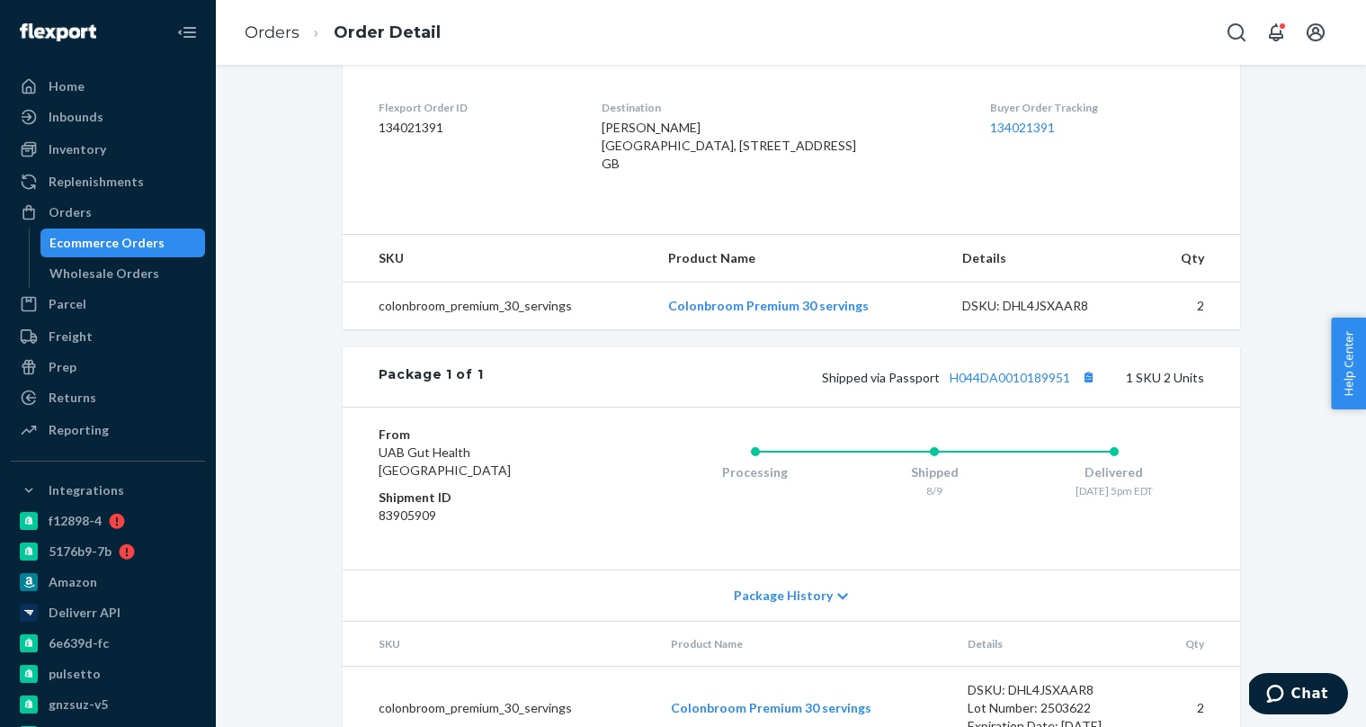
scroll to position [460, 0]
click at [1009, 119] on link "134021391" at bounding box center [1022, 124] width 65 height 15
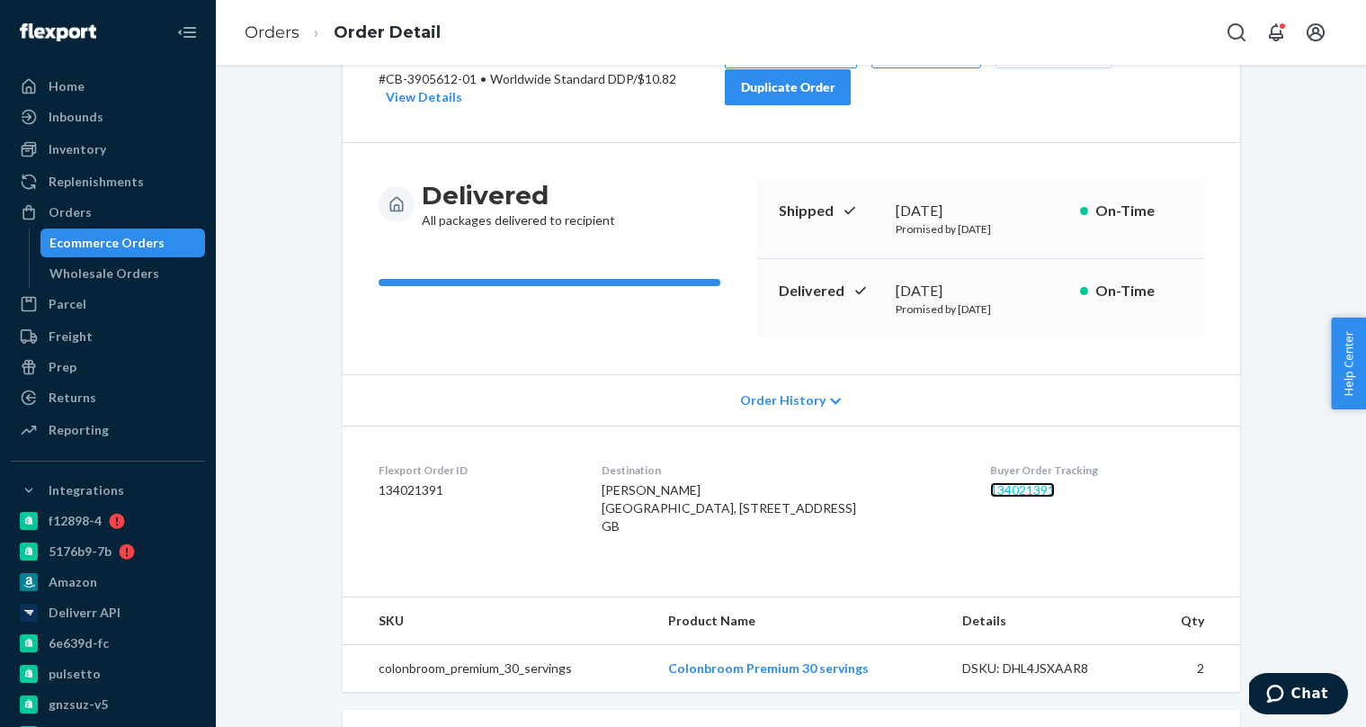
scroll to position [0, 0]
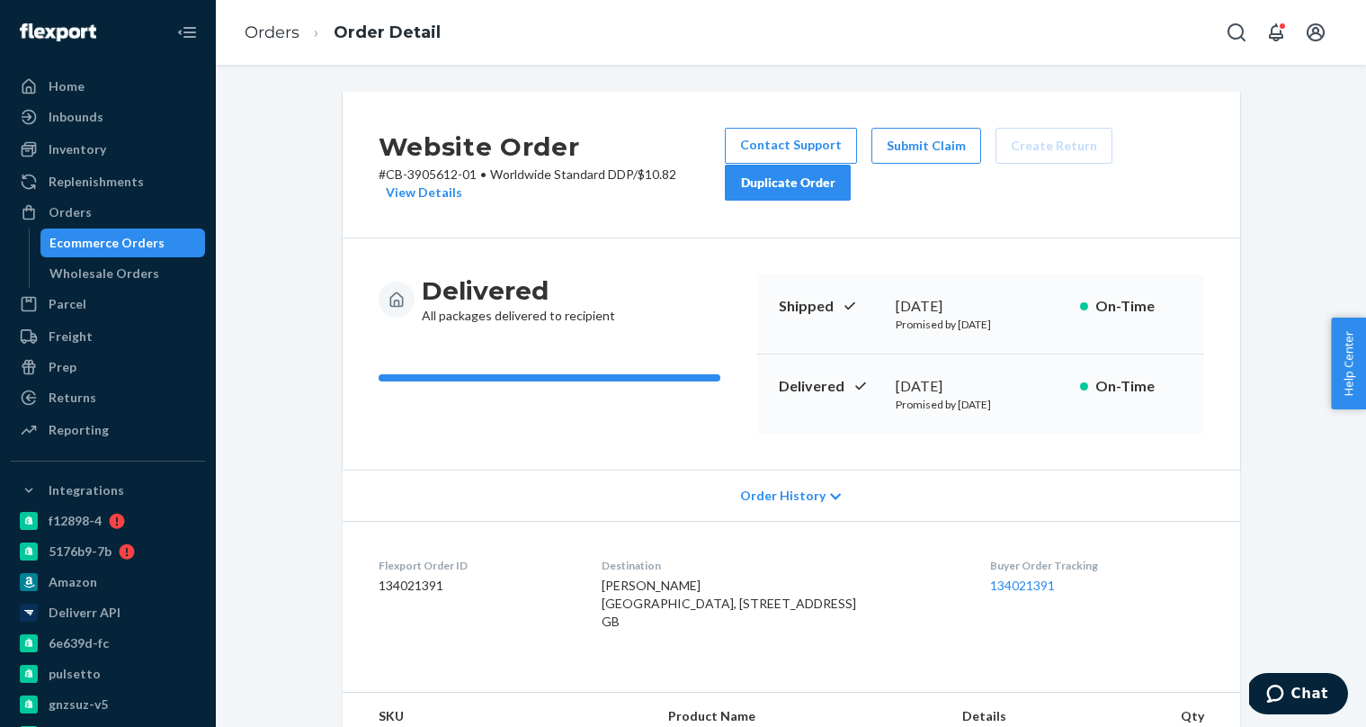
click at [420, 172] on p "# CB-3905612-01 • Worldwide Standard DDP / $10.82 View Details" at bounding box center [552, 183] width 347 height 36
copy p "3905612"
click at [161, 252] on div "Ecommerce Orders" at bounding box center [123, 242] width 162 height 25
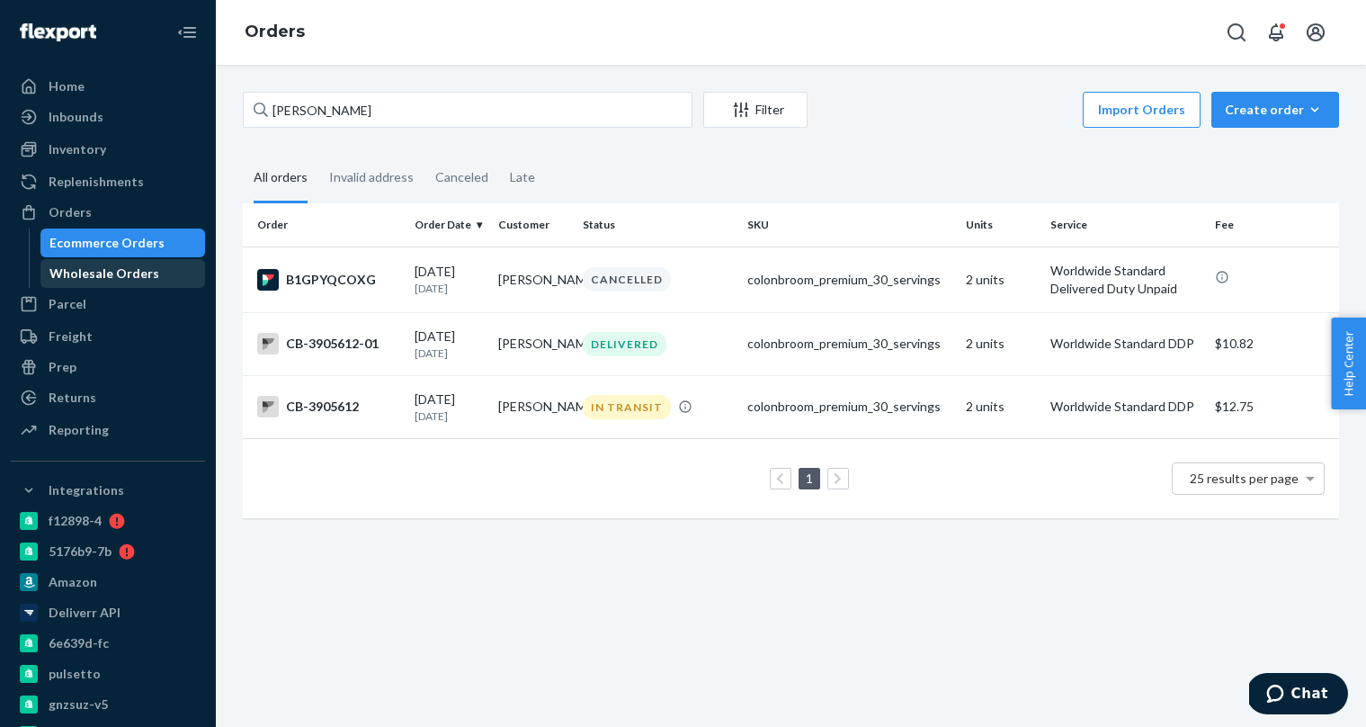
click at [144, 277] on div "Wholesale Orders" at bounding box center [104, 273] width 110 height 18
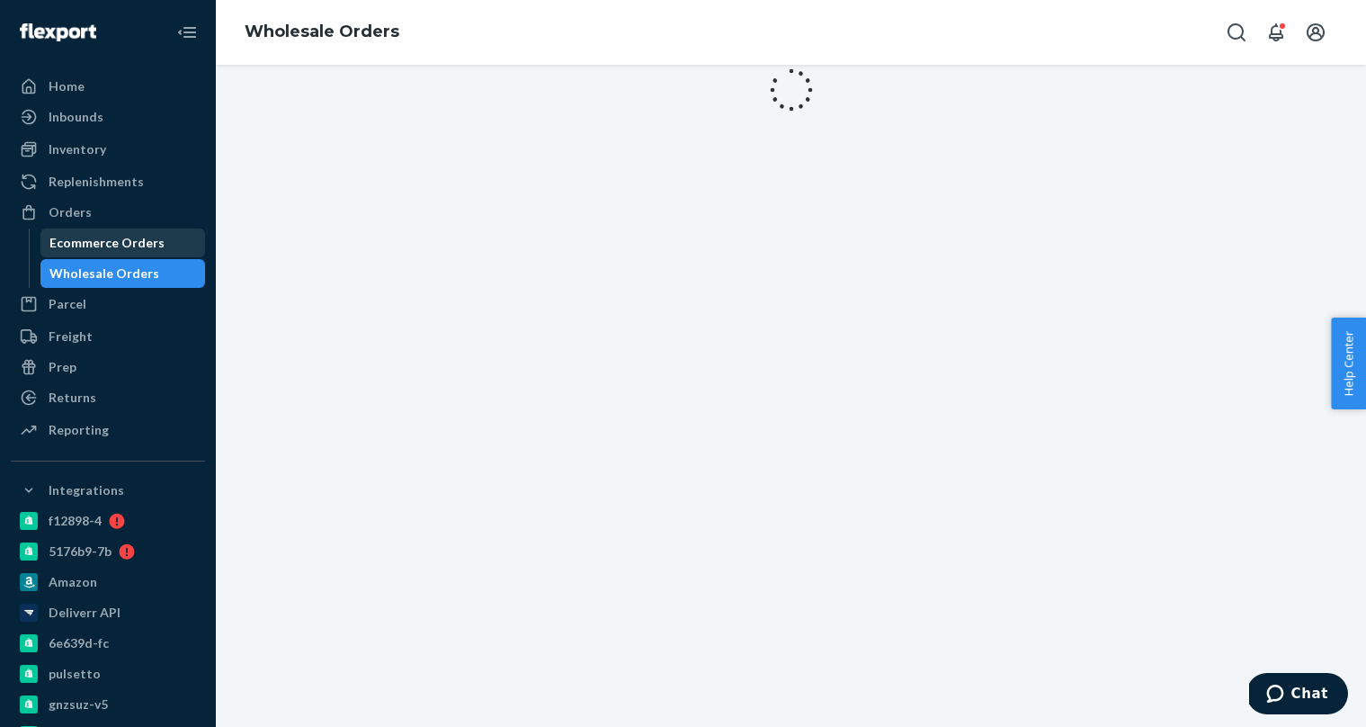
click at [134, 248] on div "Ecommerce Orders" at bounding box center [106, 243] width 115 height 18
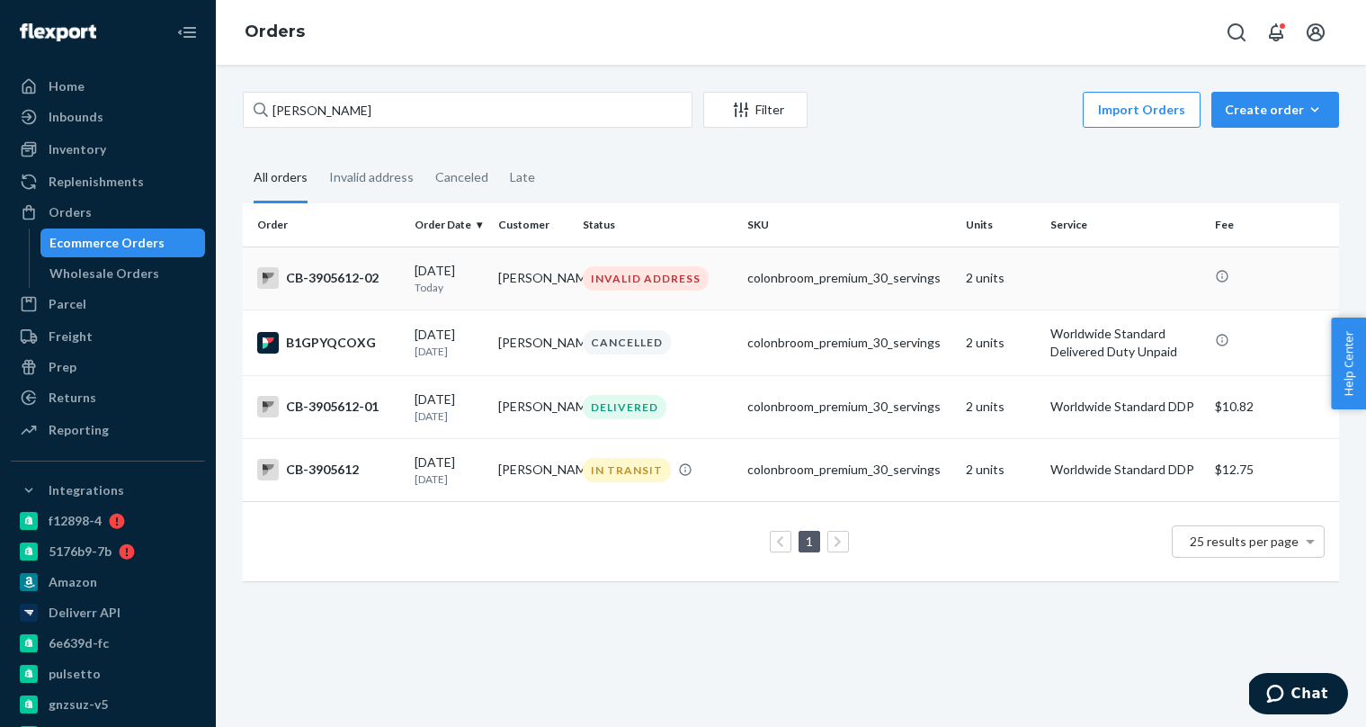
click at [628, 290] on div "INVALID ADDRESS" at bounding box center [646, 278] width 126 height 24
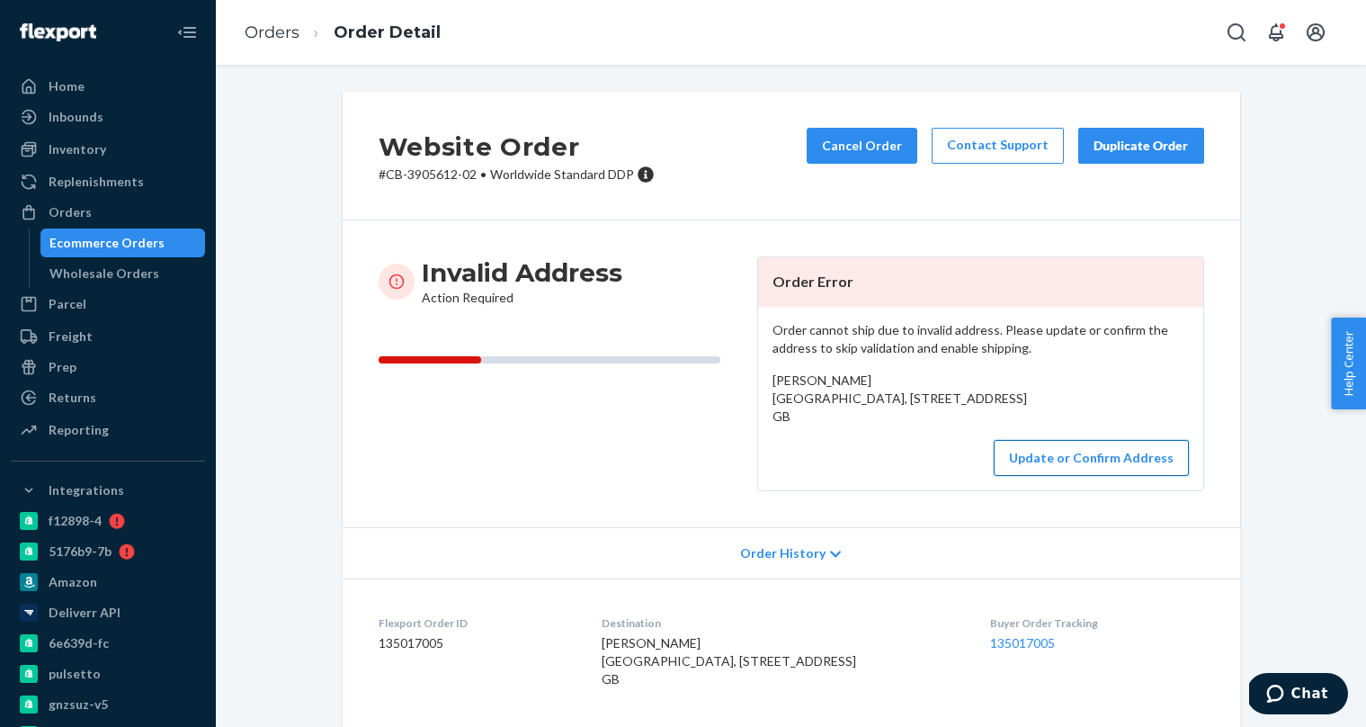
click at [1075, 476] on button "Update or Confirm Address" at bounding box center [1091, 458] width 195 height 36
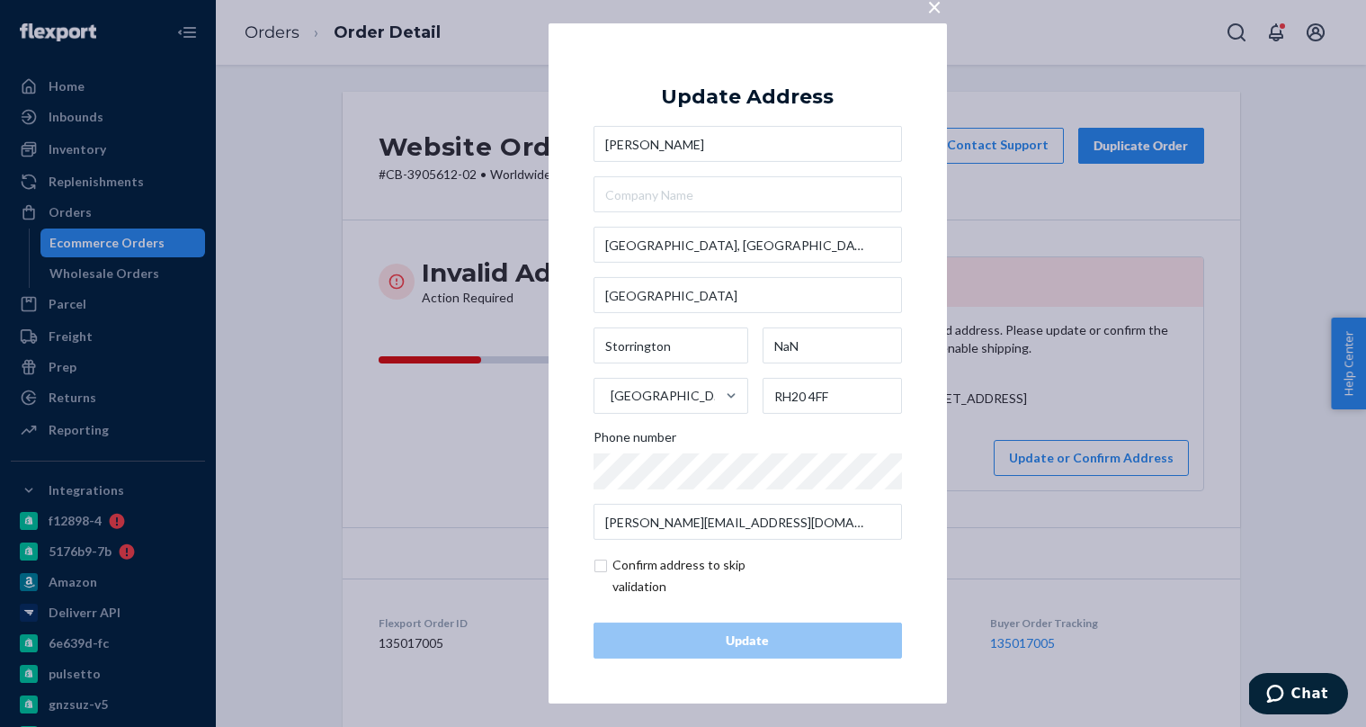
click at [604, 567] on input "checkbox" at bounding box center [697, 575] width 209 height 43
checkbox input "true"
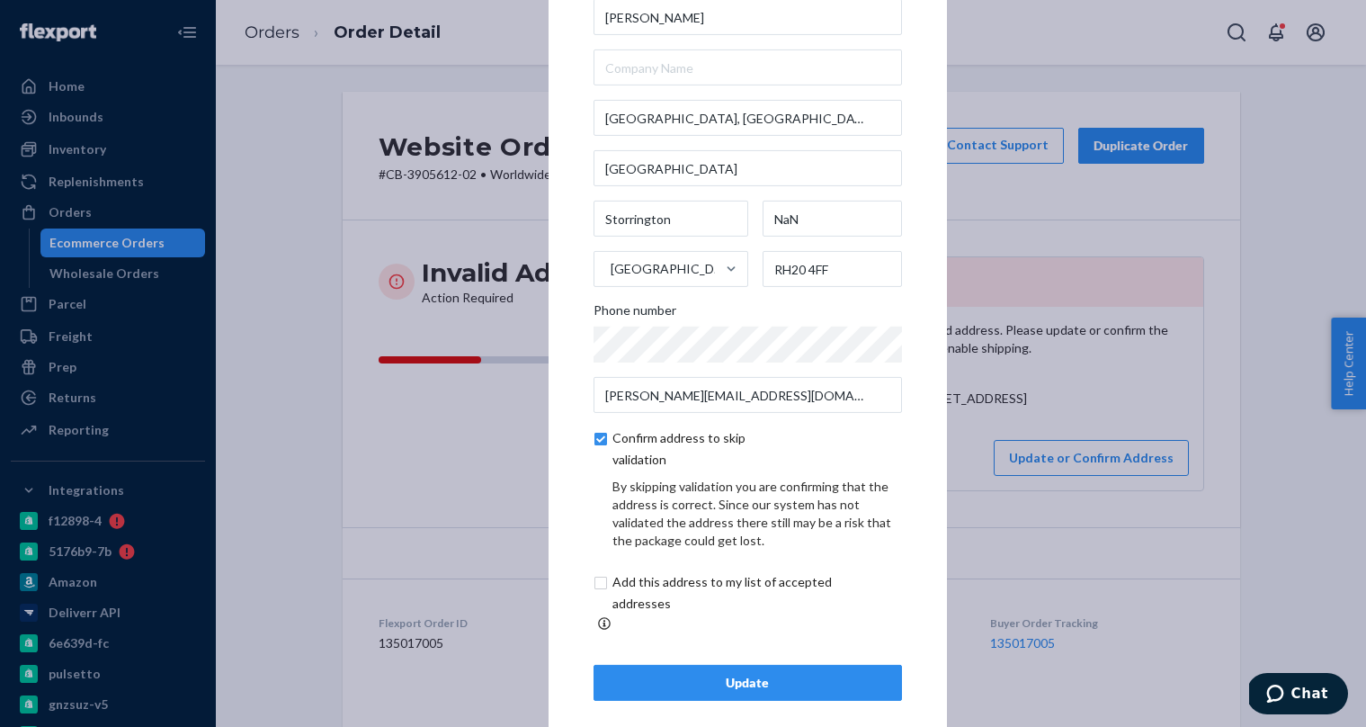
scroll to position [52, 0]
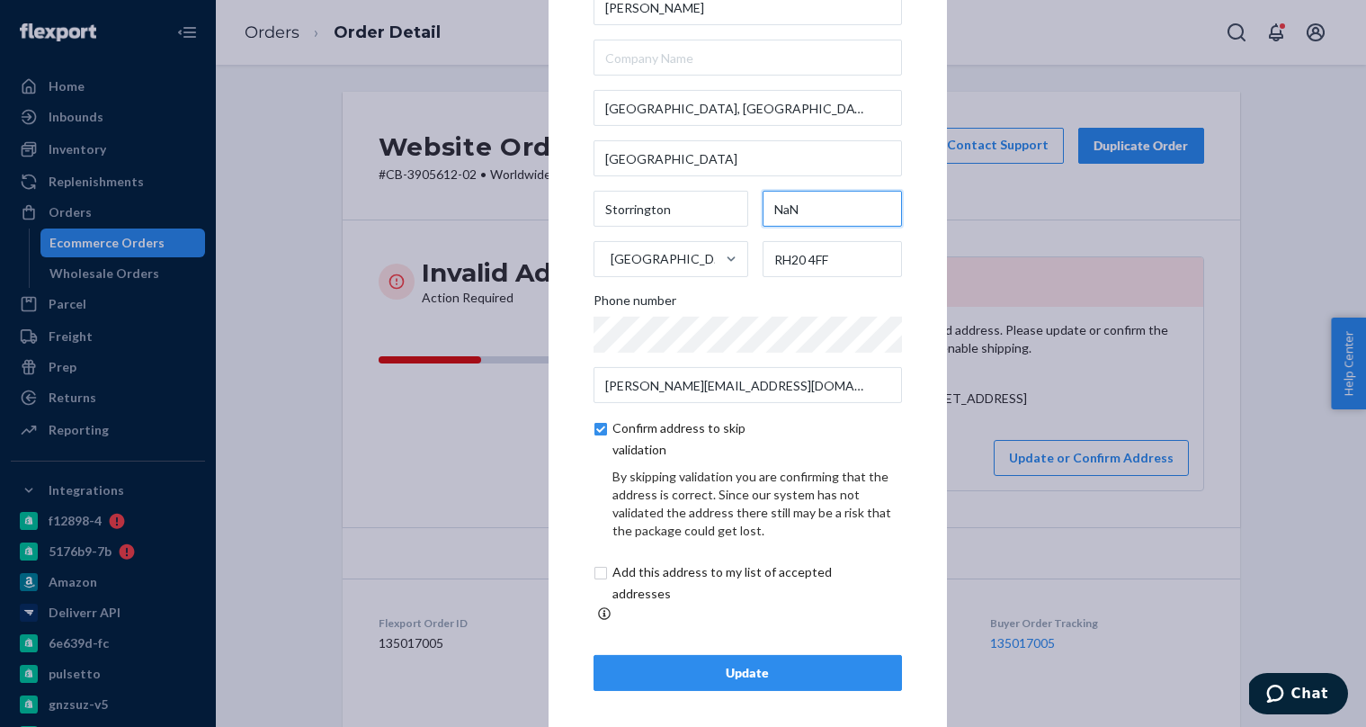
click at [807, 222] on input "NaN" at bounding box center [831, 209] width 139 height 36
click at [792, 218] on input "NaN" at bounding box center [831, 209] width 139 height 36
paste input "[GEOGRAPHIC_DATA]"
type input "[GEOGRAPHIC_DATA]"
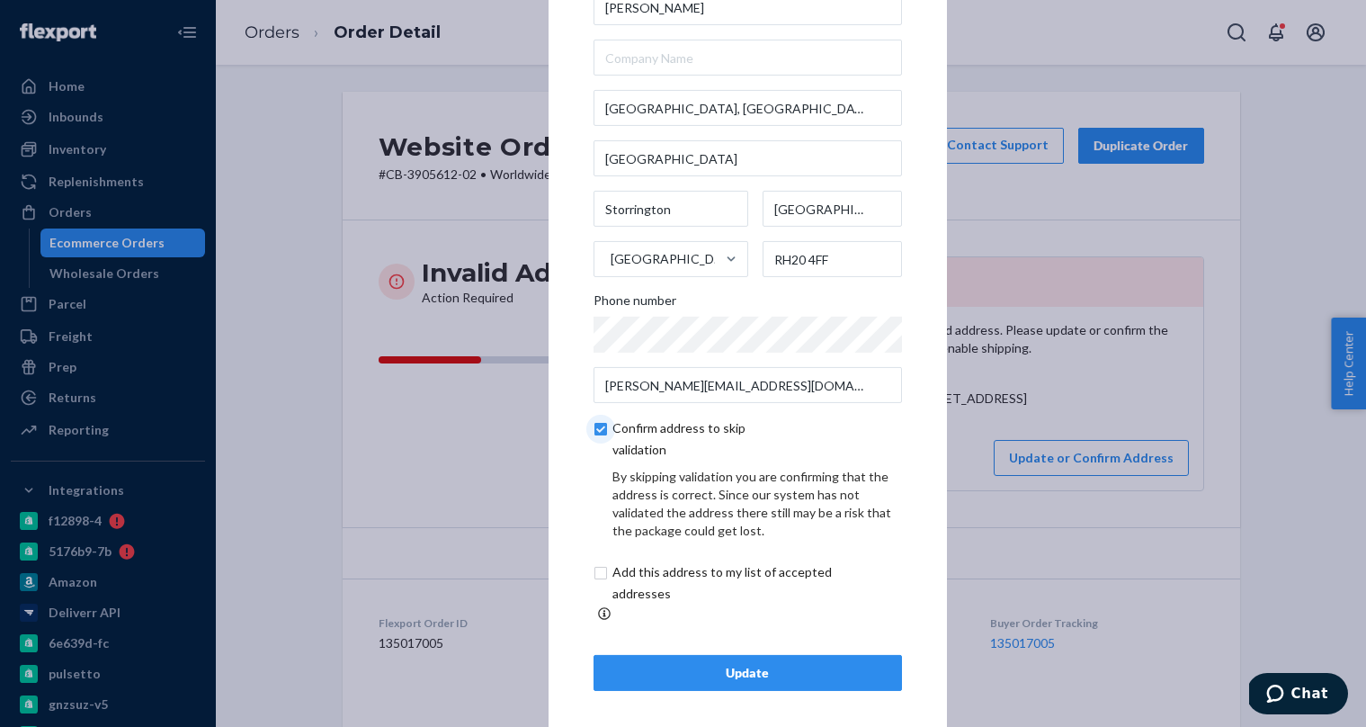
click at [602, 438] on input "checkbox" at bounding box center [697, 438] width 209 height 43
checkbox input "false"
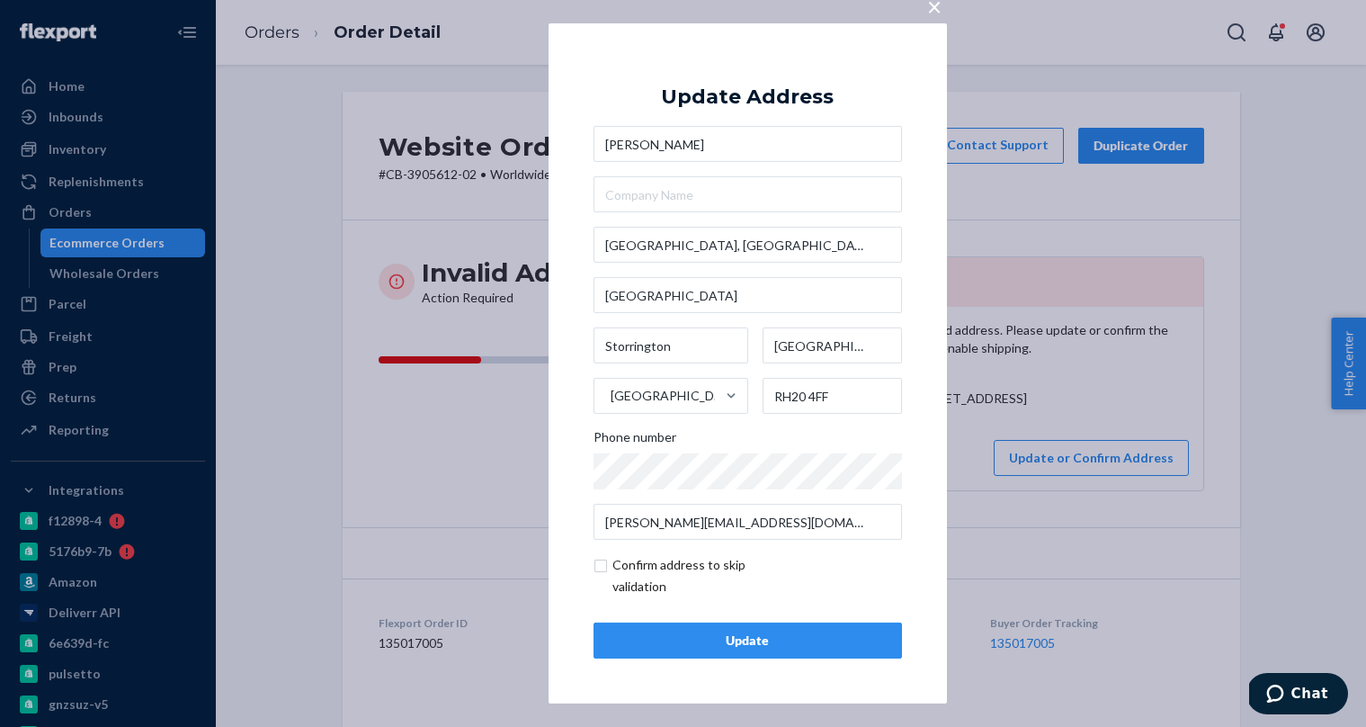
click at [715, 645] on div "Update" at bounding box center [748, 640] width 278 height 18
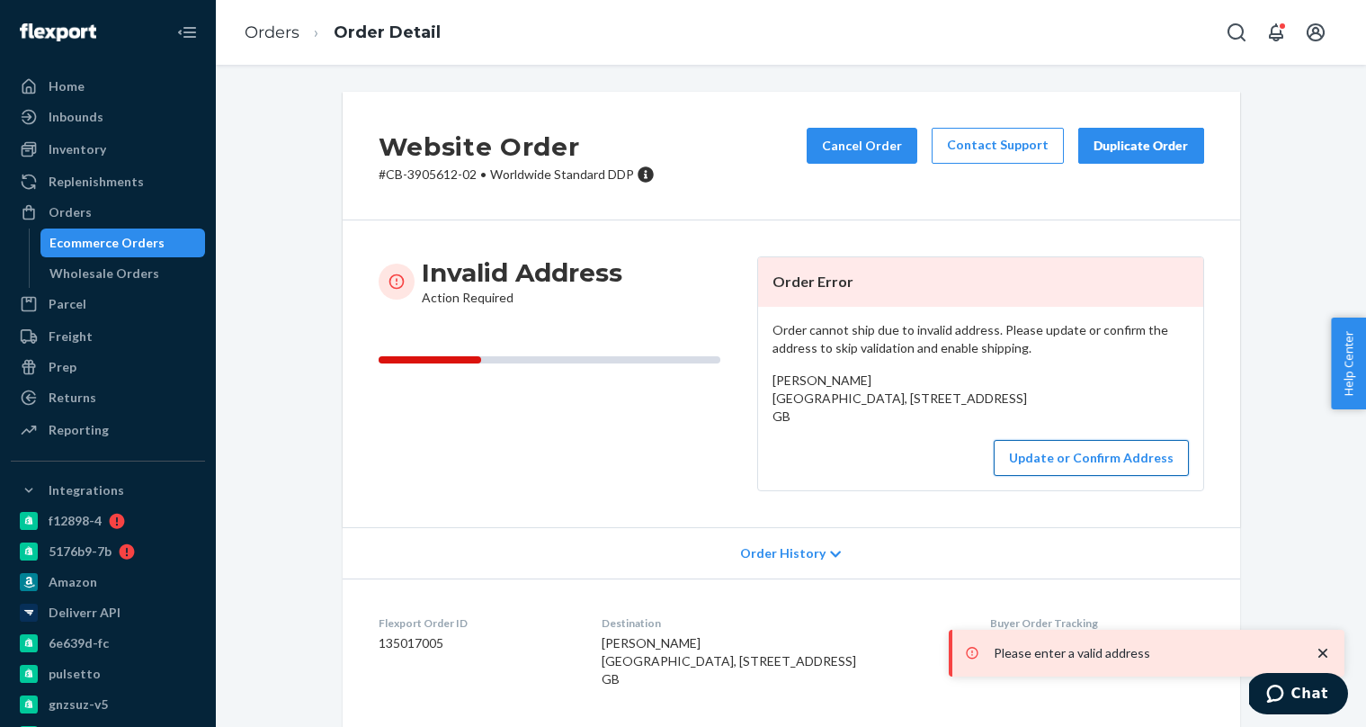
click at [1065, 476] on button "Update or Confirm Address" at bounding box center [1091, 458] width 195 height 36
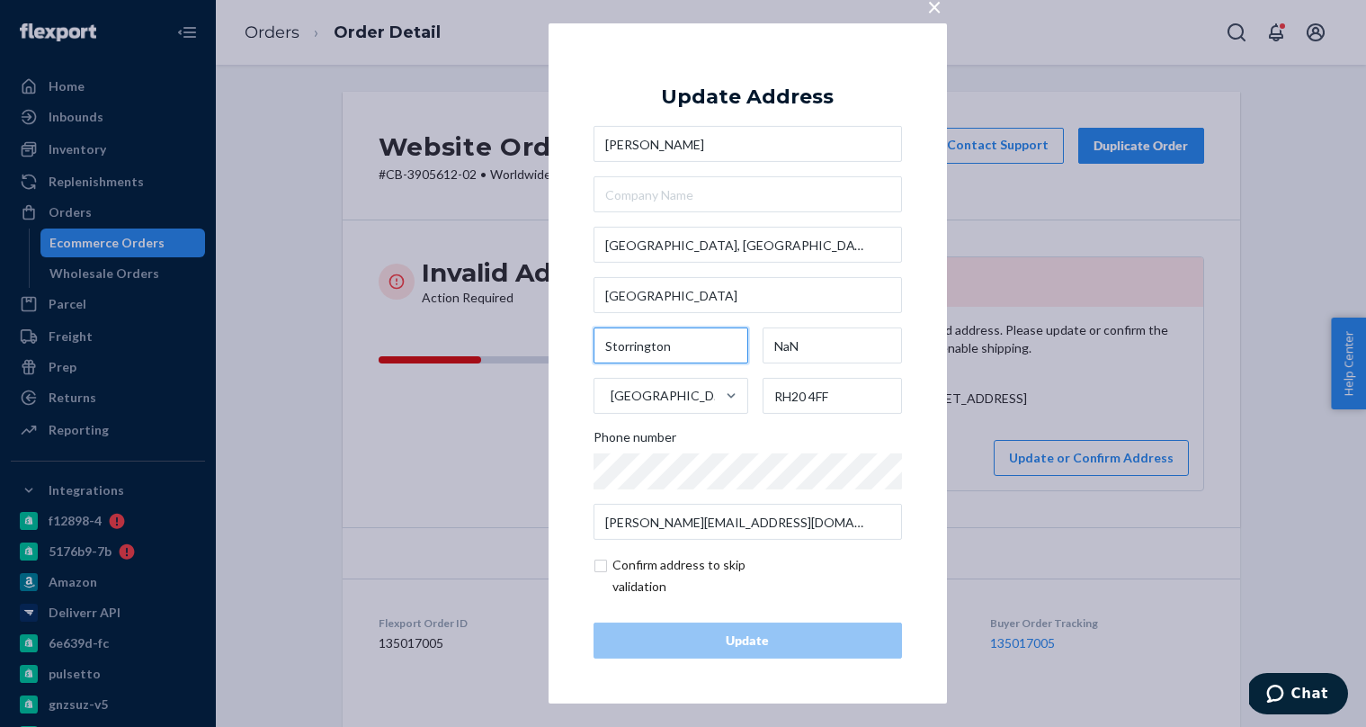
click at [697, 343] on input "Storrington" at bounding box center [671, 345] width 156 height 36
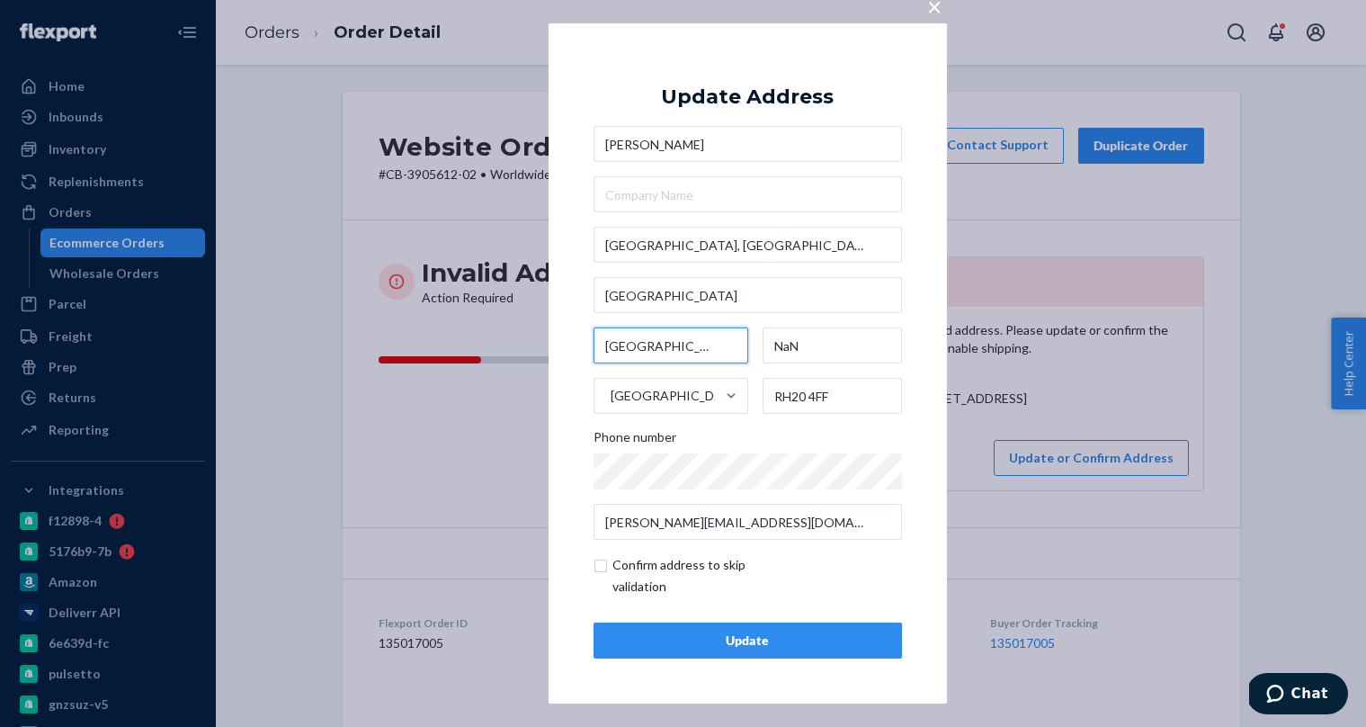
paste input "[GEOGRAPHIC_DATA]"
drag, startPoint x: 644, startPoint y: 349, endPoint x: 662, endPoint y: 377, distance: 33.2
click at [648, 352] on input "[GEOGRAPHIC_DATA],[GEOGRAPHIC_DATA]" at bounding box center [671, 345] width 156 height 36
drag, startPoint x: 644, startPoint y: 345, endPoint x: 648, endPoint y: 376, distance: 30.9
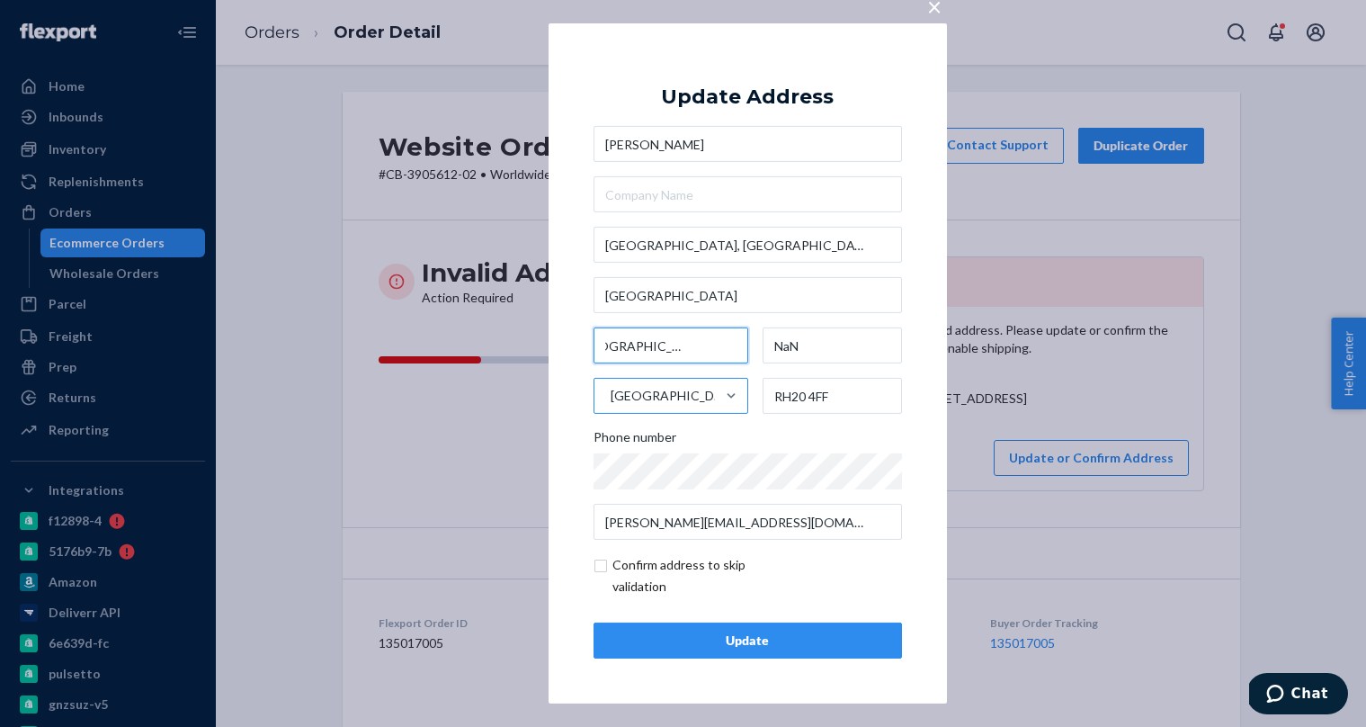
click at [644, 345] on input "[GEOGRAPHIC_DATA],[GEOGRAPHIC_DATA]" at bounding box center [671, 345] width 156 height 36
type input "[GEOGRAPHIC_DATA], [GEOGRAPHIC_DATA]"
click at [791, 637] on div "Update" at bounding box center [748, 640] width 278 height 18
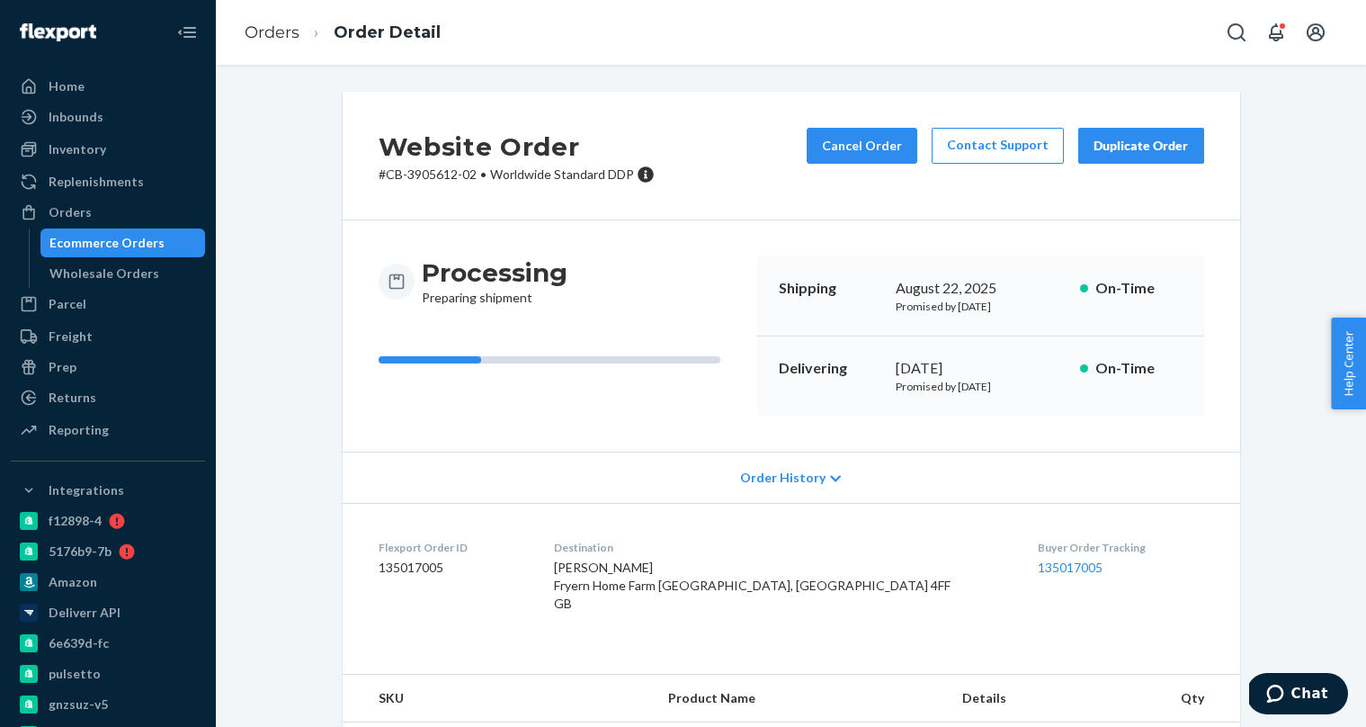
drag, startPoint x: 626, startPoint y: 584, endPoint x: 872, endPoint y: 619, distance: 248.7
click at [872, 619] on dl "Flexport Order ID 135017005 Destination [PERSON_NAME] Fryern Home [GEOGRAPHIC_D…" at bounding box center [791, 579] width 897 height 153
drag, startPoint x: 384, startPoint y: 170, endPoint x: 477, endPoint y: 174, distance: 93.6
click at [477, 174] on p "# CB-3905612-02 • Worldwide Standard DDP" at bounding box center [517, 174] width 276 height 18
copy p "CB-3905612-02"
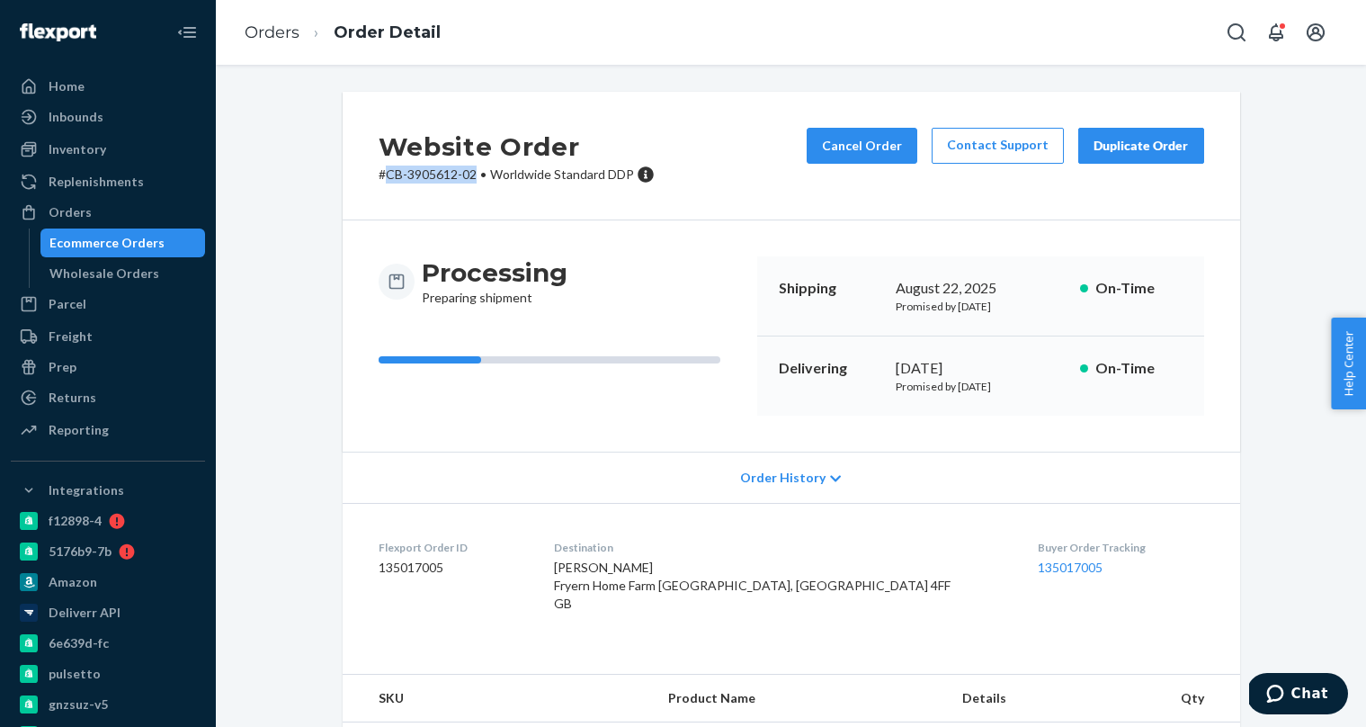
click at [186, 236] on div "Ecommerce Orders" at bounding box center [123, 242] width 162 height 25
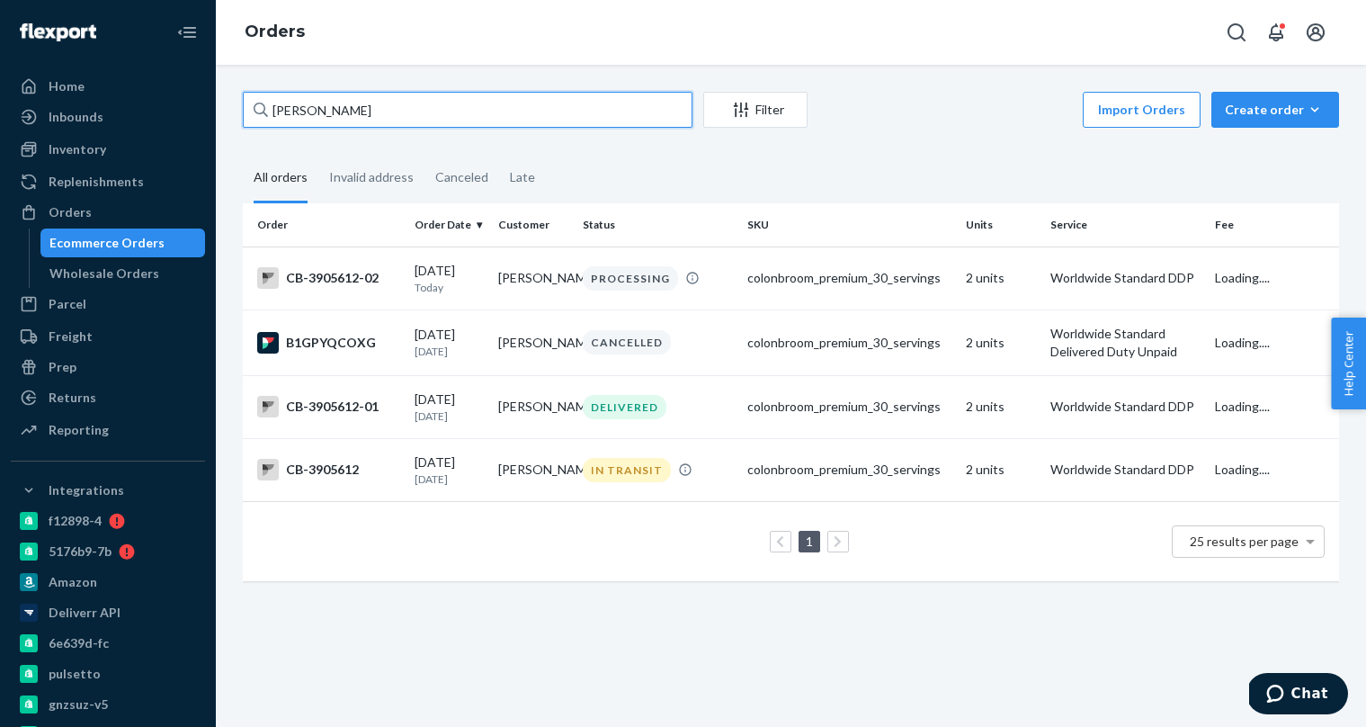
drag, startPoint x: 377, startPoint y: 102, endPoint x: 316, endPoint y: 99, distance: 61.2
click at [316, 99] on input "[PERSON_NAME]" at bounding box center [468, 110] width 450 height 36
paste input "3996556"
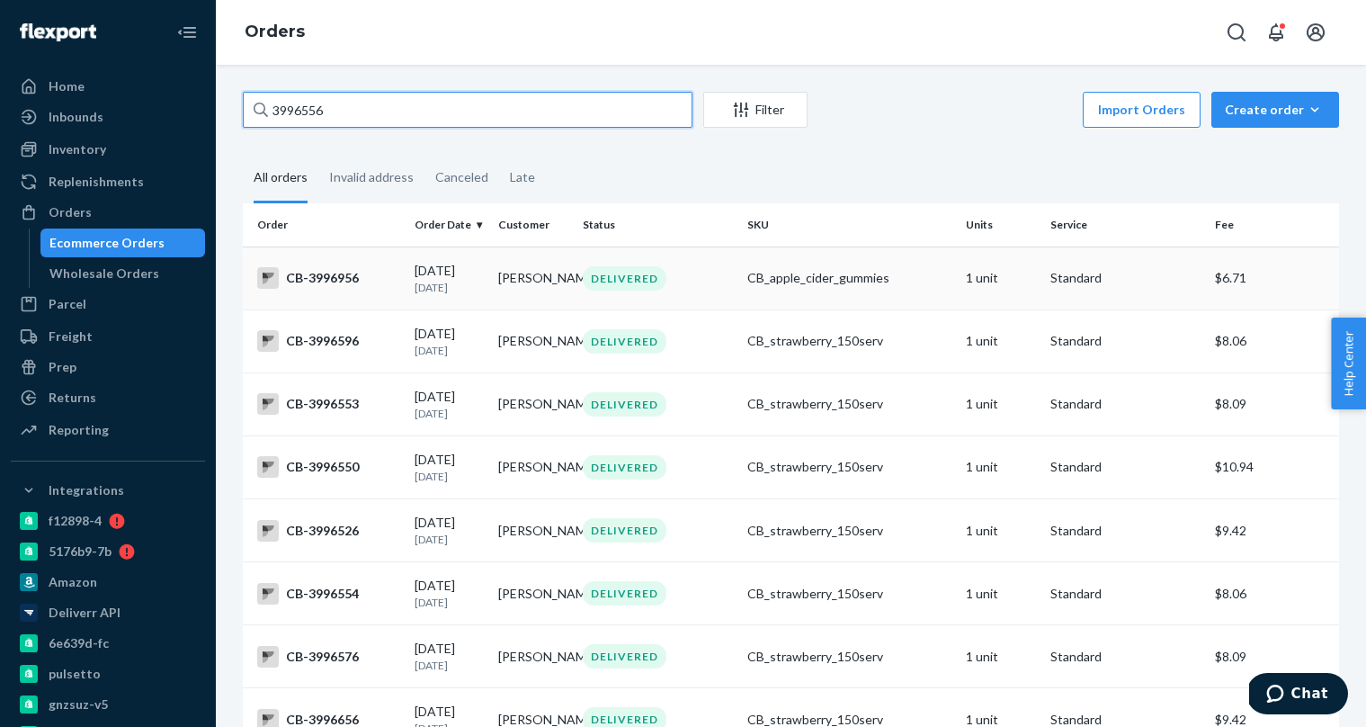
type input "3996556"
click at [394, 281] on div "CB-3996956" at bounding box center [328, 278] width 143 height 22
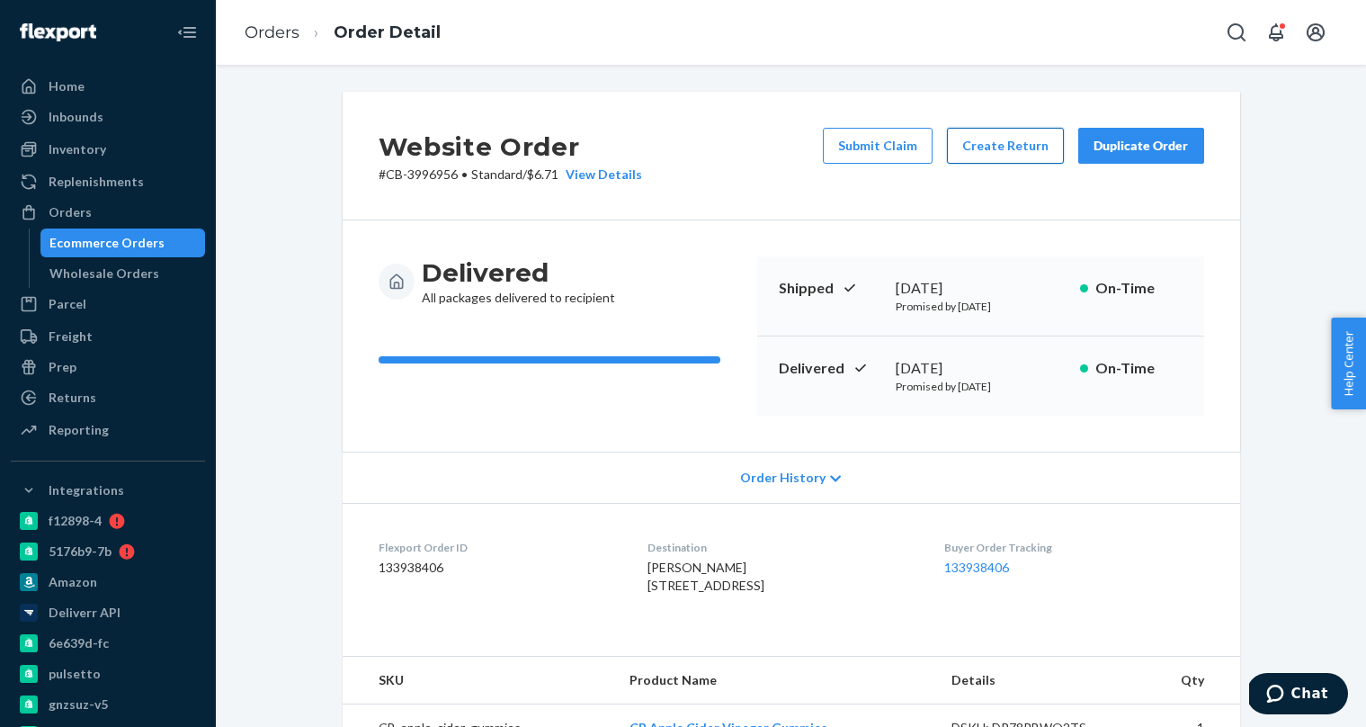
scroll to position [4, 0]
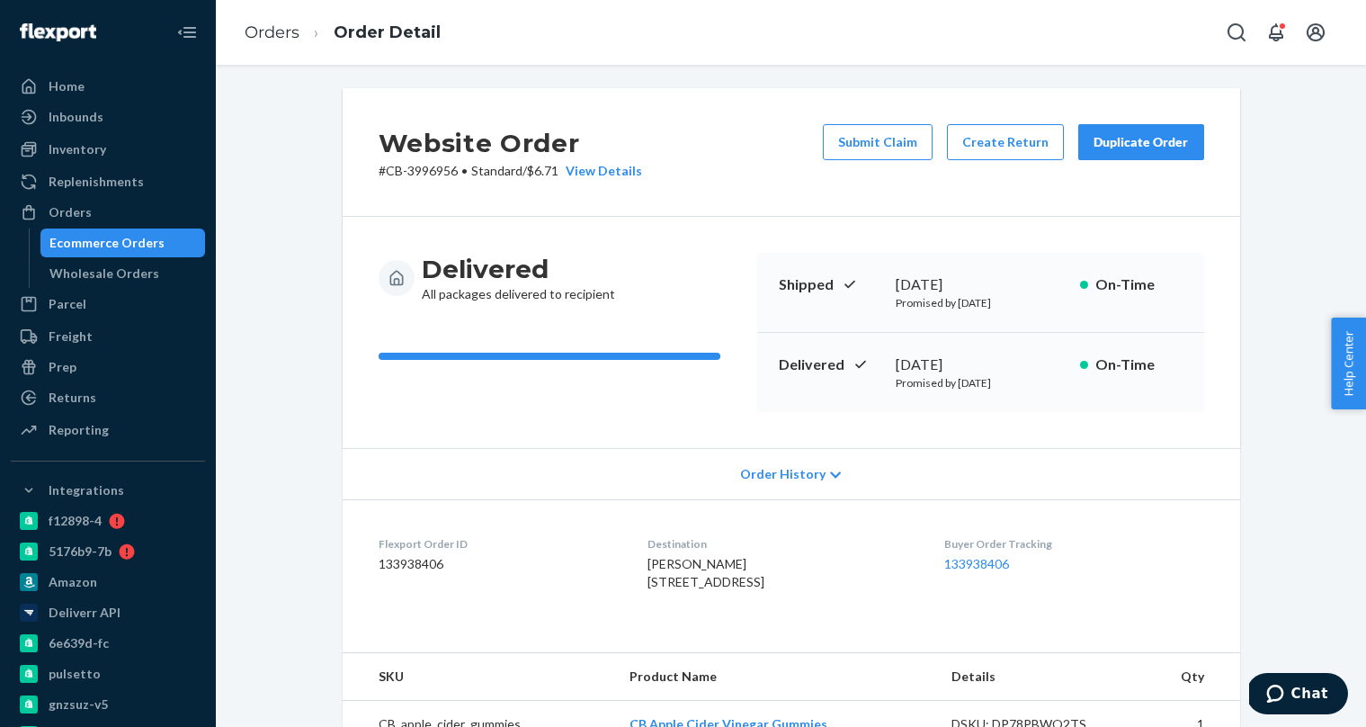
click at [164, 250] on div "Ecommerce Orders" at bounding box center [123, 242] width 162 height 25
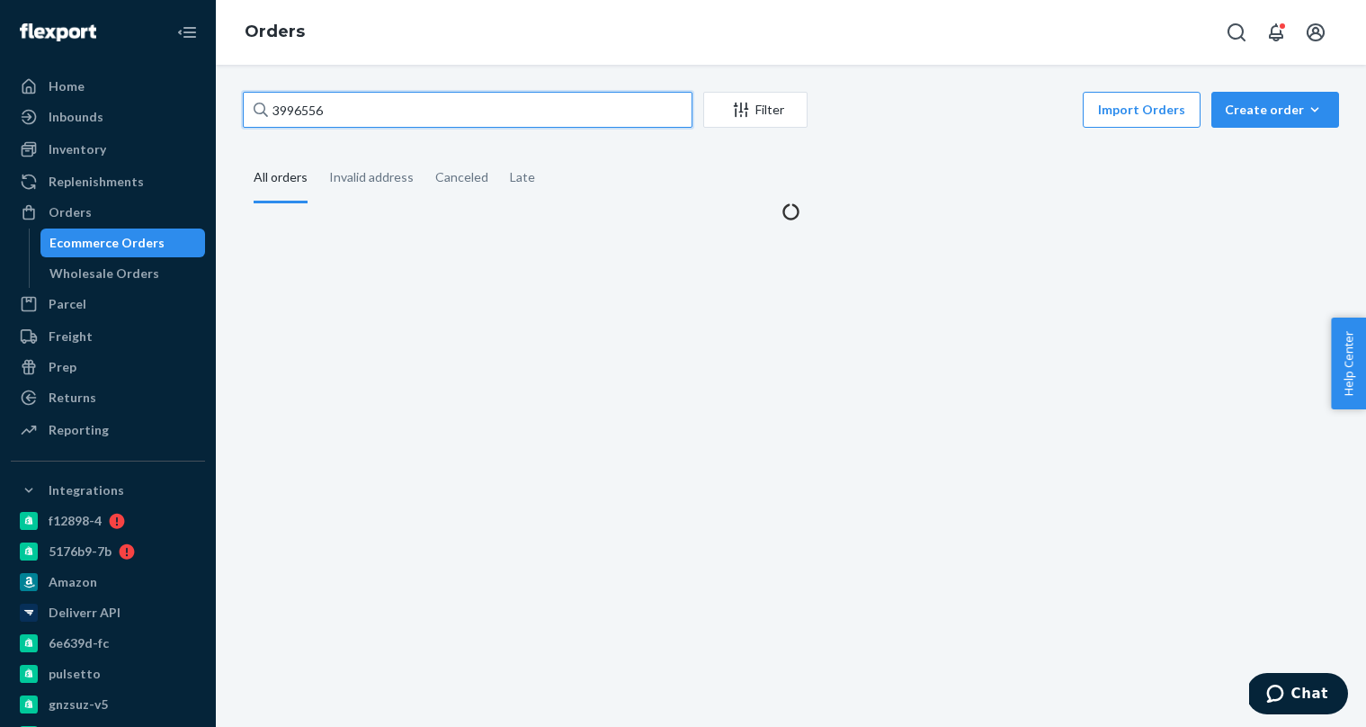
click at [392, 110] on input "3996556" at bounding box center [468, 110] width 450 height 36
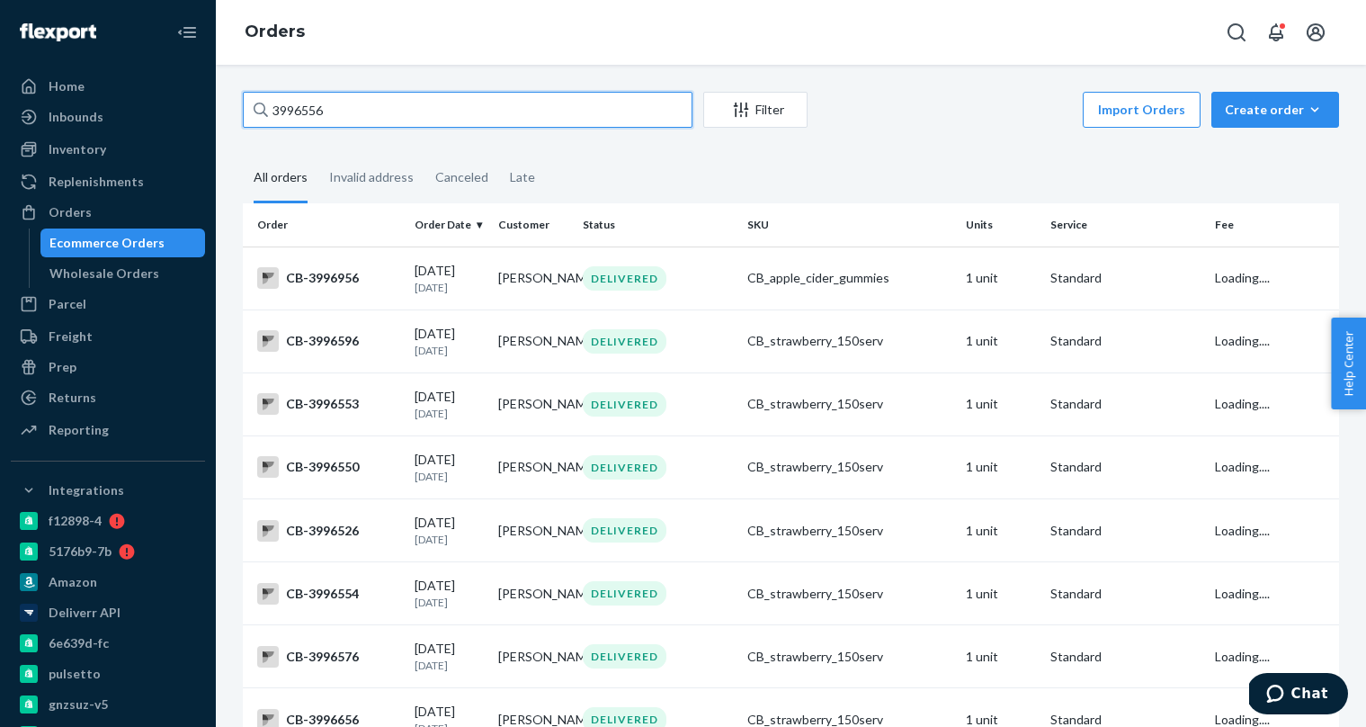
paste input "4000948"
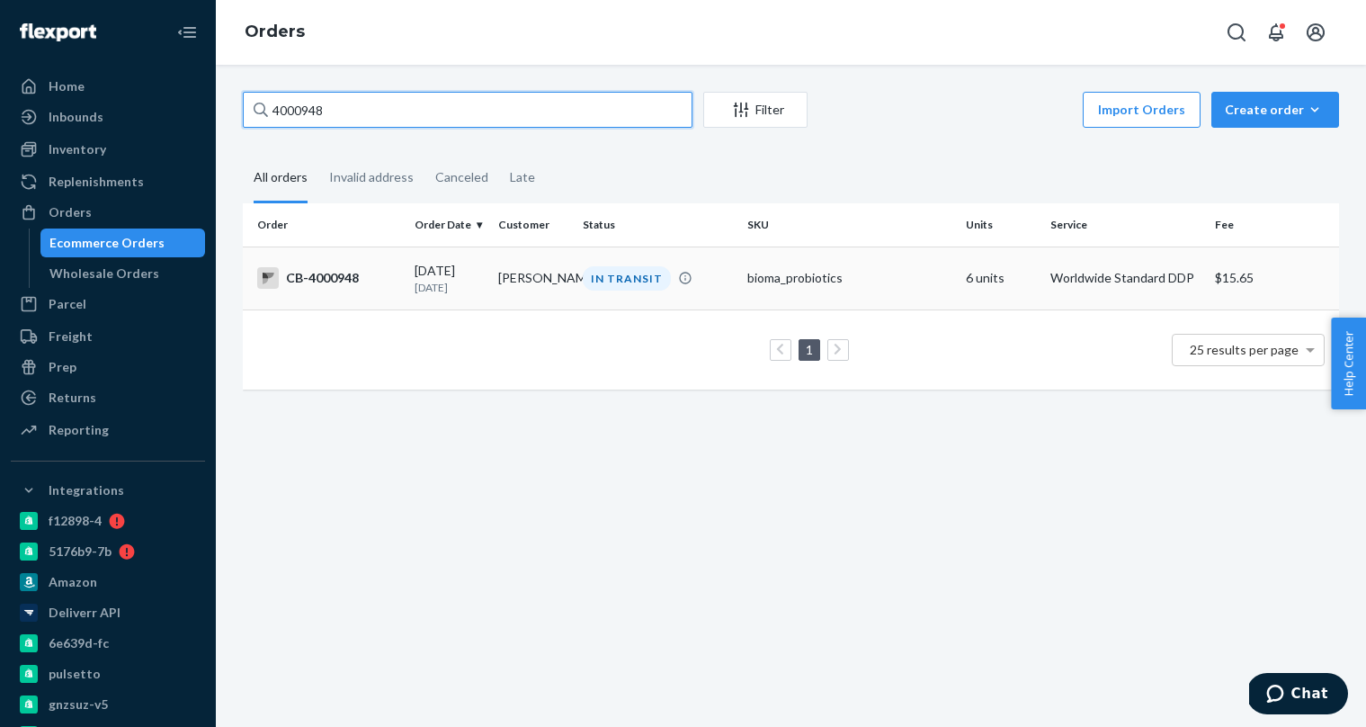
type input "4000948"
click at [427, 286] on p "[DATE]" at bounding box center [449, 287] width 69 height 15
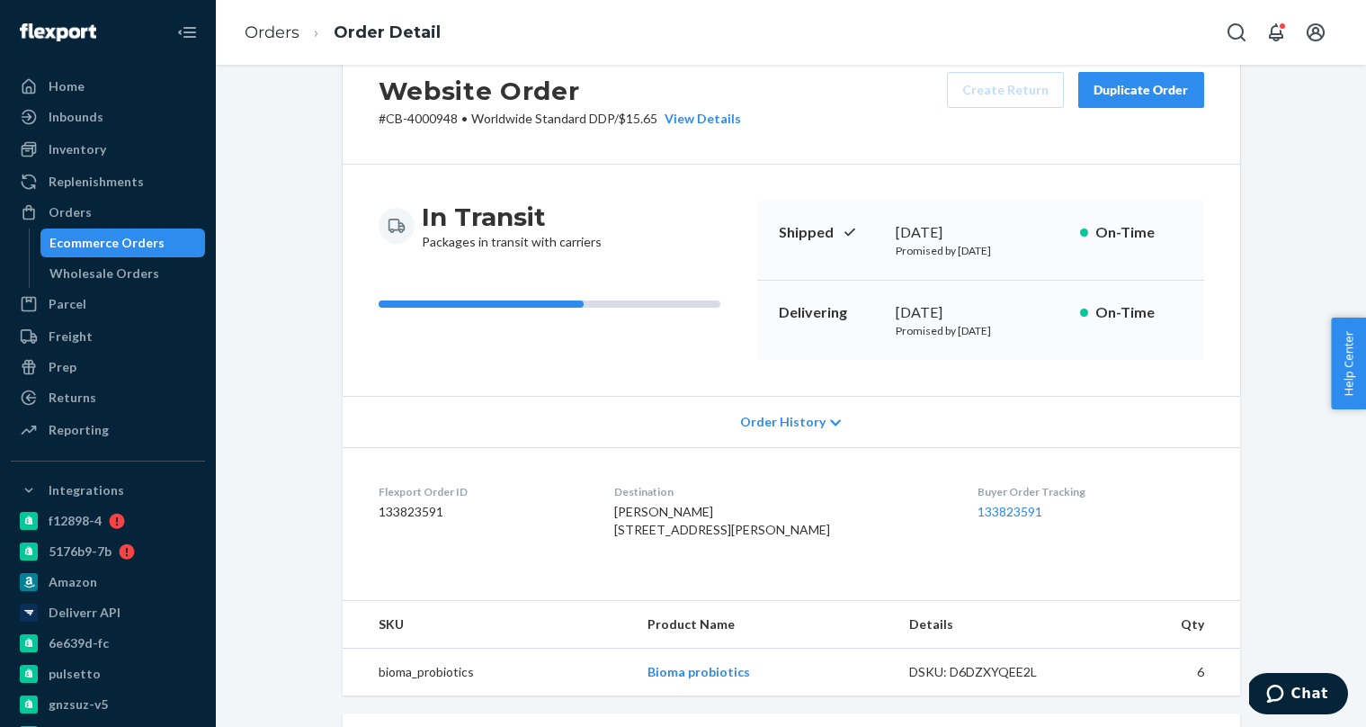
scroll to position [60, 0]
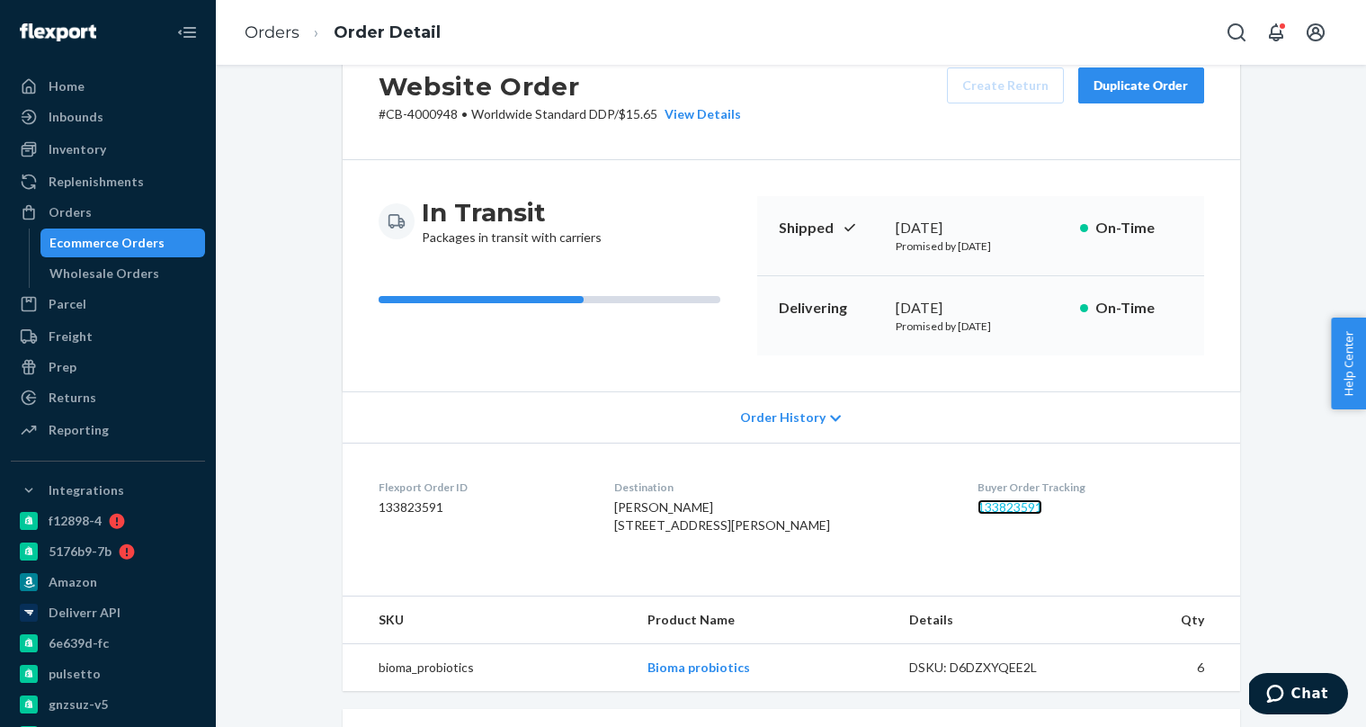
click at [985, 509] on link "133823591" at bounding box center [1009, 506] width 65 height 15
click at [135, 246] on div "Ecommerce Orders" at bounding box center [106, 243] width 115 height 18
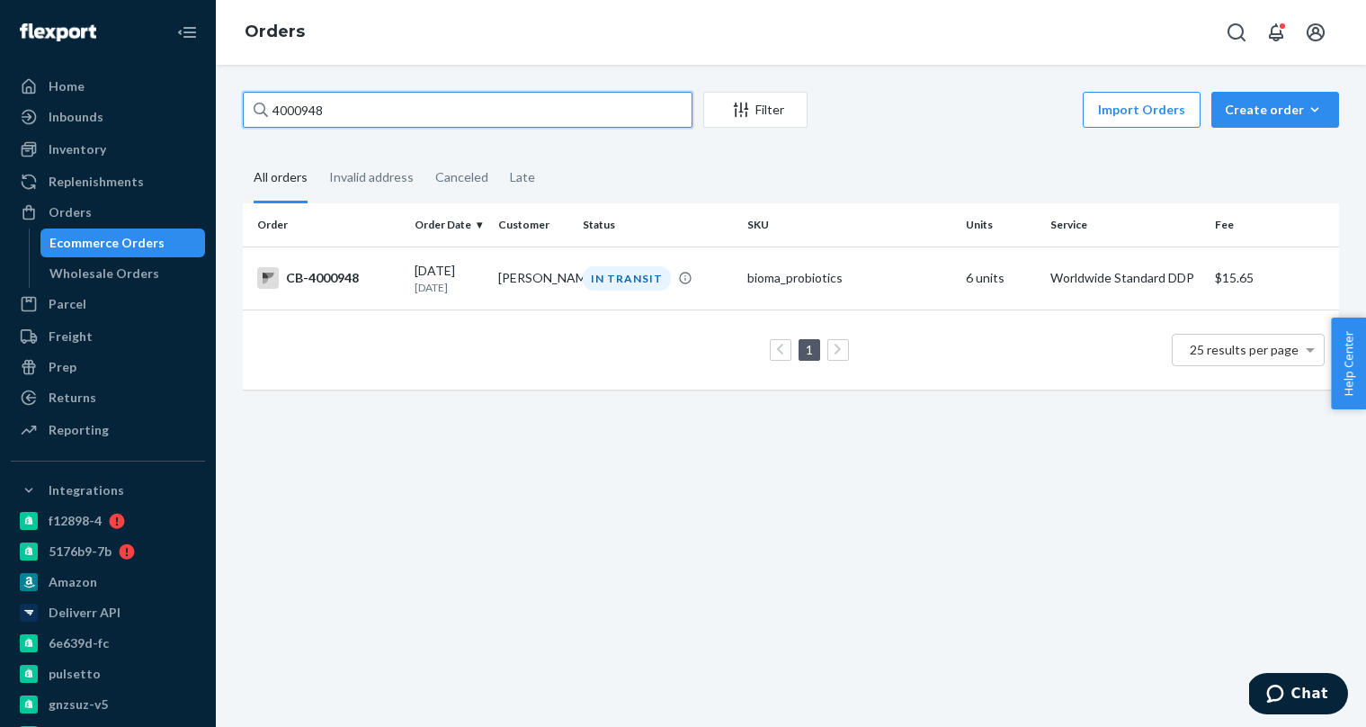
paste input "601"
type input "4000601"
click at [475, 283] on p "[DATE]" at bounding box center [449, 287] width 69 height 15
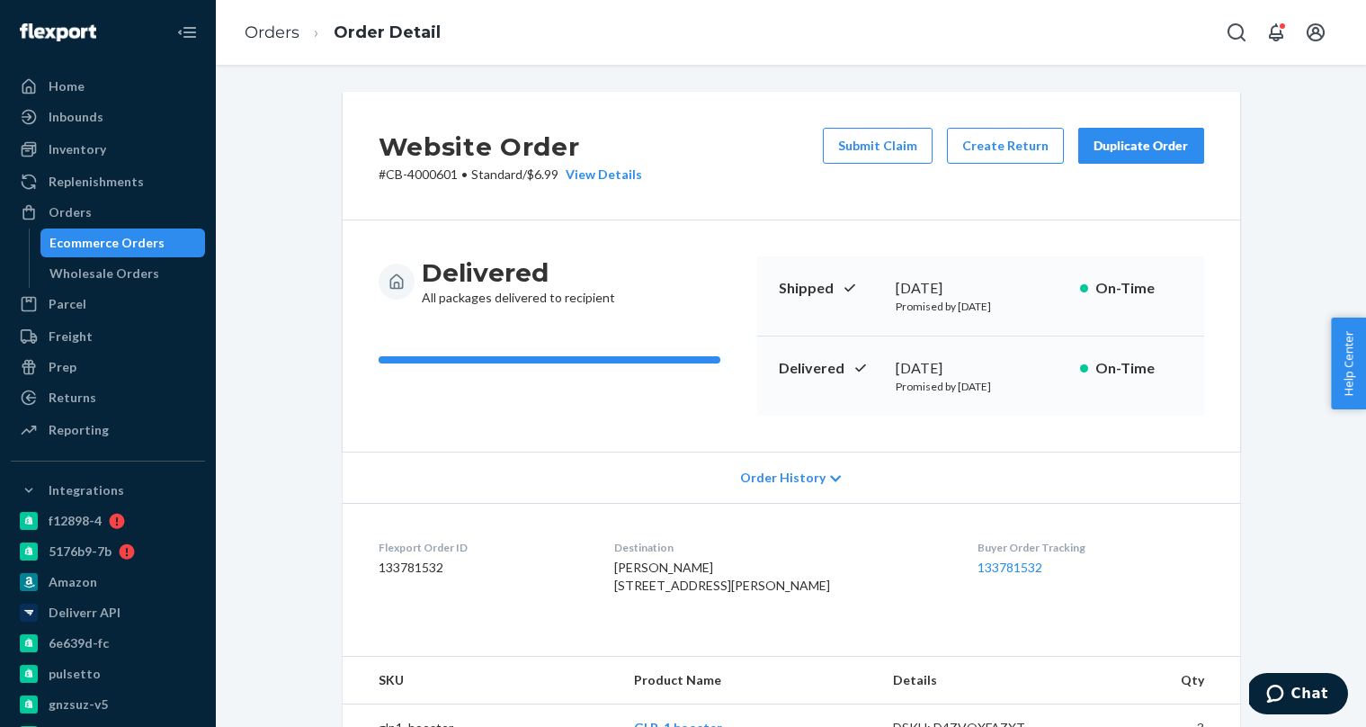
click at [170, 244] on div "Ecommerce Orders" at bounding box center [123, 242] width 162 height 25
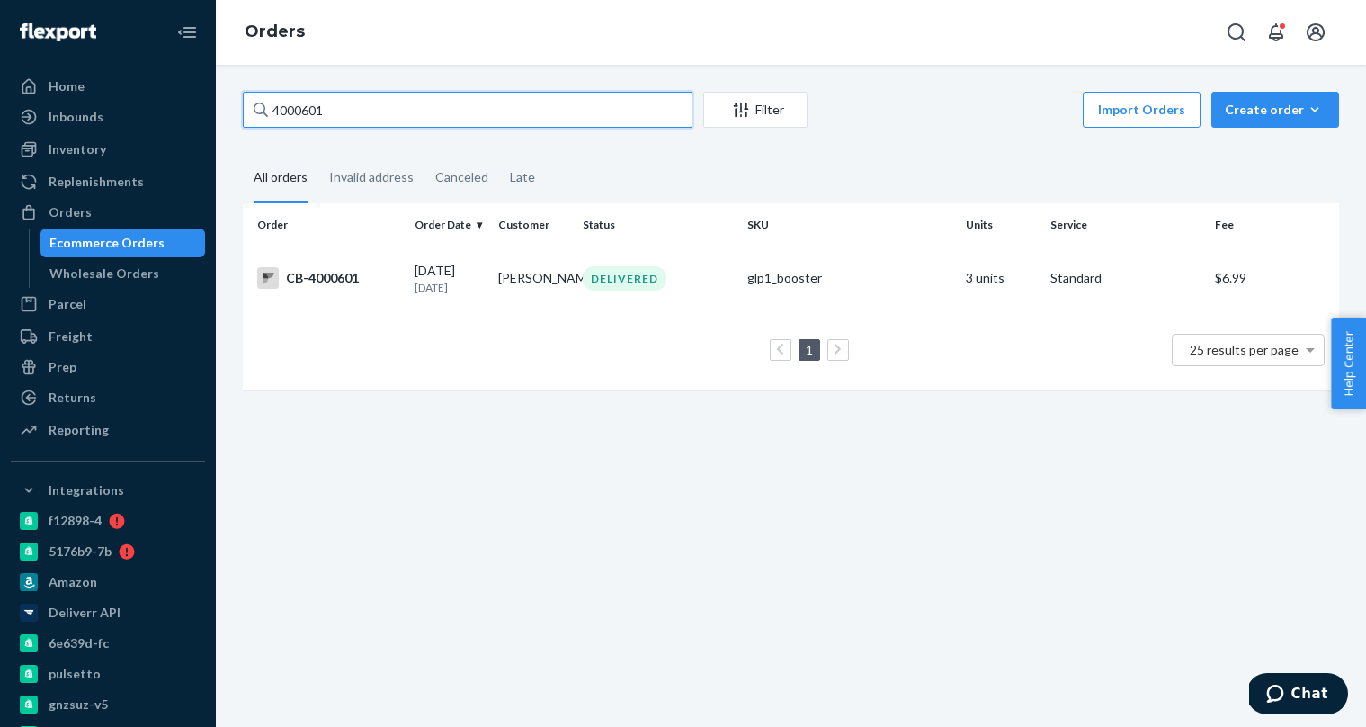
paste input "3837778"
click at [375, 118] on input "3837778" at bounding box center [468, 110] width 450 height 36
paste input "401654"
paste input "77059"
type input "4077059"
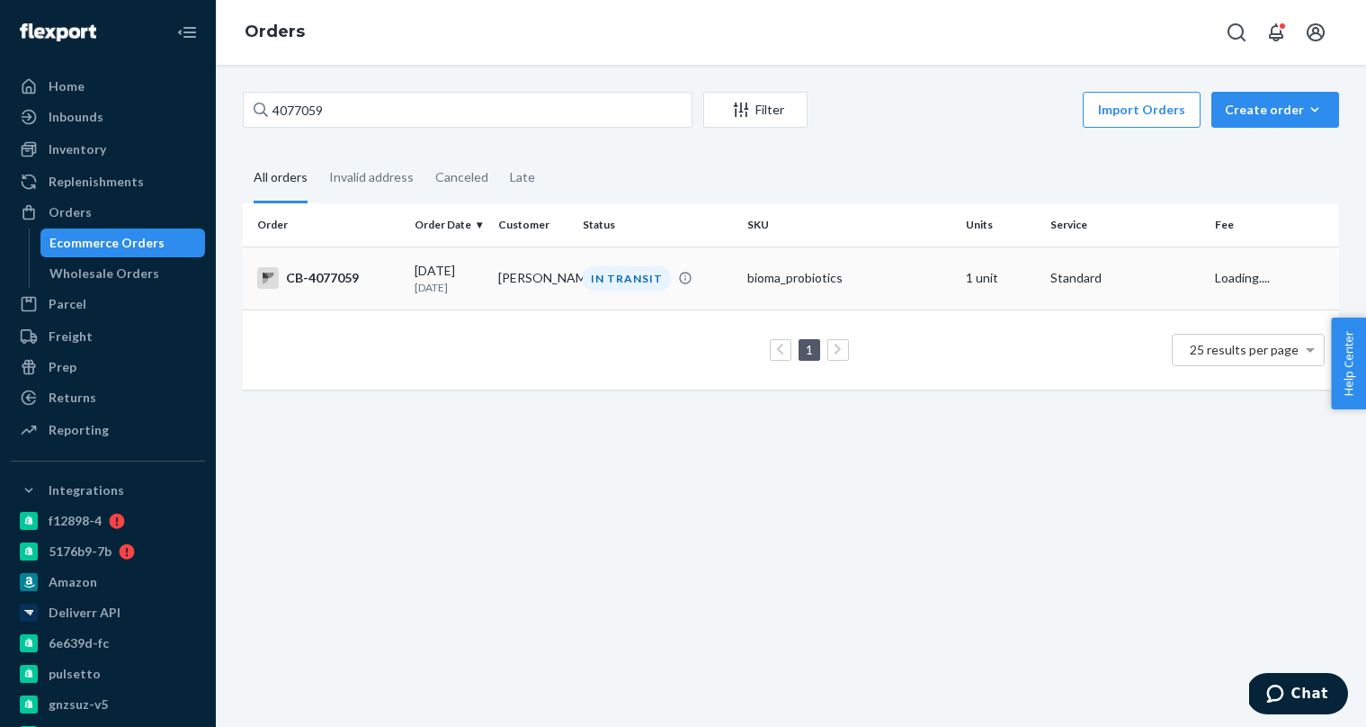
click at [479, 288] on p "[DATE]" at bounding box center [449, 287] width 69 height 15
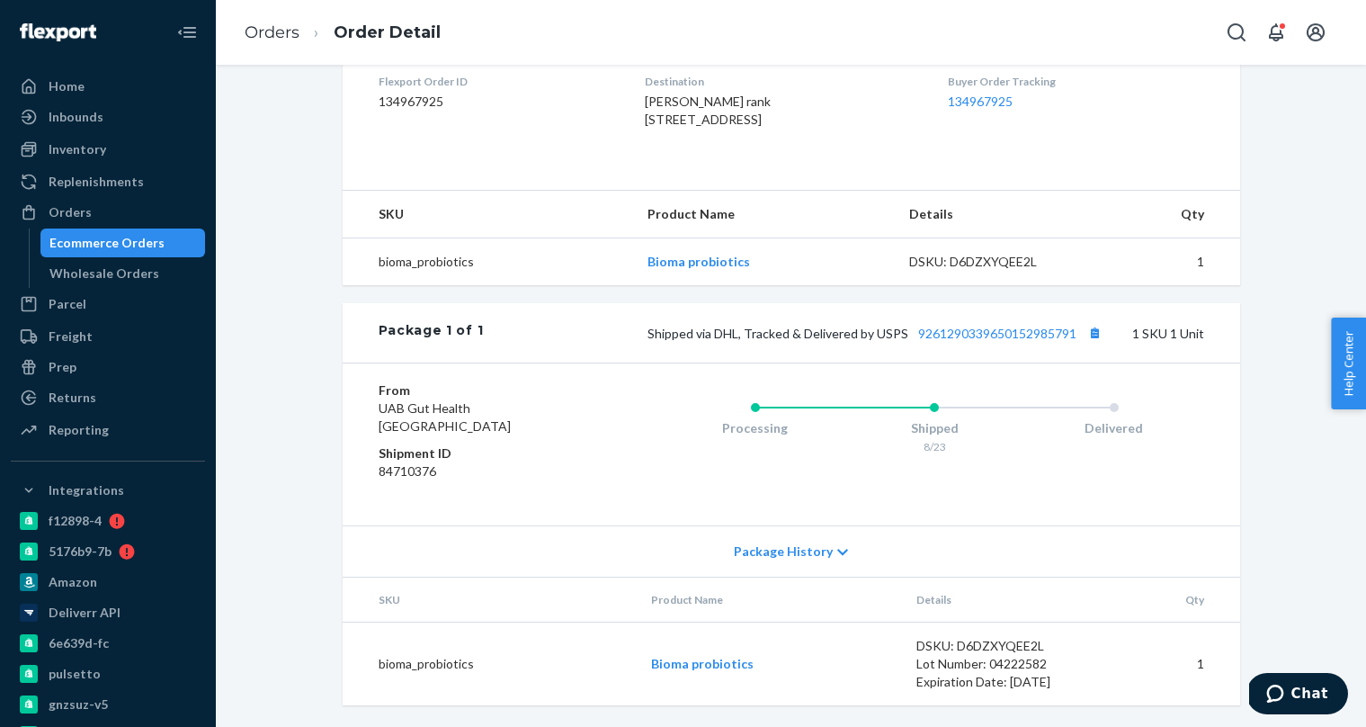
scroll to position [502, 0]
drag, startPoint x: 157, startPoint y: 244, endPoint x: 174, endPoint y: 232, distance: 20.0
click at [157, 244] on div "Ecommerce Orders" at bounding box center [123, 242] width 162 height 25
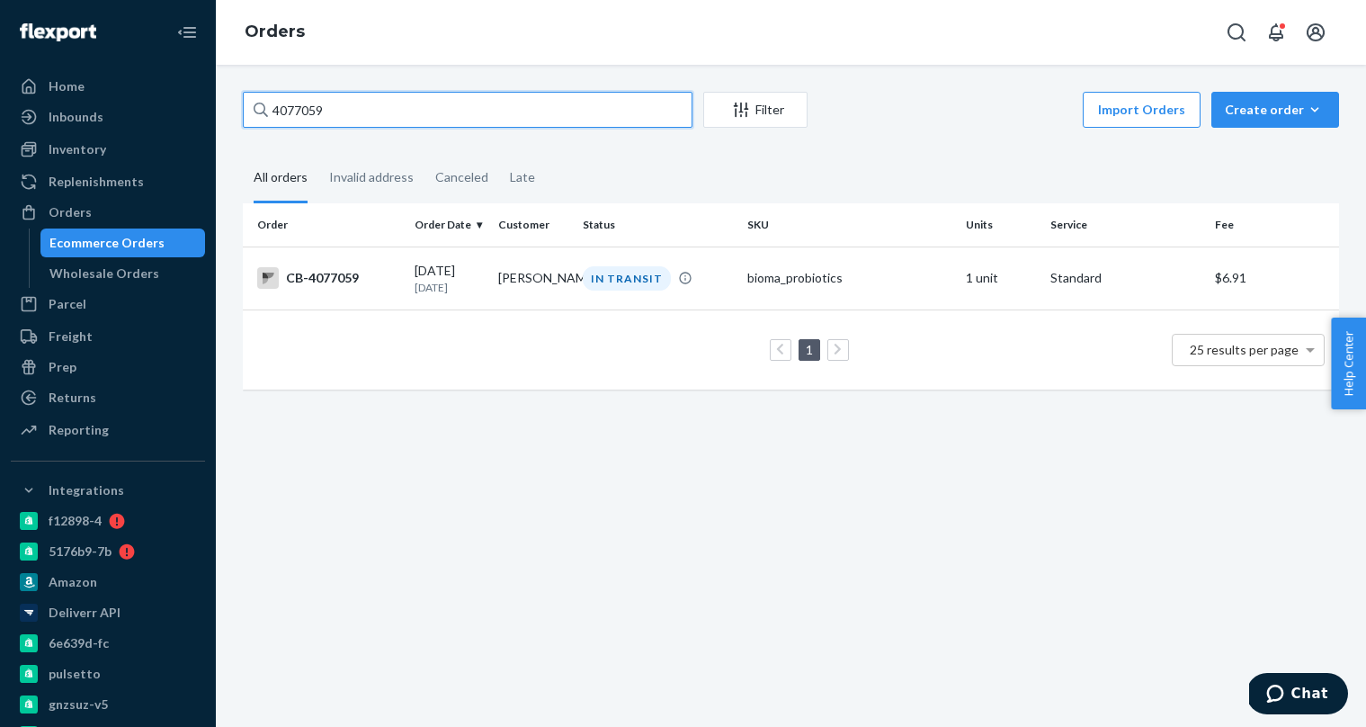
paste input "43"
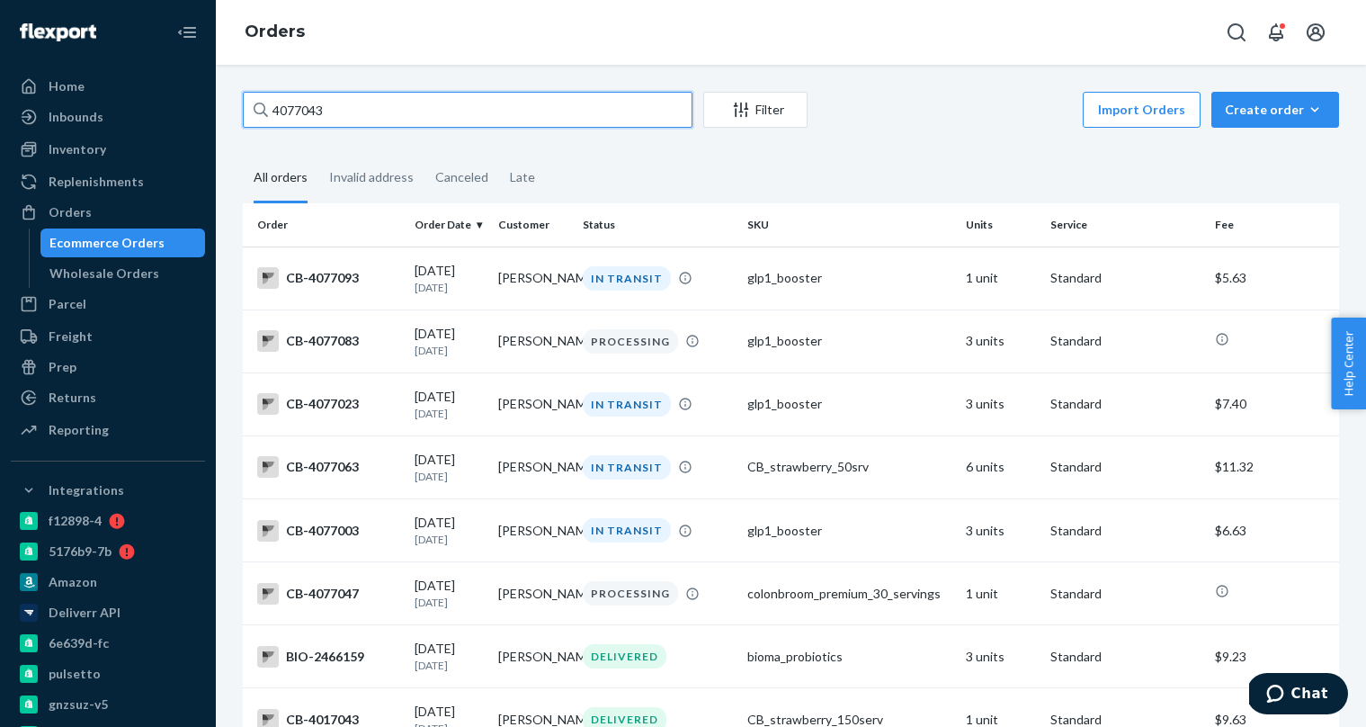
type input "4077043"
click at [1261, 120] on button "Create order Ecommerce order Removal order" at bounding box center [1275, 110] width 128 height 36
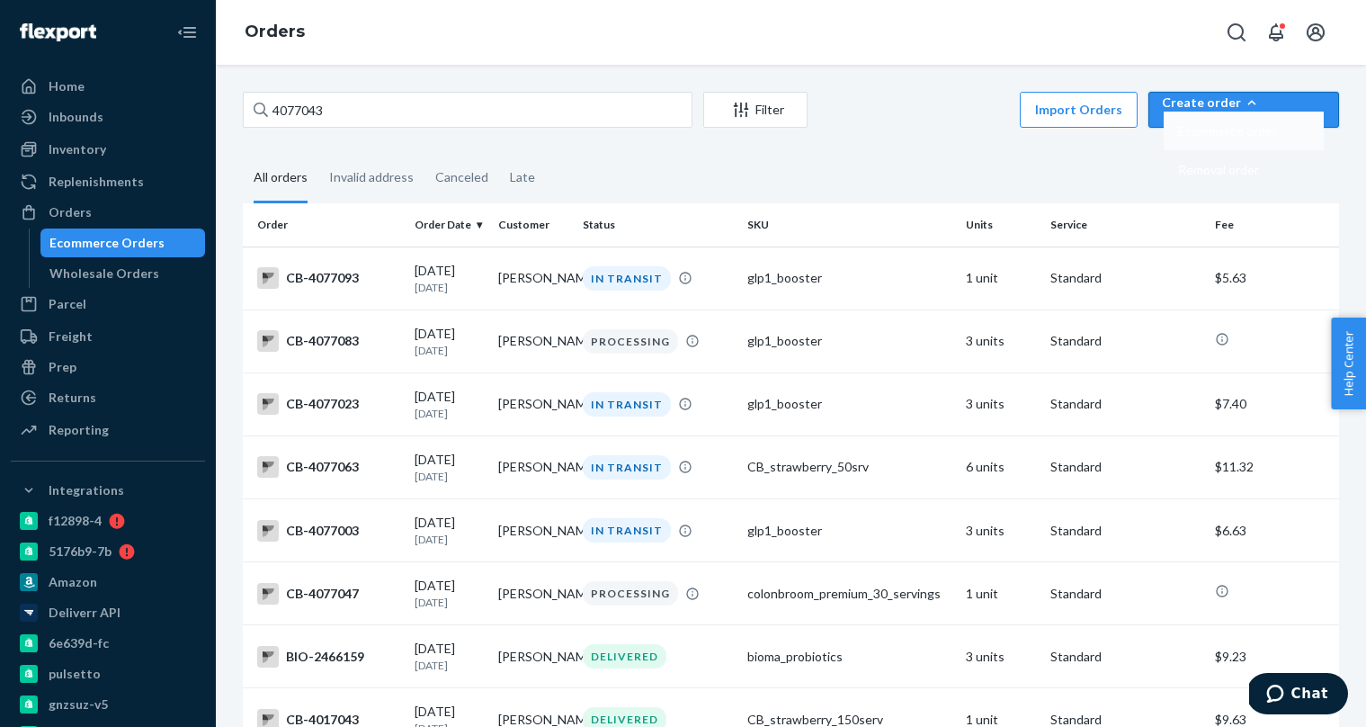
click at [1259, 138] on span "Ecommerce order" at bounding box center [1227, 131] width 99 height 13
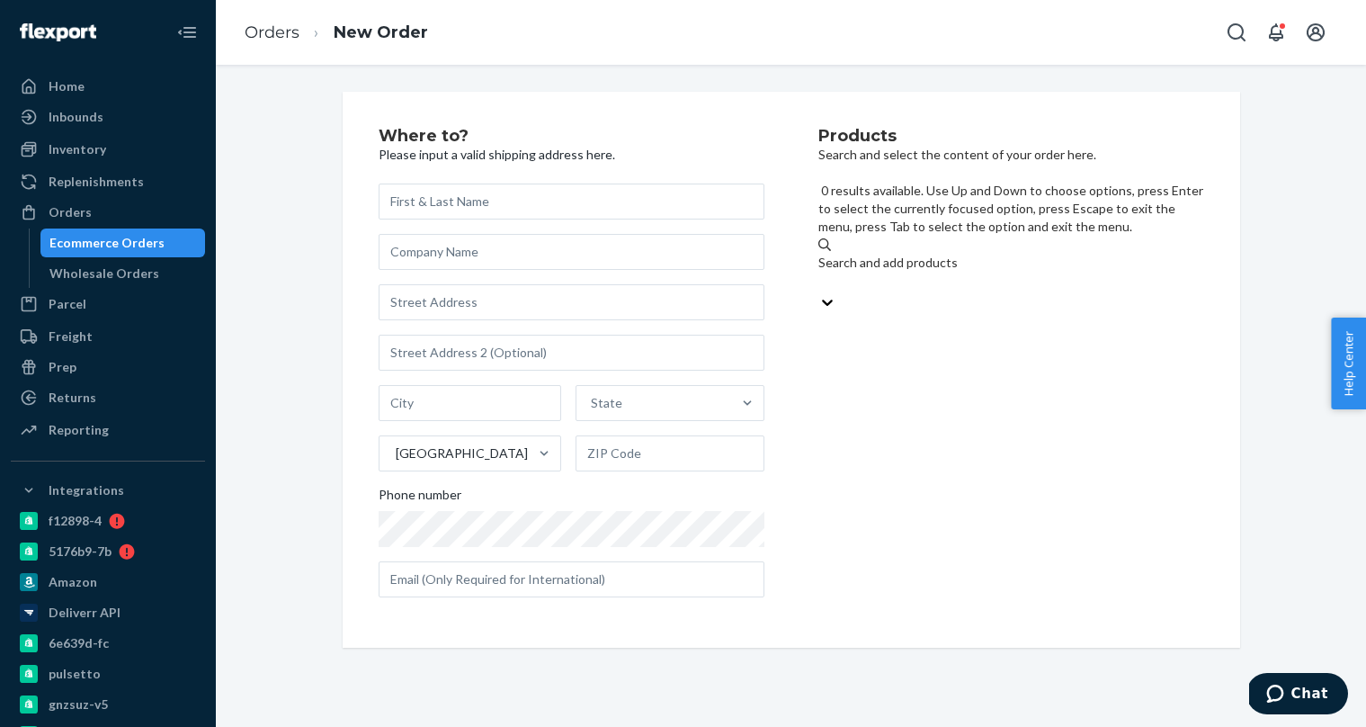
click at [942, 254] on div "Search and add products" at bounding box center [1011, 274] width 386 height 40
click at [820, 273] on input "0 results available. Use Up and Down to choose options, press Enter to select t…" at bounding box center [819, 282] width 2 height 18
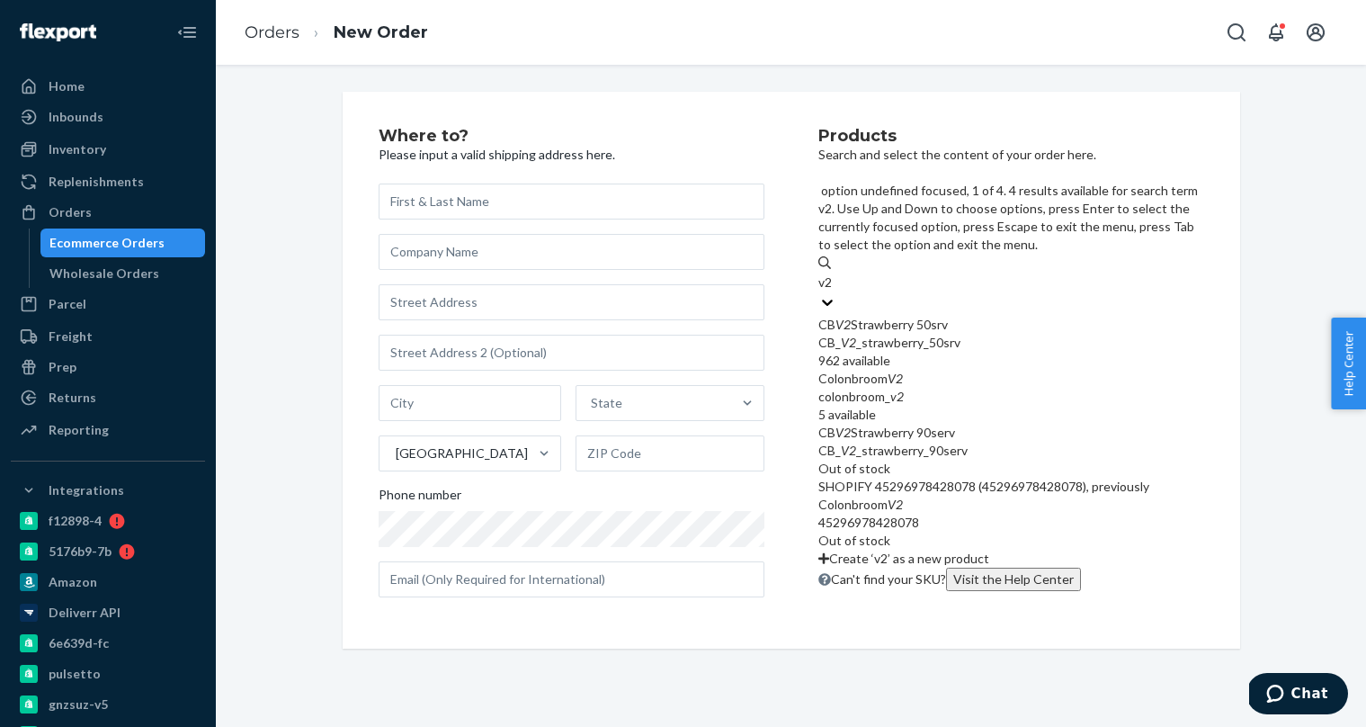
type input "v"
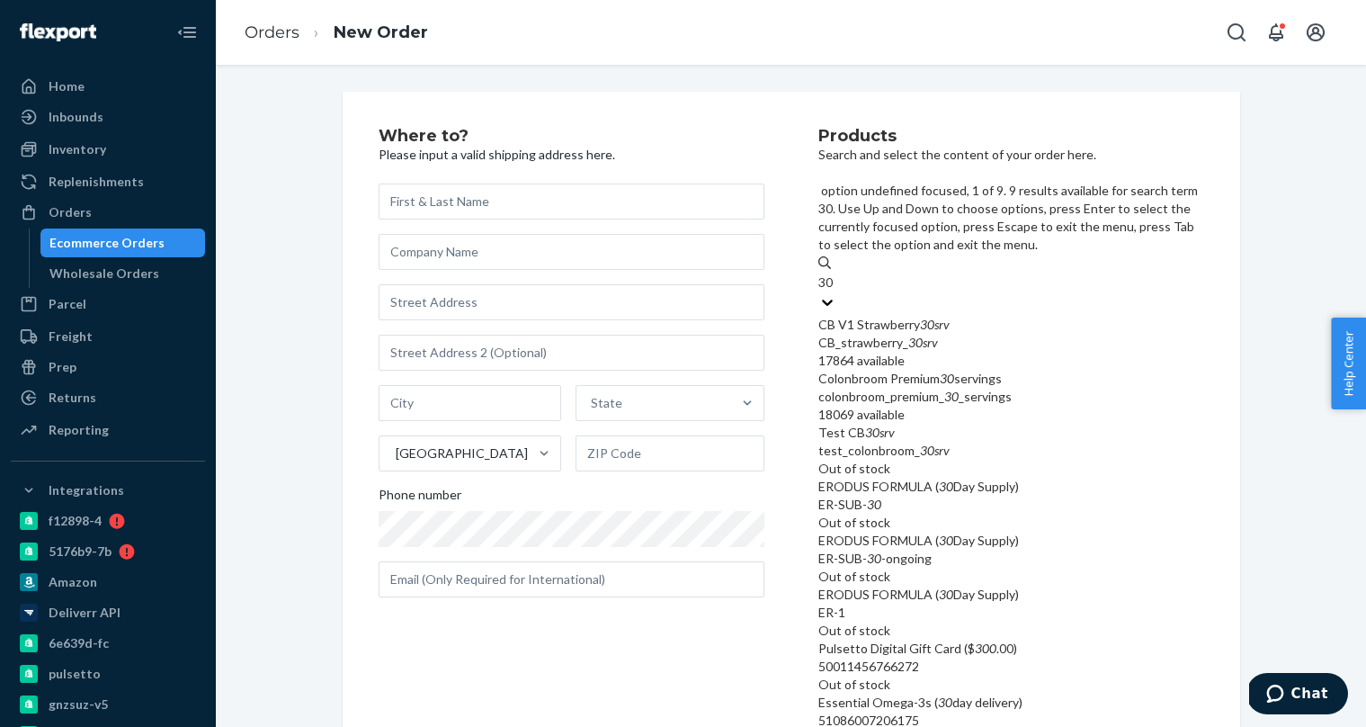
type input "30"
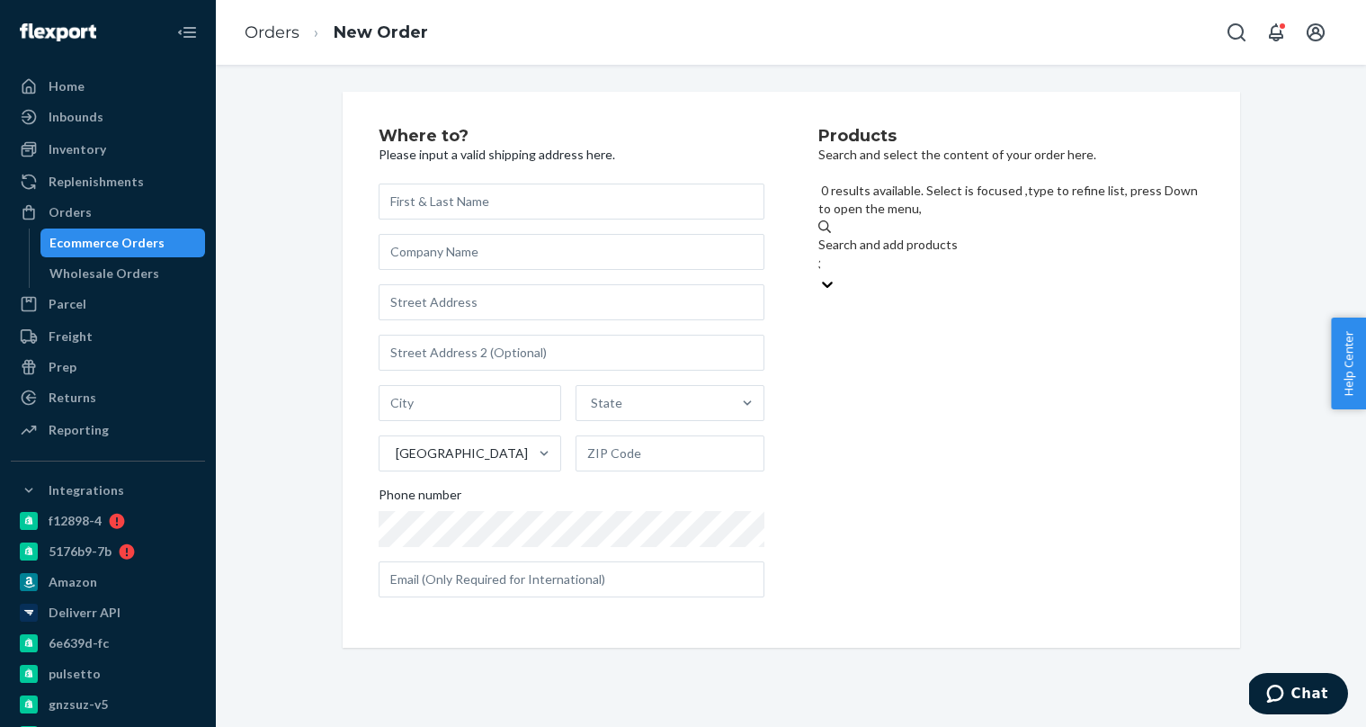
click at [138, 236] on div "Ecommerce Orders" at bounding box center [106, 243] width 115 height 18
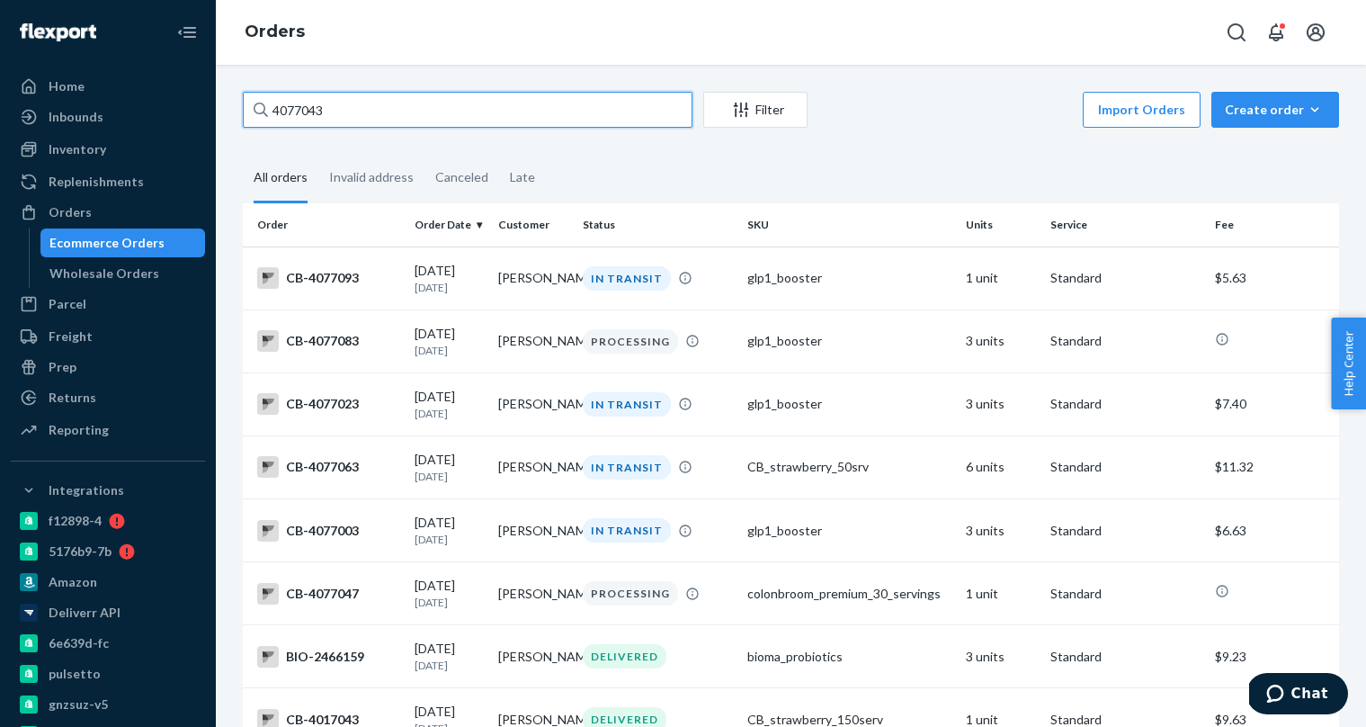
click at [409, 122] on input "4077043" at bounding box center [468, 110] width 450 height 36
paste input "59"
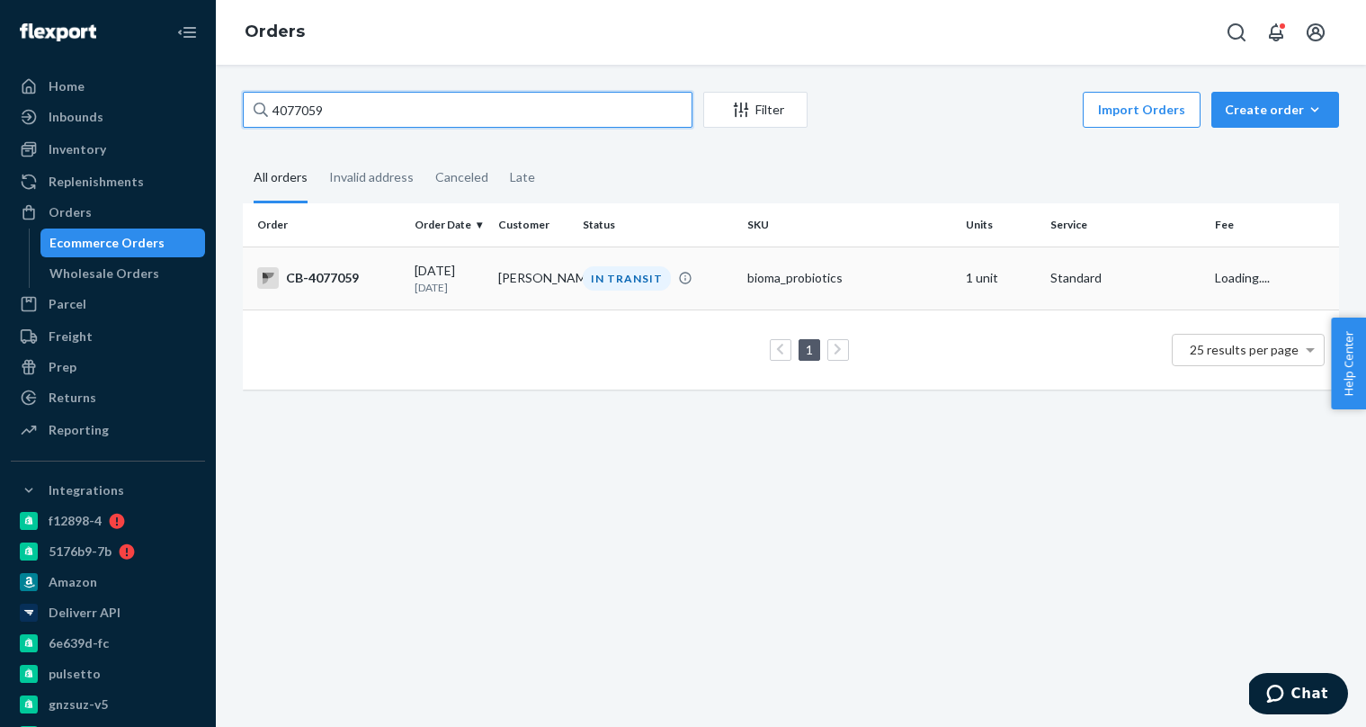
type input "4077059"
click at [524, 276] on td "[PERSON_NAME]" at bounding box center [533, 277] width 84 height 63
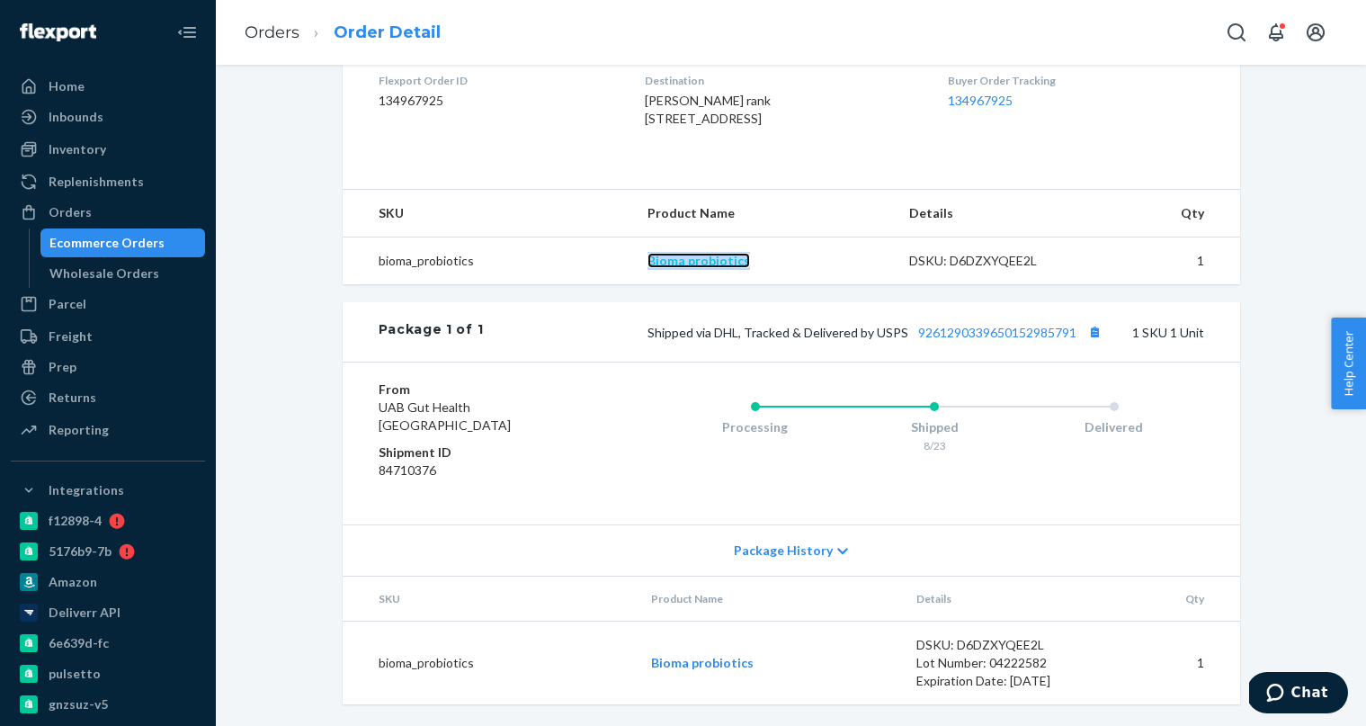
scroll to position [503, 0]
click at [132, 250] on div "Ecommerce Orders" at bounding box center [106, 243] width 115 height 18
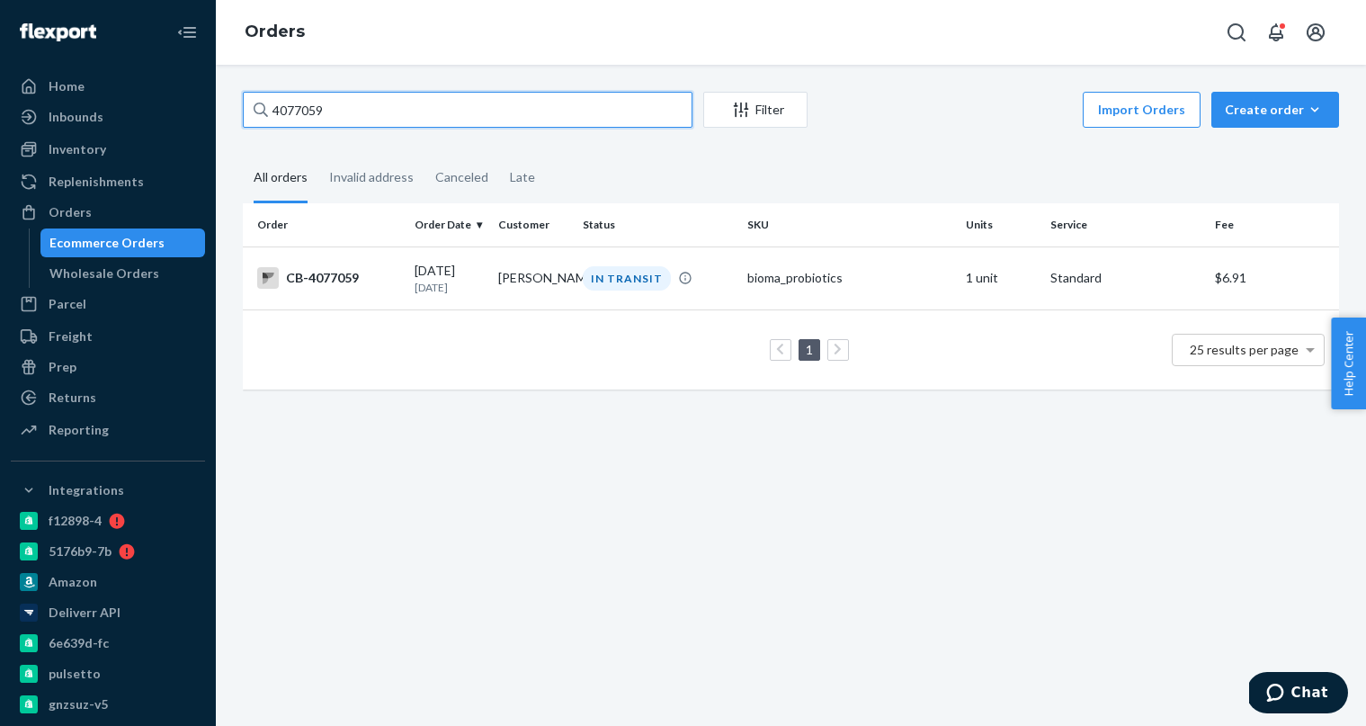
paste input "07723"
type input "4007723"
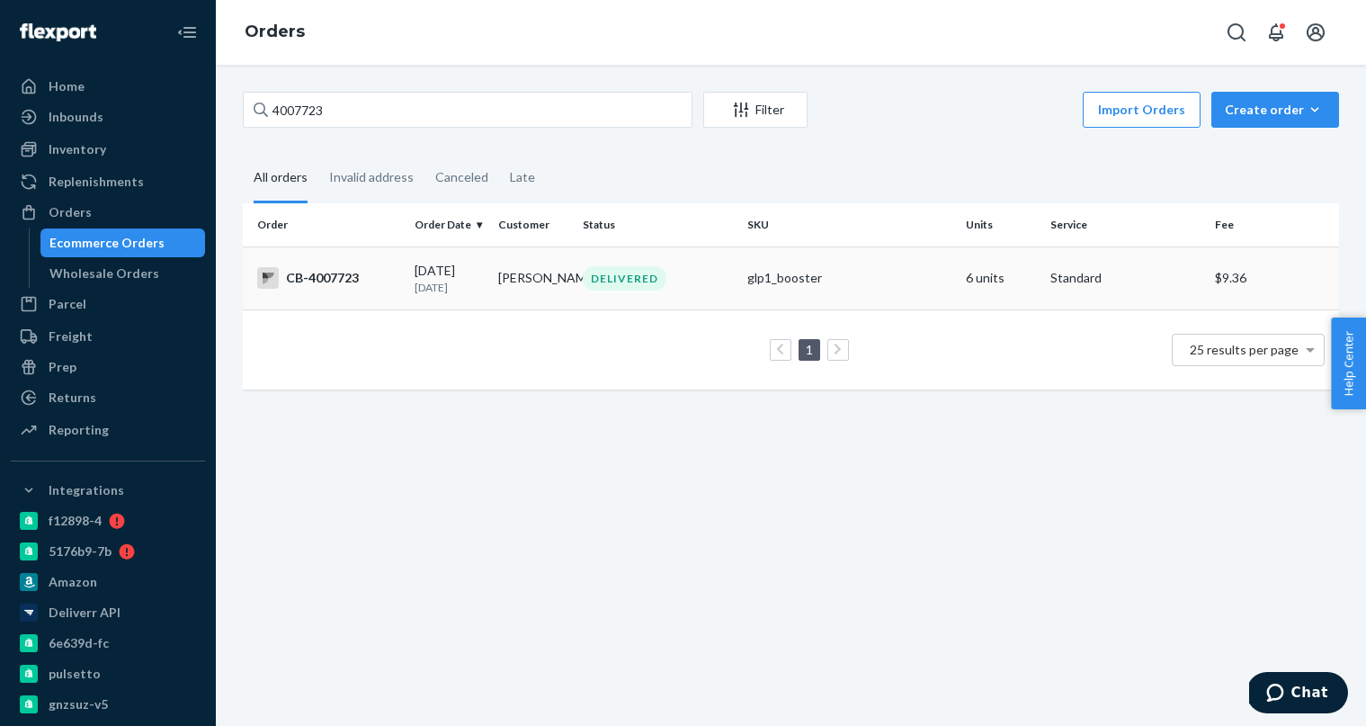
click at [446, 287] on p "[DATE]" at bounding box center [449, 287] width 69 height 15
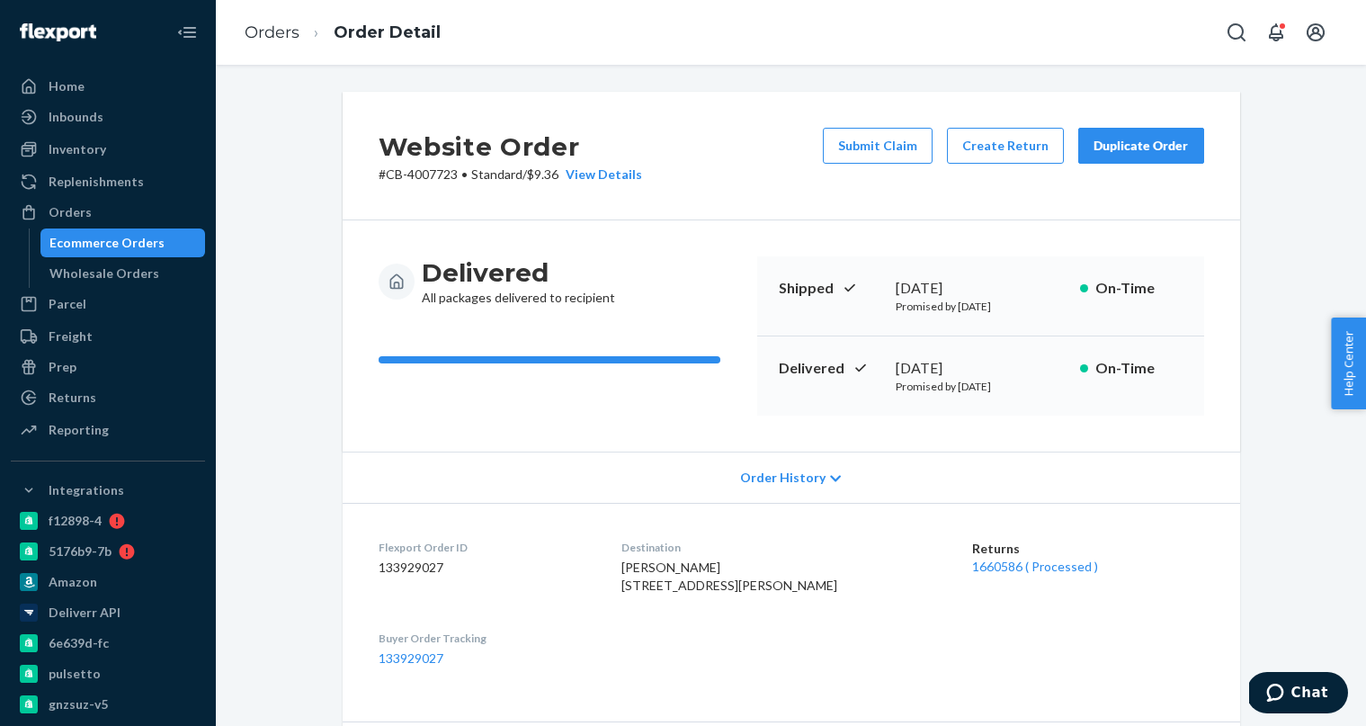
click at [816, 476] on span "Order History" at bounding box center [782, 477] width 85 height 18
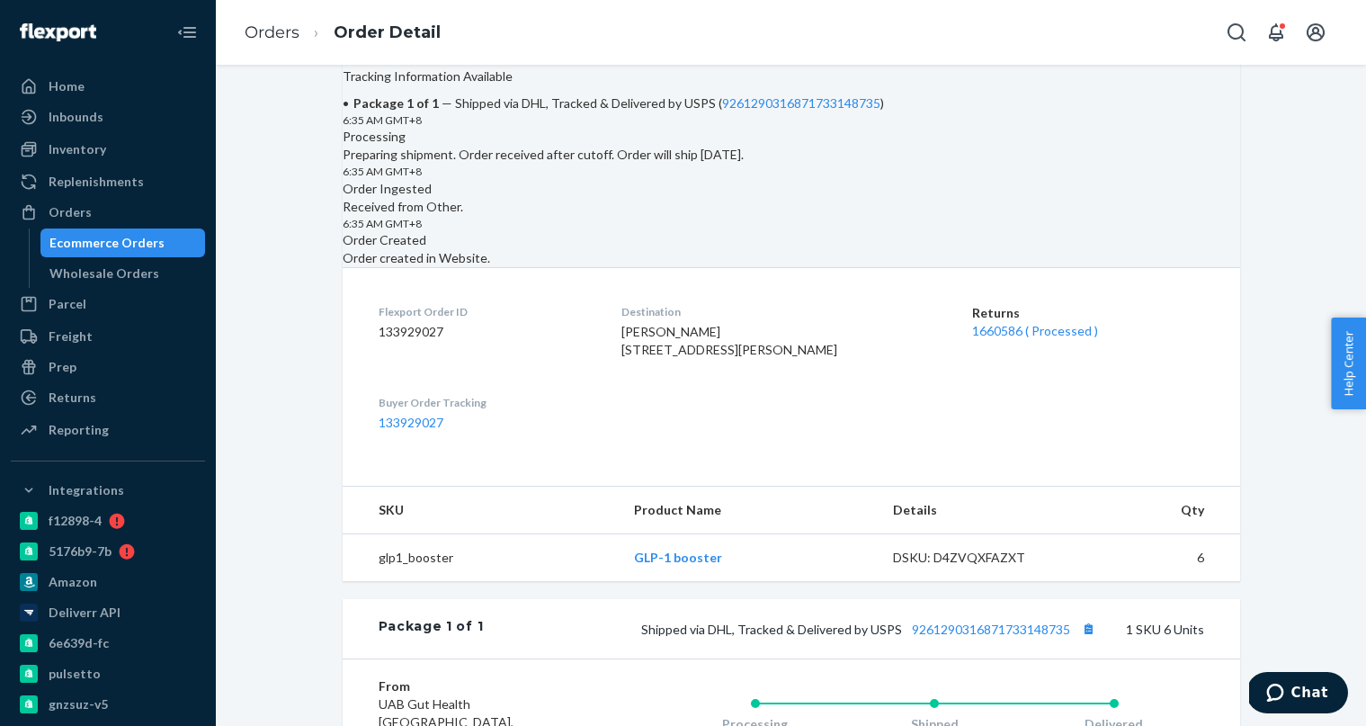
scroll to position [593, 0]
click at [1038, 337] on link "1660586 ( Processed )" at bounding box center [1035, 329] width 126 height 15
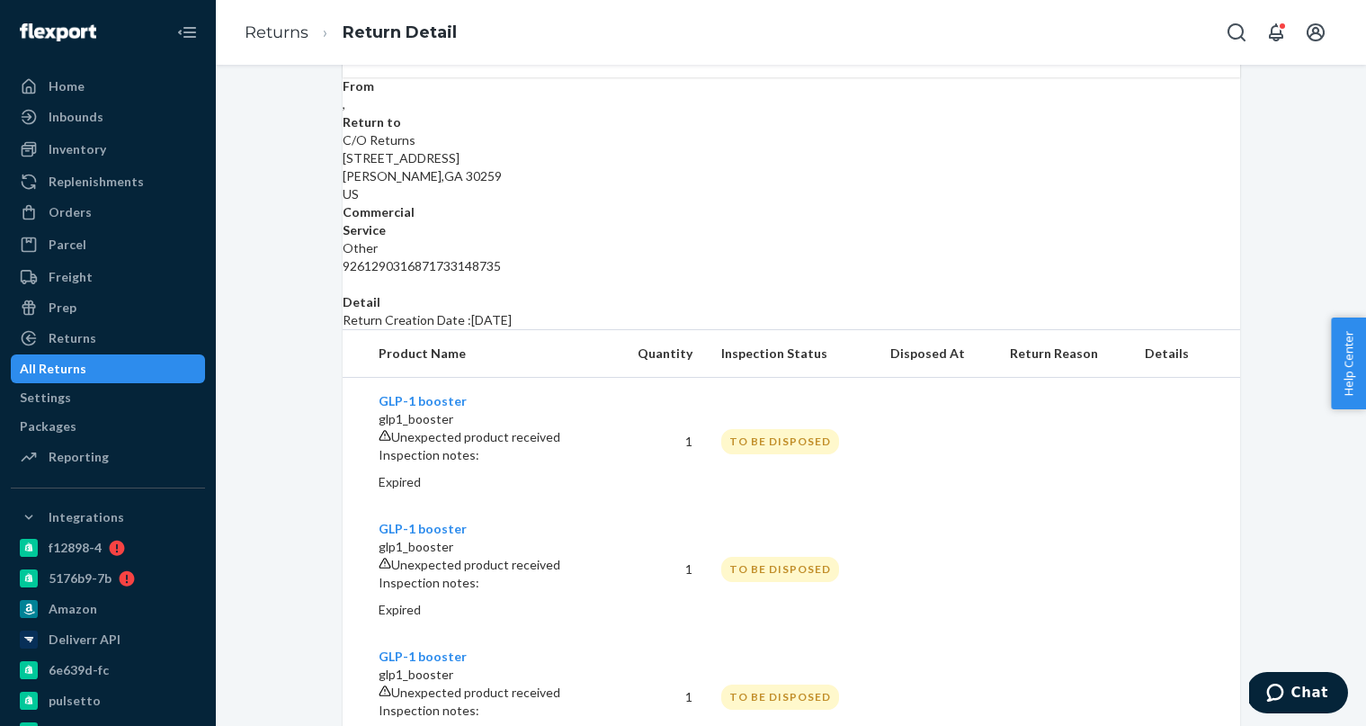
scroll to position [251, 0]
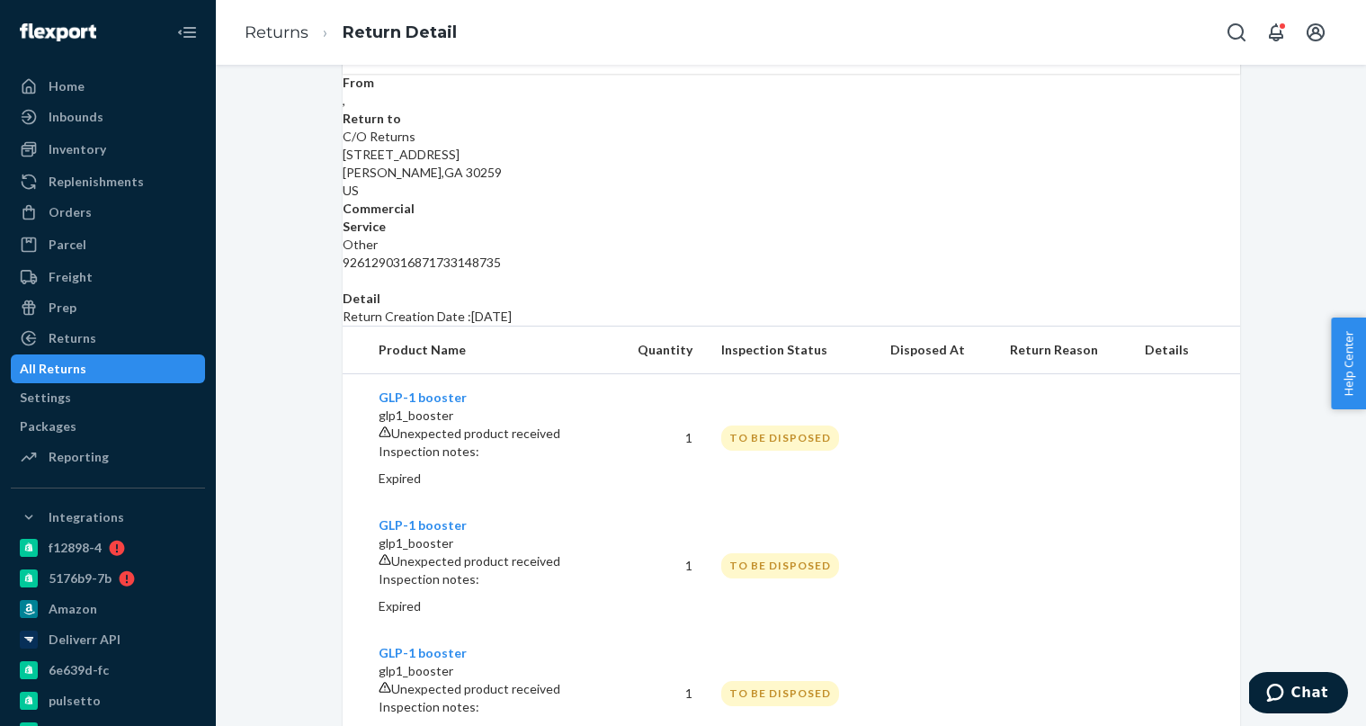
click at [131, 374] on div "All Returns" at bounding box center [108, 368] width 191 height 25
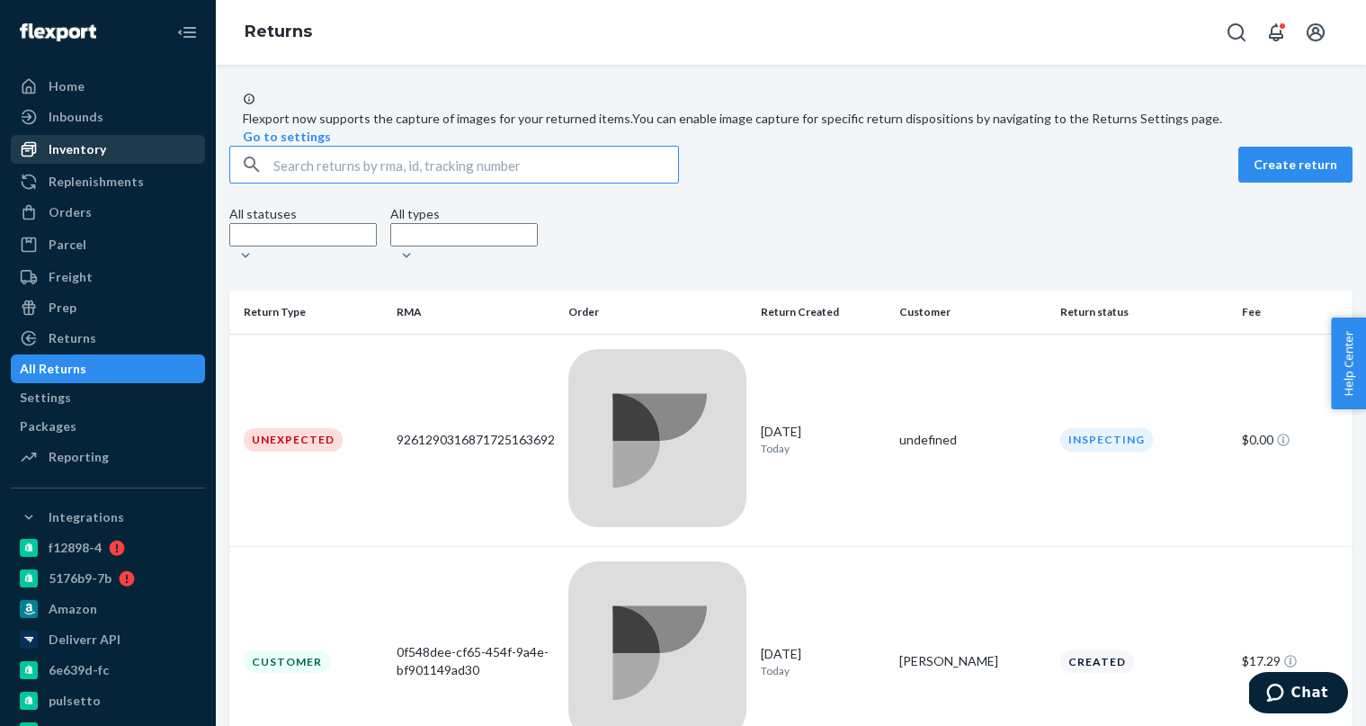
click at [94, 144] on div "Inventory" at bounding box center [78, 149] width 58 height 18
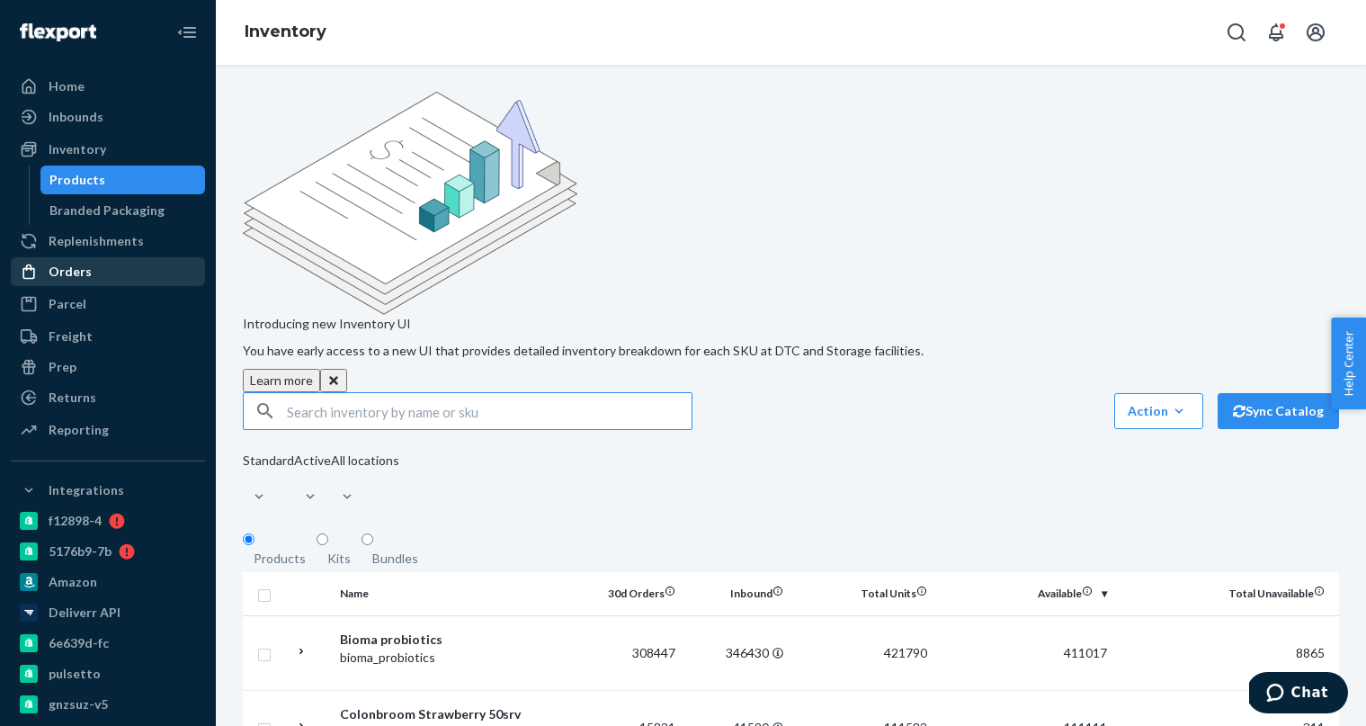
drag, startPoint x: 100, startPoint y: 267, endPoint x: 123, endPoint y: 268, distance: 23.4
click at [100, 267] on div "Orders" at bounding box center [108, 271] width 191 height 25
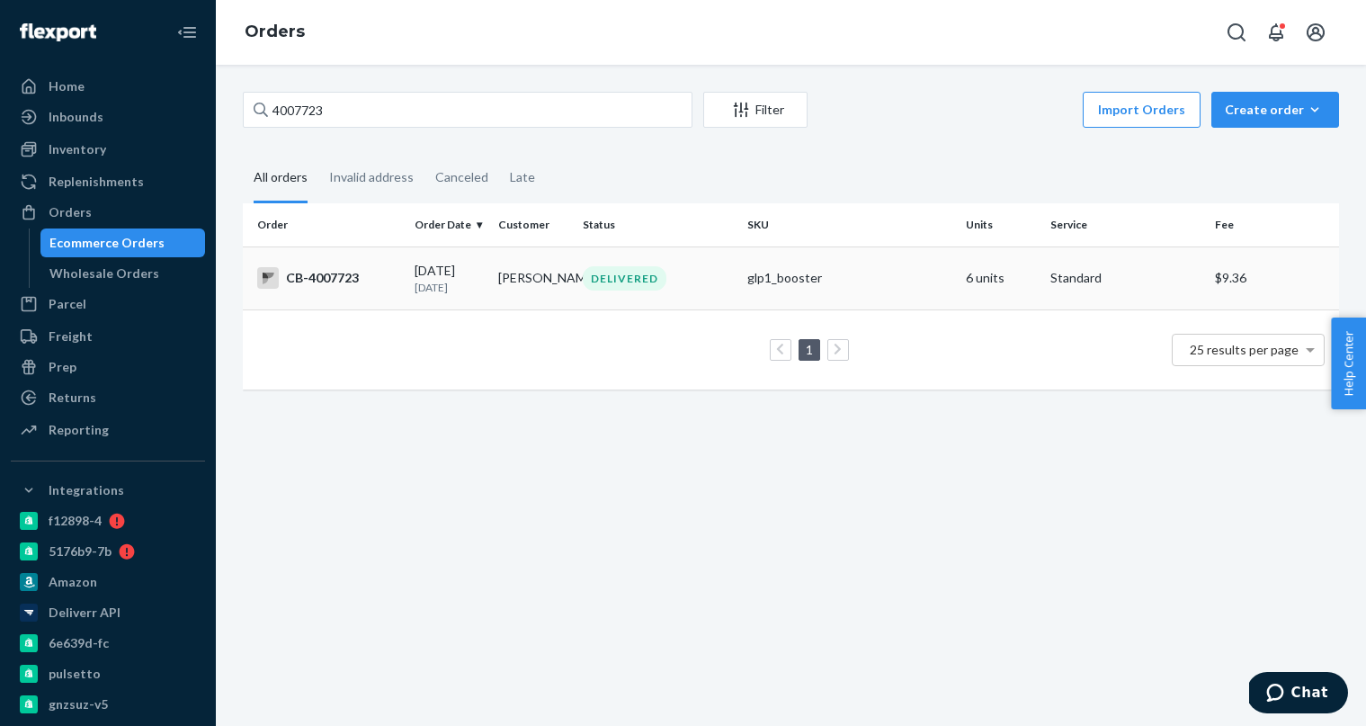
click at [397, 289] on div "CB-4007723" at bounding box center [328, 278] width 143 height 22
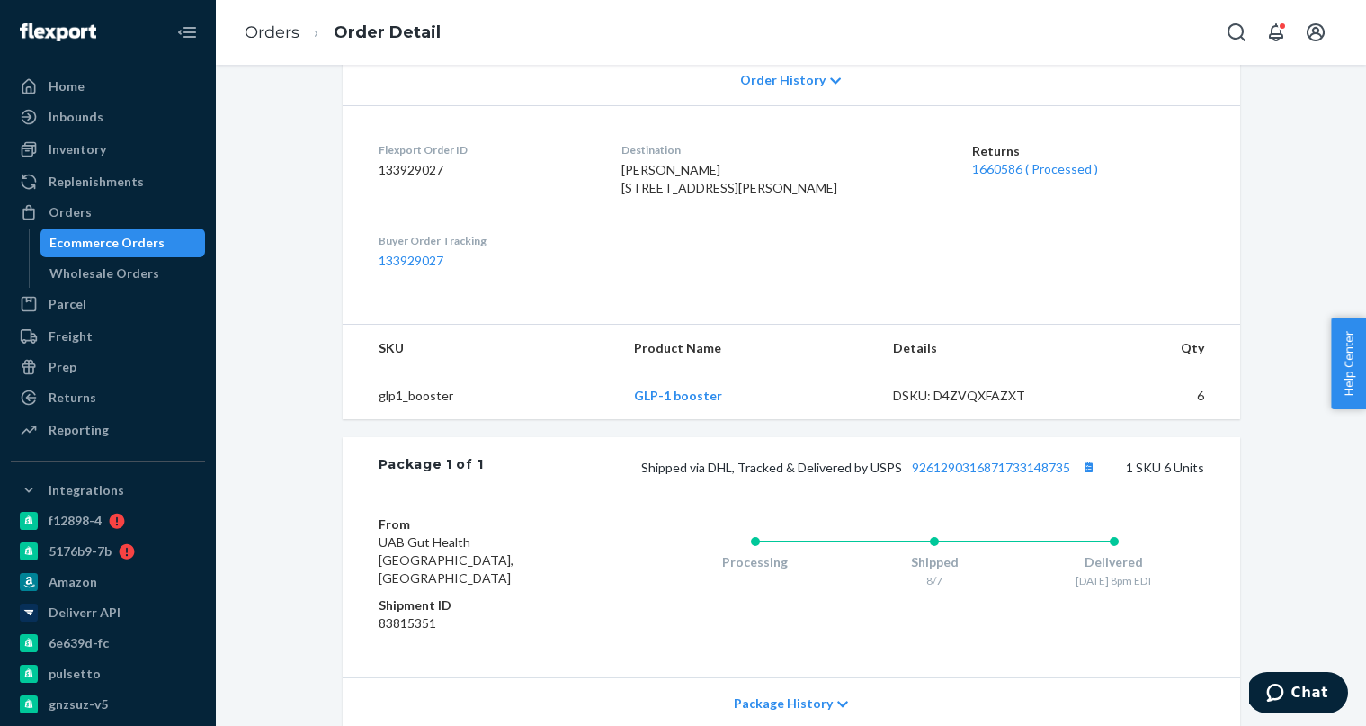
scroll to position [402, 0]
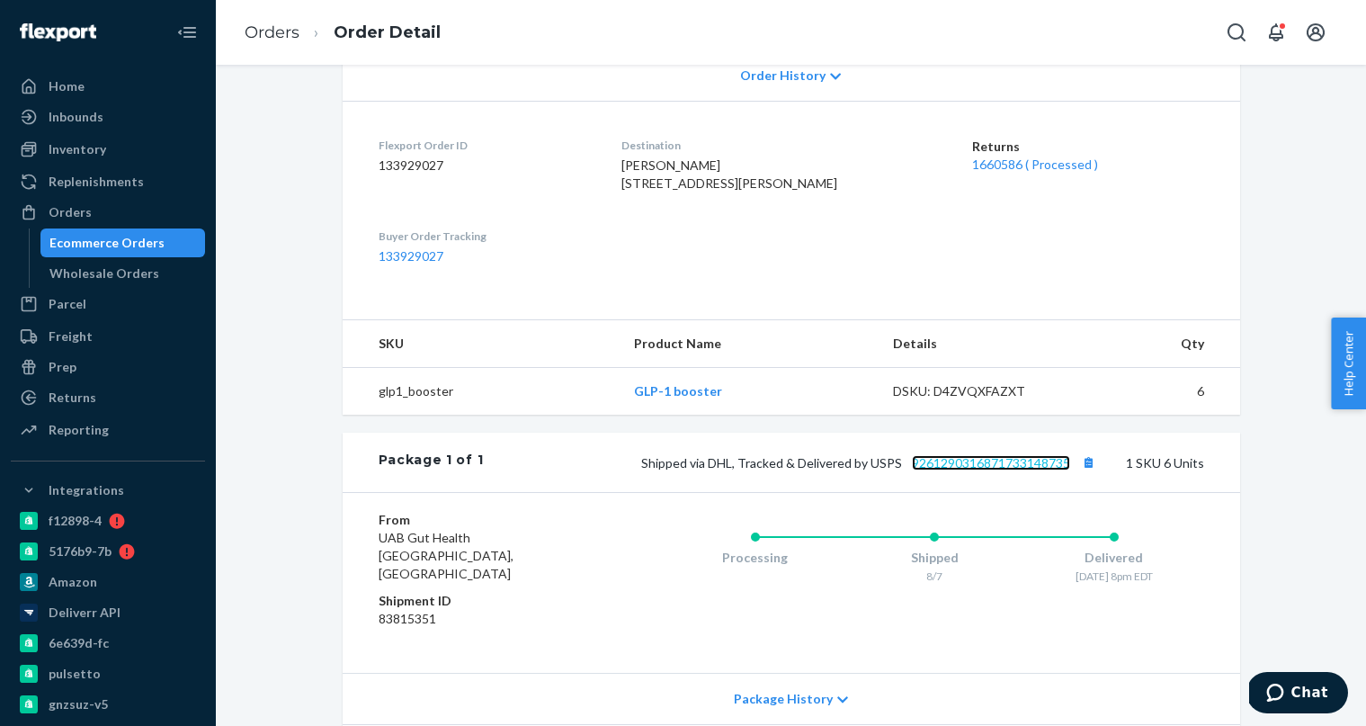
click at [985, 470] on link "9261290316871733148735" at bounding box center [991, 462] width 158 height 15
drag, startPoint x: 166, startPoint y: 245, endPoint x: 439, endPoint y: 85, distance: 315.5
click at [166, 245] on div "Ecommerce Orders" at bounding box center [123, 242] width 162 height 25
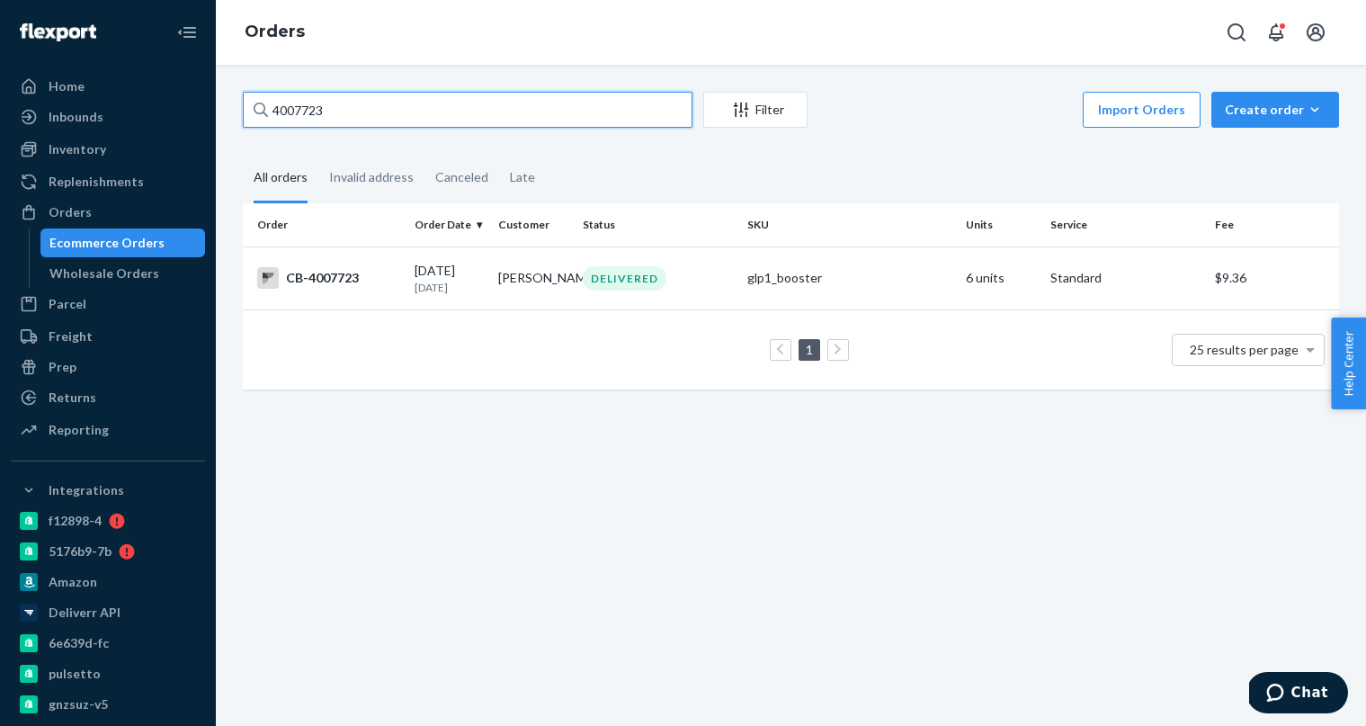
paste input "[EMAIL_ADDRESS][DOMAIN_NAME]"
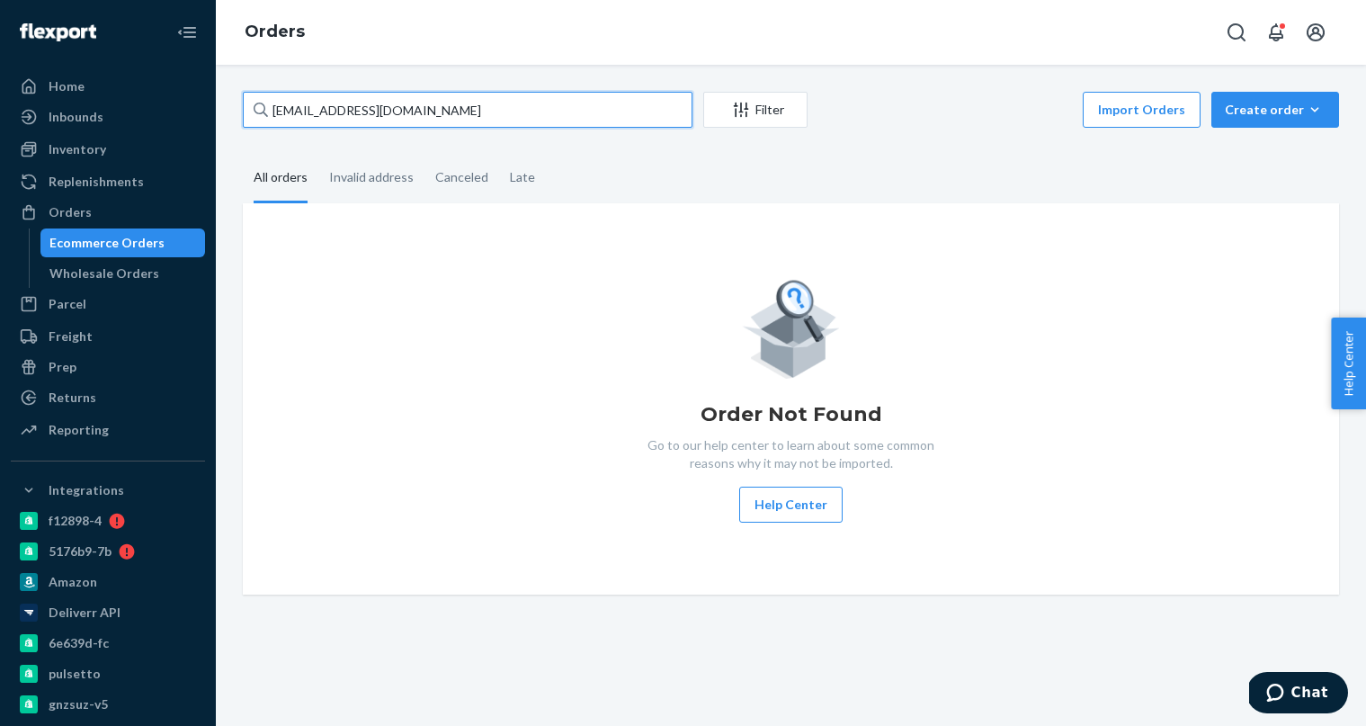
click at [435, 112] on input "[EMAIL_ADDRESS][DOMAIN_NAME]" at bounding box center [468, 110] width 450 height 36
paste input "CBSHOP2387"
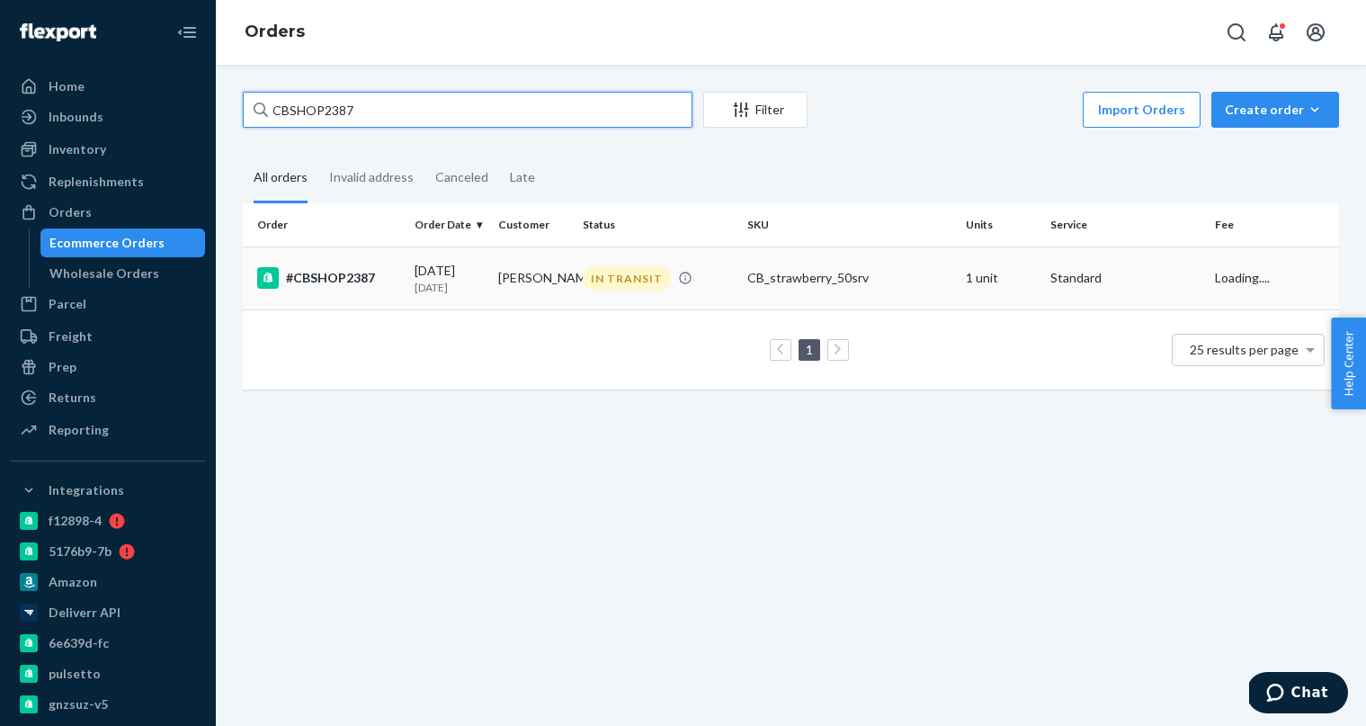
type input "CBSHOP2387"
click at [507, 269] on td "[PERSON_NAME]" at bounding box center [533, 277] width 84 height 63
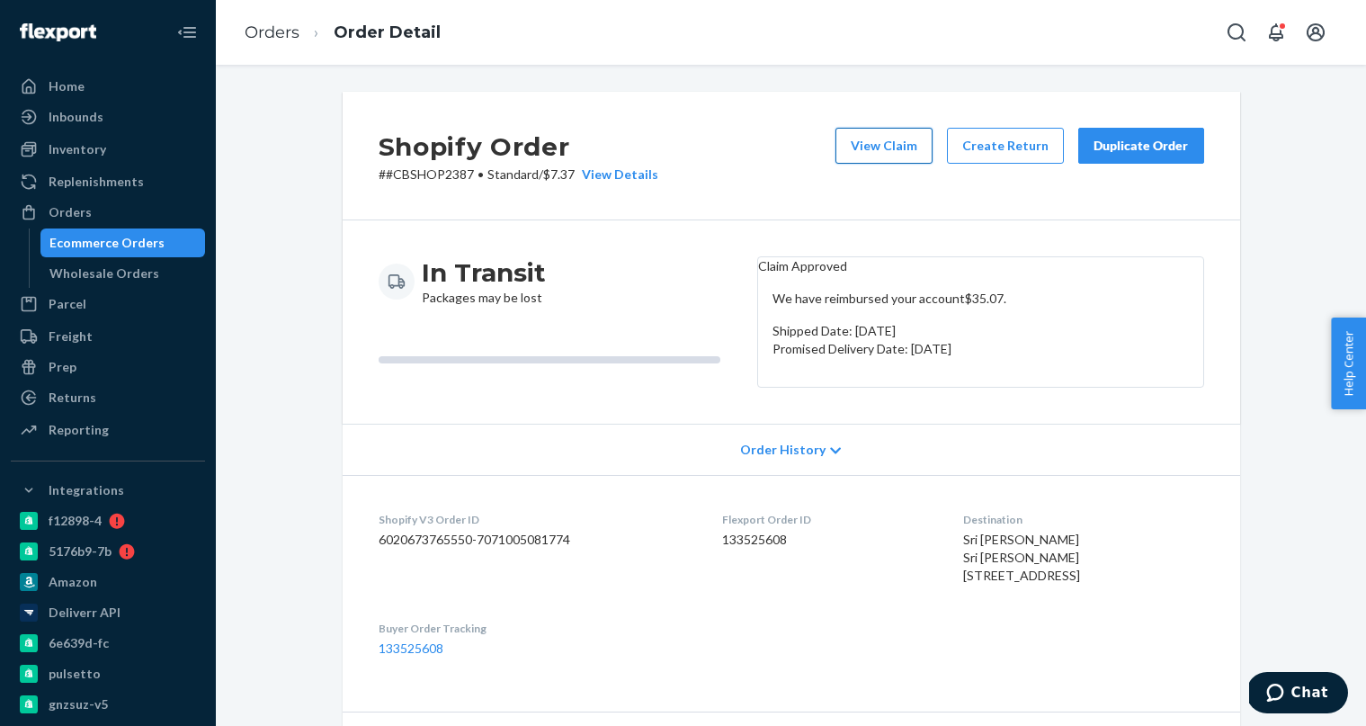
click at [863, 137] on button "View Claim" at bounding box center [883, 146] width 97 height 36
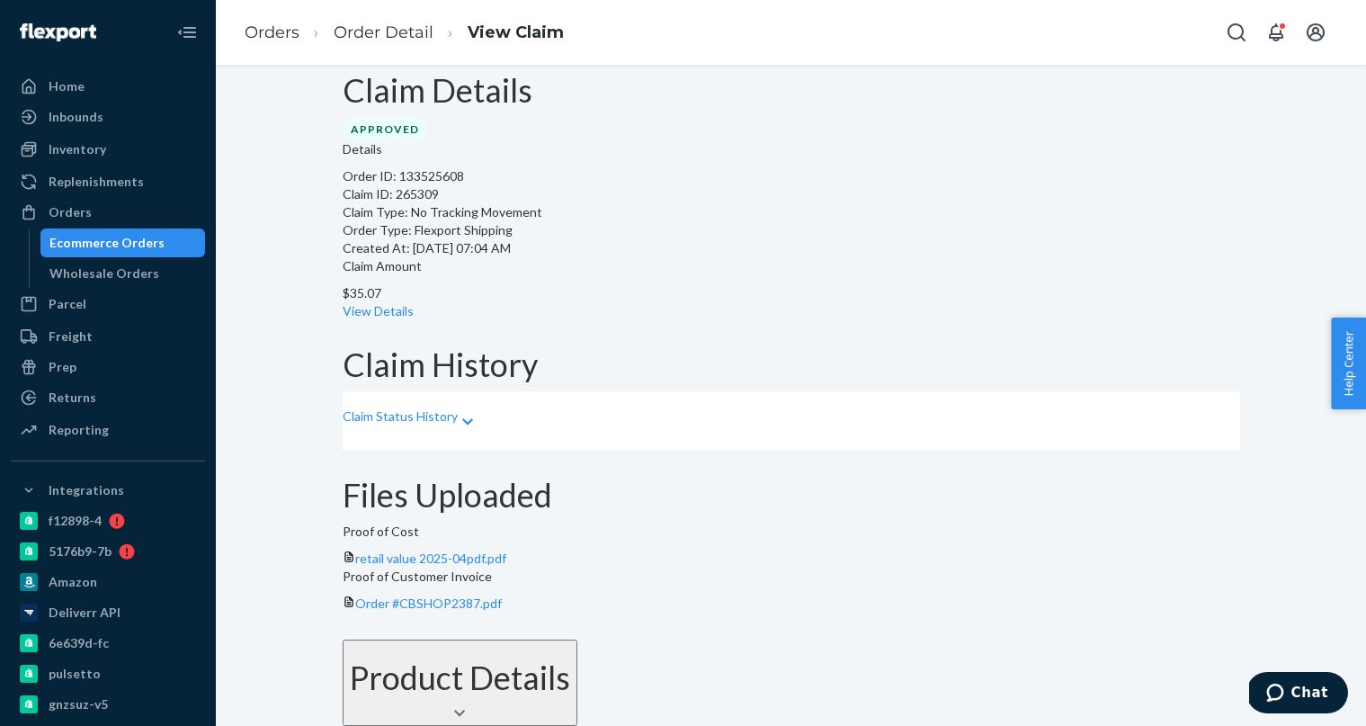
scroll to position [161, 0]
click at [498, 391] on div "Claim Status History" at bounding box center [791, 420] width 897 height 59
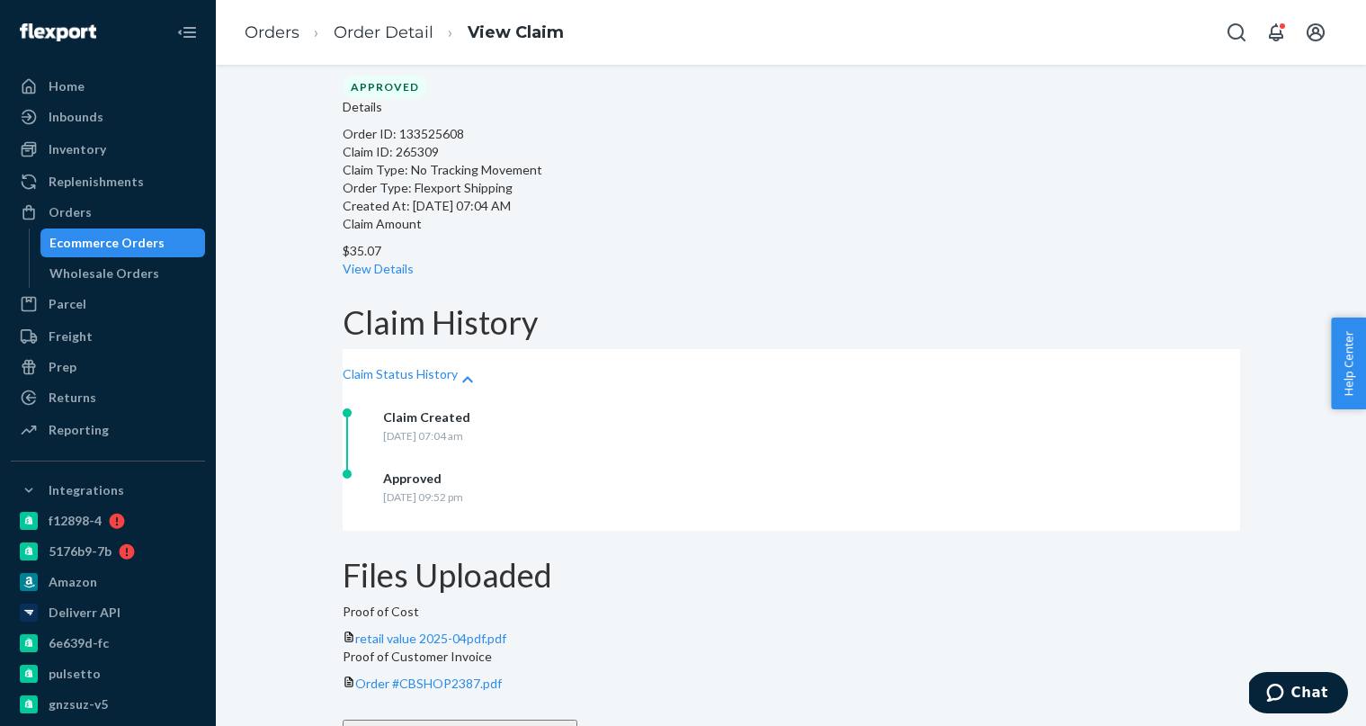
scroll to position [0, 0]
